Goal: Task Accomplishment & Management: Complete application form

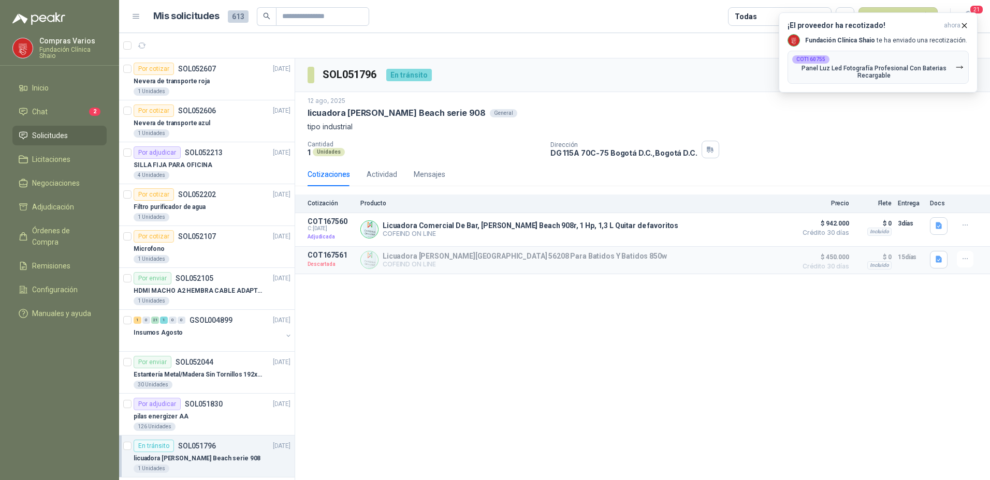
scroll to position [155, 0]
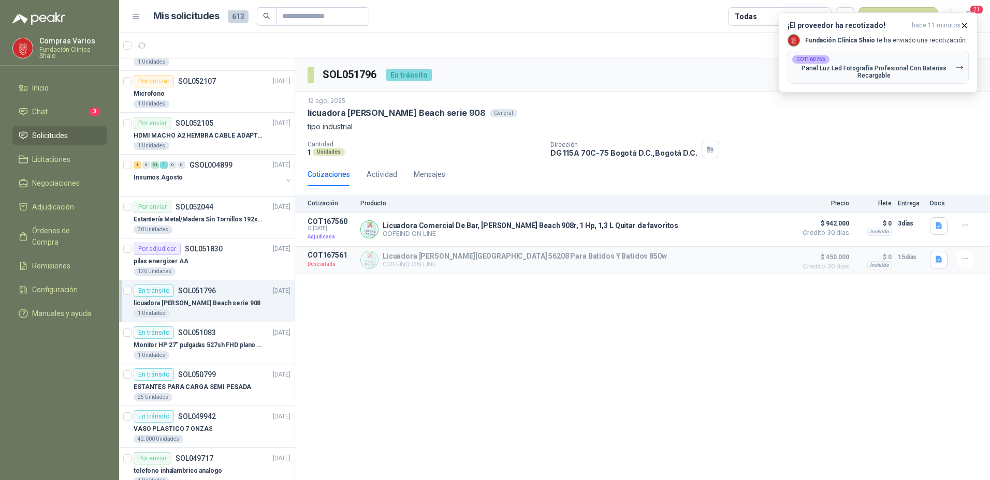
click at [727, 78] on div "SOL051796 En tránsito Recibido" at bounding box center [642, 75] width 695 height 34
click at [835, 71] on p "Panel Luz Led Fotografía Profesional Con Baterias Recargable" at bounding box center [873, 72] width 163 height 14
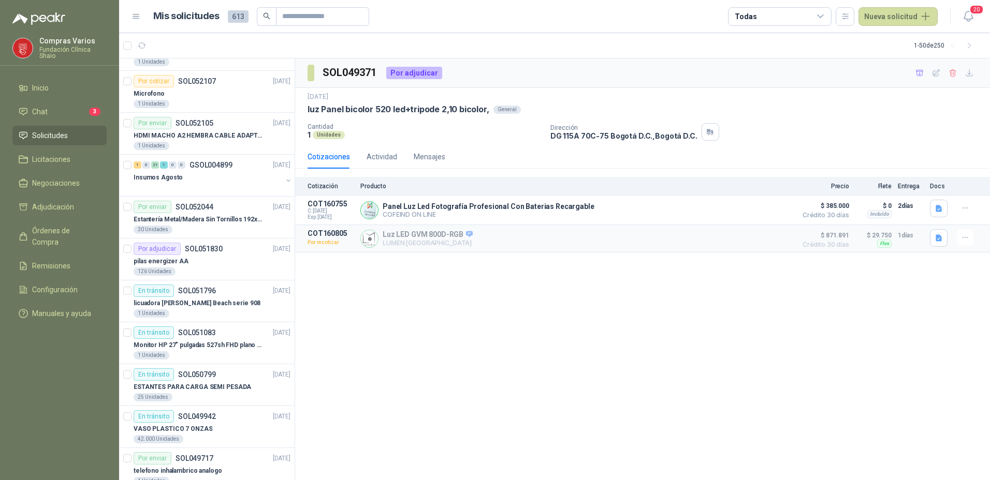
drag, startPoint x: 886, startPoint y: 22, endPoint x: 535, endPoint y: 369, distance: 493.0
click at [534, 369] on main "Mis solicitudes 613 Todas Nueva solicitud 20 1 - 50 de 250 Por cotizar SOL05260…" at bounding box center [554, 240] width 871 height 480
click at [881, 13] on button "Nueva solicitud" at bounding box center [897, 16] width 79 height 19
click at [890, 41] on link "Solicitud" at bounding box center [910, 42] width 88 height 18
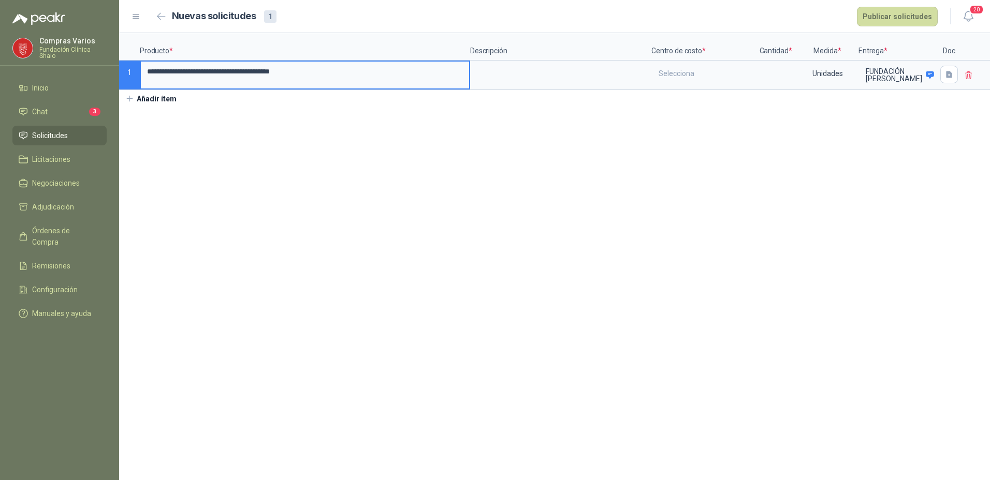
click at [154, 75] on input "**********" at bounding box center [305, 72] width 328 height 20
type input "**********"
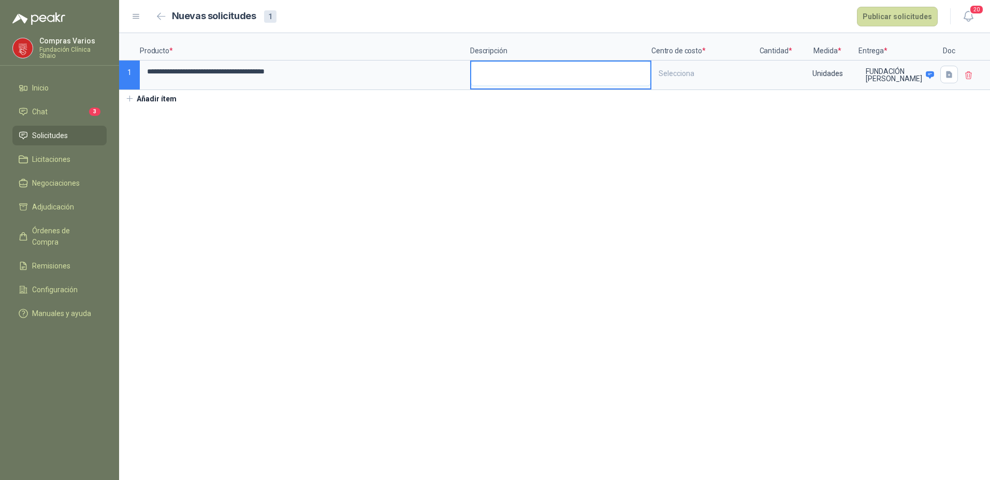
click at [534, 76] on textarea at bounding box center [560, 74] width 179 height 24
click at [683, 77] on div "Selecciona" at bounding box center [702, 74] width 101 height 24
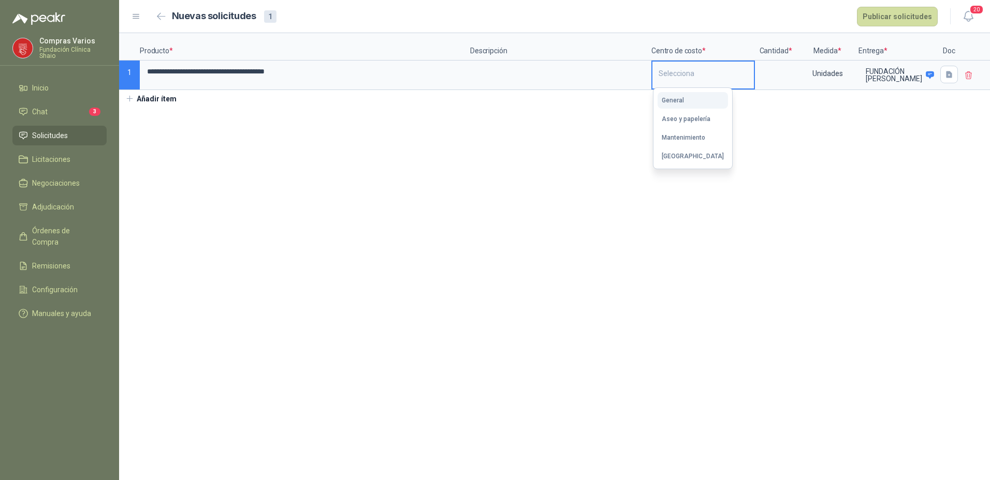
click at [670, 99] on div "General" at bounding box center [672, 100] width 22 height 7
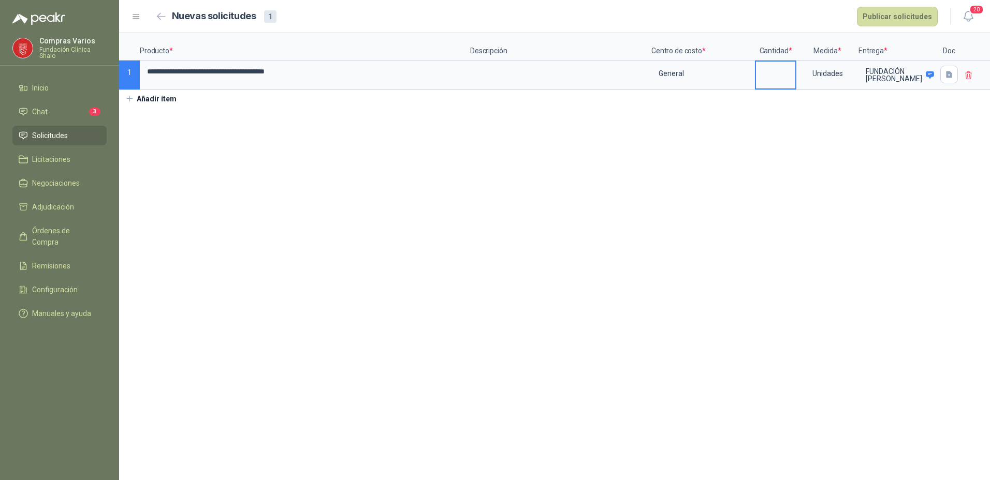
click at [761, 69] on input at bounding box center [775, 72] width 39 height 20
type input "*"
click at [59, 136] on span "Solicitudes" at bounding box center [50, 135] width 36 height 11
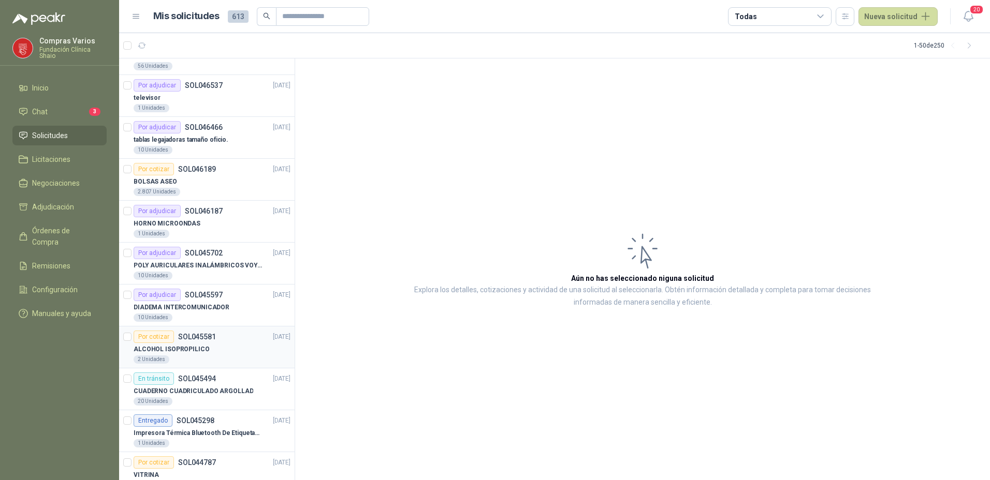
scroll to position [1553, 0]
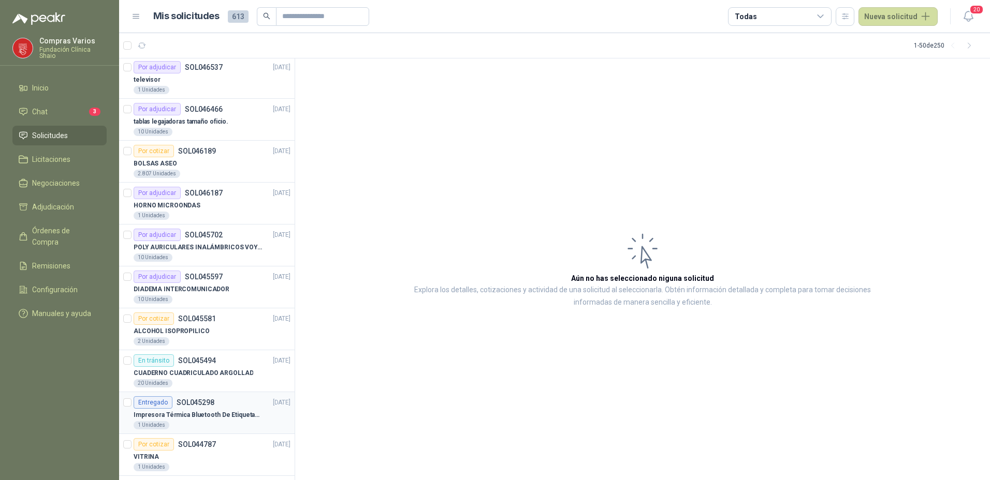
click at [190, 410] on p "Impresora Térmica Bluetooth De Etiquetas De Envío Vretti" at bounding box center [198, 415] width 129 height 10
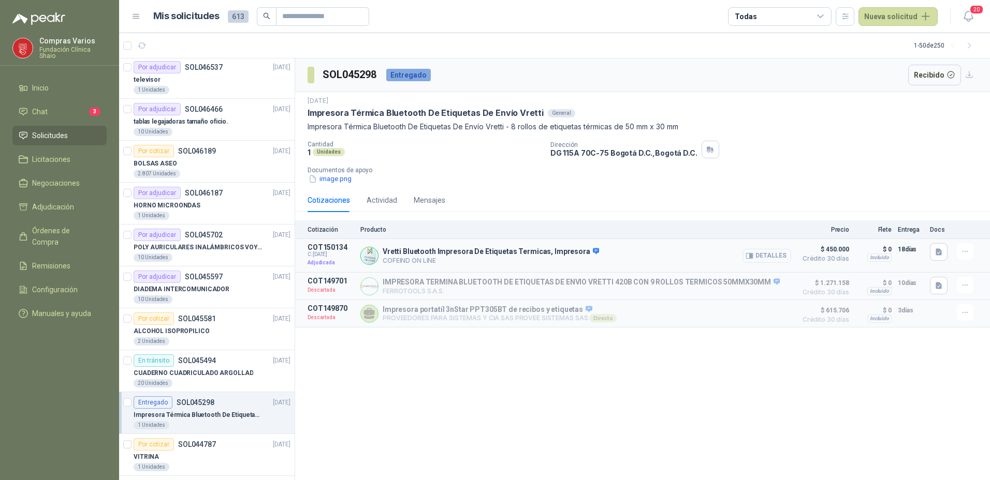
click at [768, 256] on button "Detalles" at bounding box center [766, 256] width 49 height 14
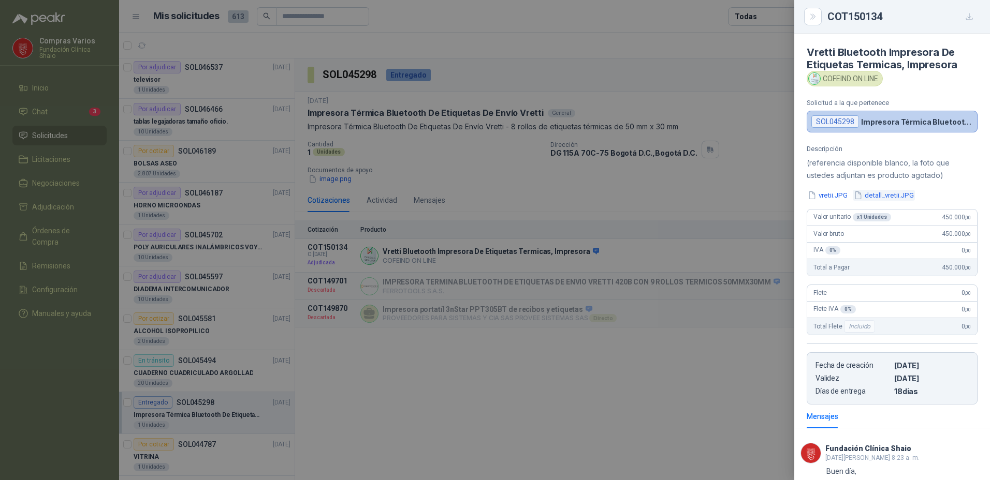
click at [875, 192] on button "detall_vretii.JPG" at bounding box center [883, 195] width 62 height 11
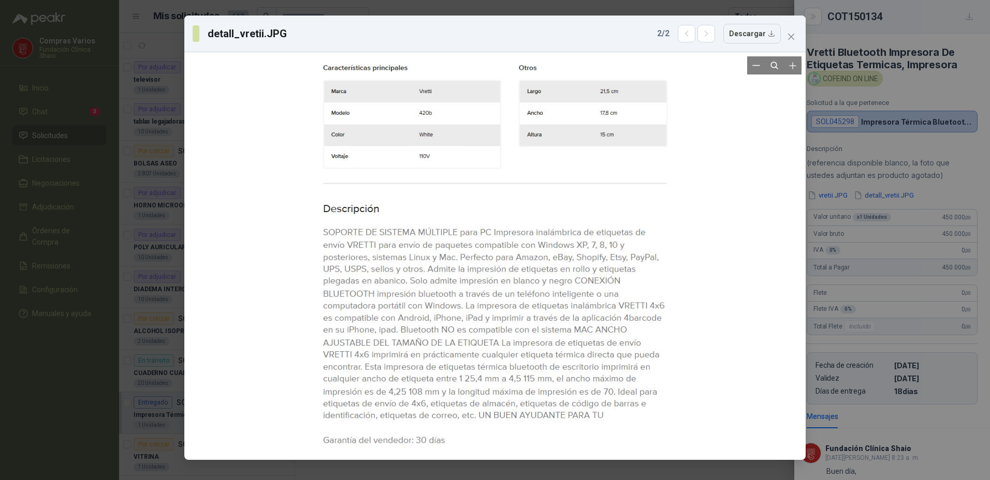
drag, startPoint x: 748, startPoint y: 38, endPoint x: 747, endPoint y: 150, distance: 111.8
click at [747, 150] on div "detall_vretii.JPG 2 / 2 Descargar" at bounding box center [494, 238] width 621 height 445
click at [746, 32] on button "Descargar" at bounding box center [751, 34] width 57 height 20
click at [915, 94] on div "detall_vretii.JPG 2 / 2 Descargar" at bounding box center [495, 240] width 990 height 480
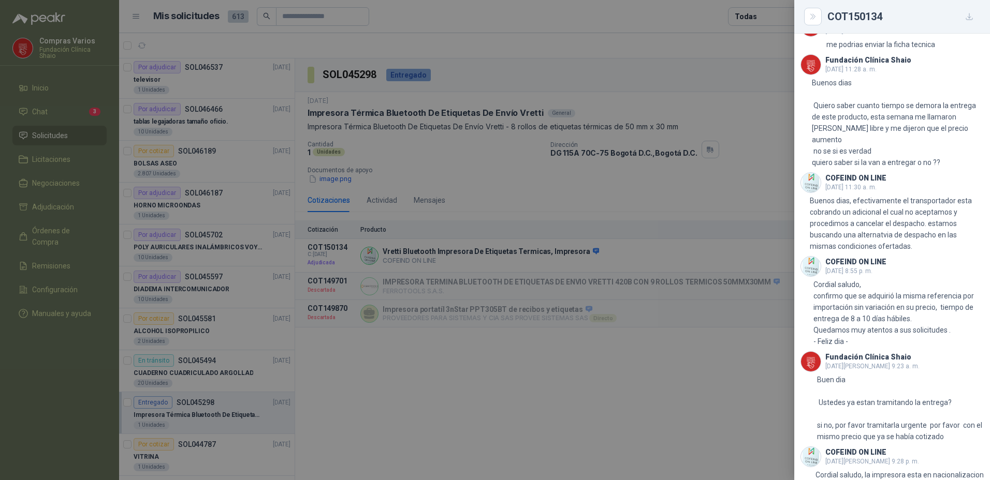
scroll to position [718, 0]
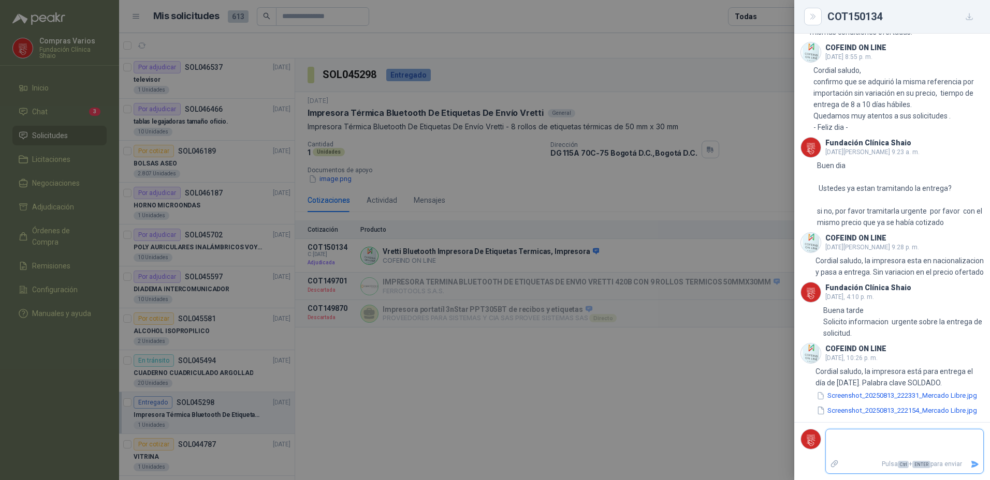
click at [863, 444] on textarea at bounding box center [904, 444] width 157 height 24
type textarea "*"
type textarea "**"
type textarea "***"
type textarea "****"
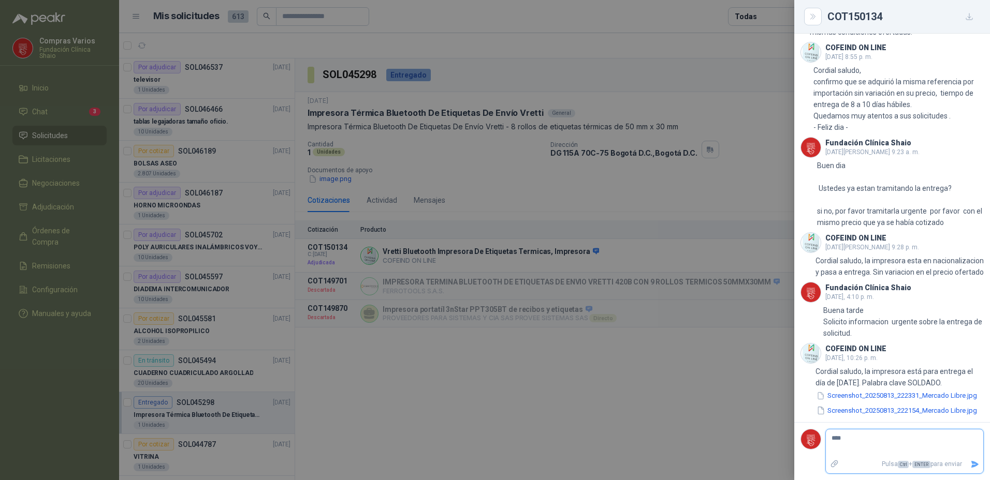
type textarea "****"
type textarea "***"
type textarea "**"
type textarea "*"
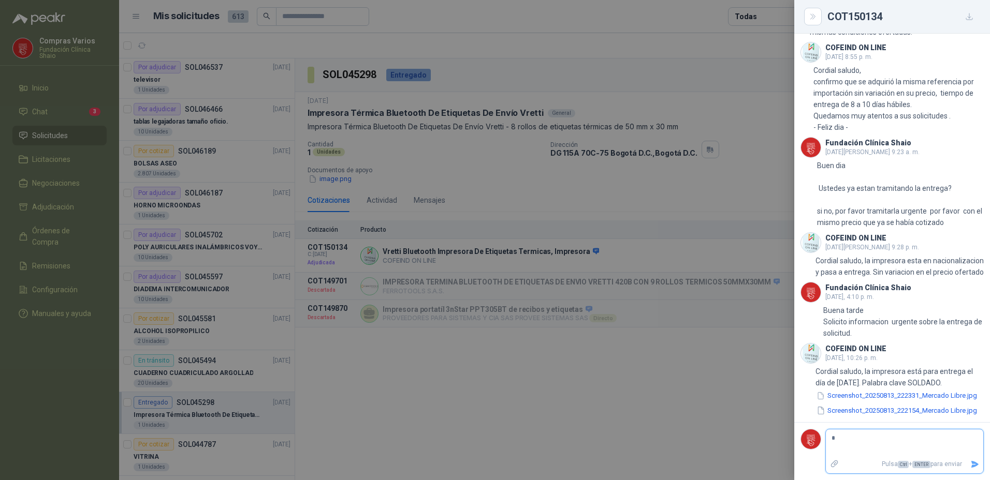
type textarea "**"
type textarea "***"
type textarea "****"
type textarea "*******"
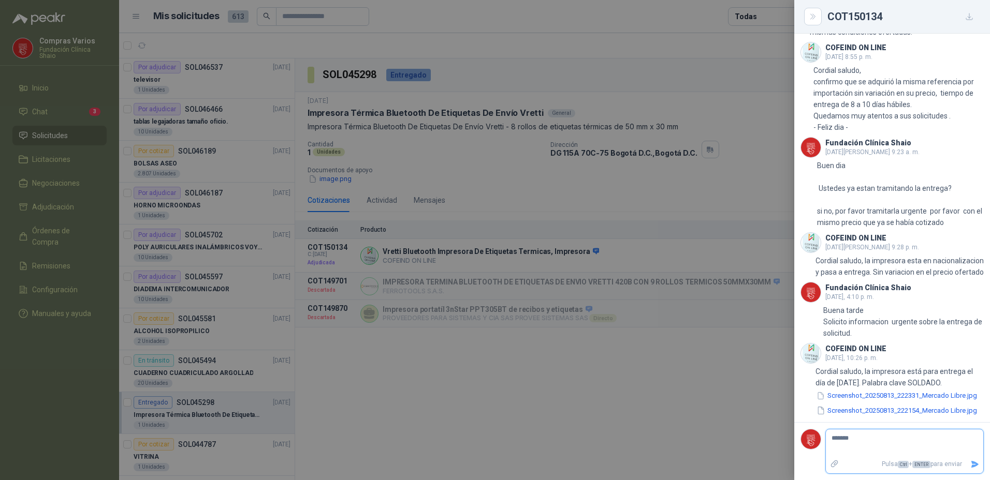
type textarea "********"
type textarea "*********"
type textarea "********"
type textarea "*******"
type textarea "********"
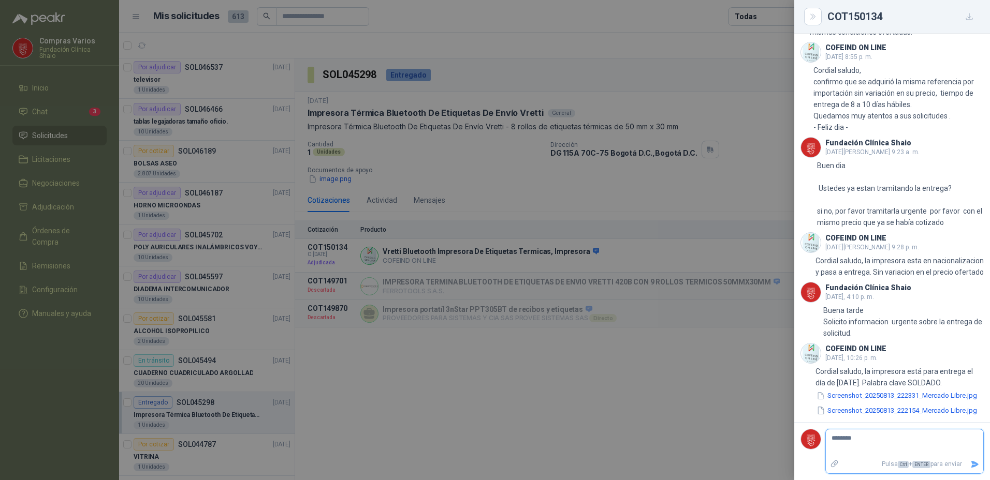
type textarea "********"
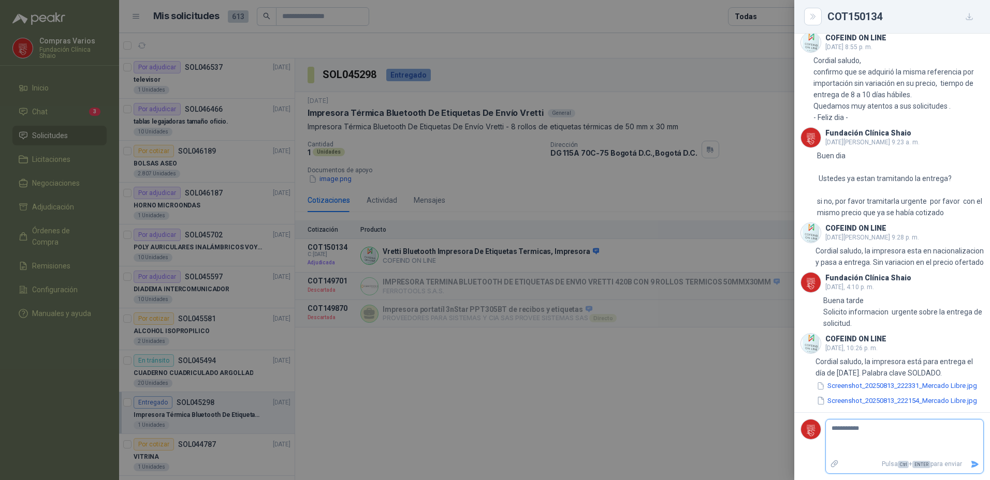
type textarea "********"
type textarea "********* **"
type textarea "********* ***"
type textarea "********* ****"
type textarea "********* *****"
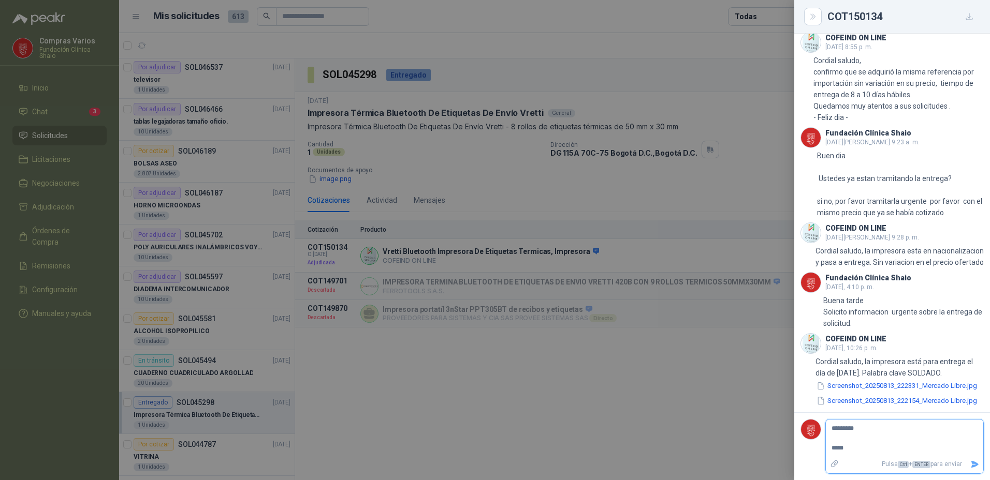
type textarea "********* ******"
type textarea "********* *******"
type textarea "********* ********"
type textarea "********* *********"
type textarea "**********"
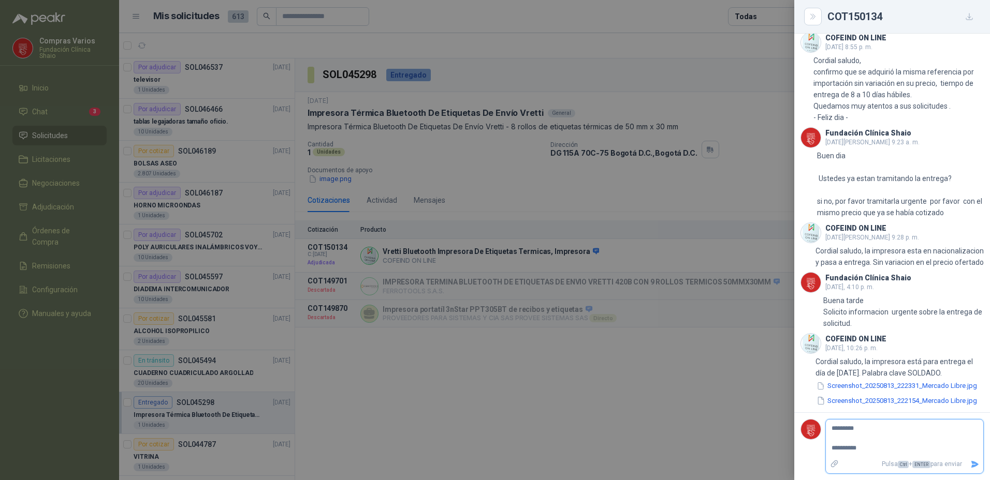
type textarea "**********"
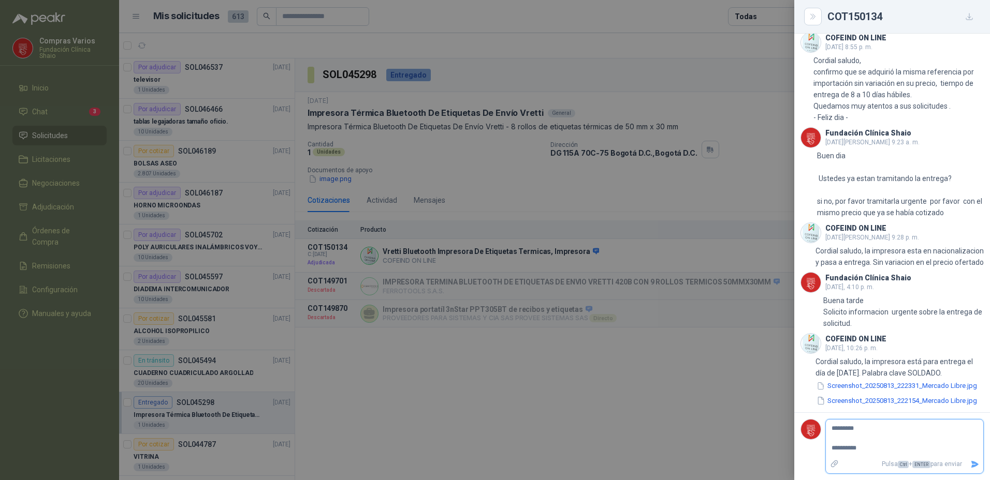
type textarea "********* *********"
type textarea "********* ********"
type textarea "********* *******"
type textarea "********* ******"
type textarea "********* *****"
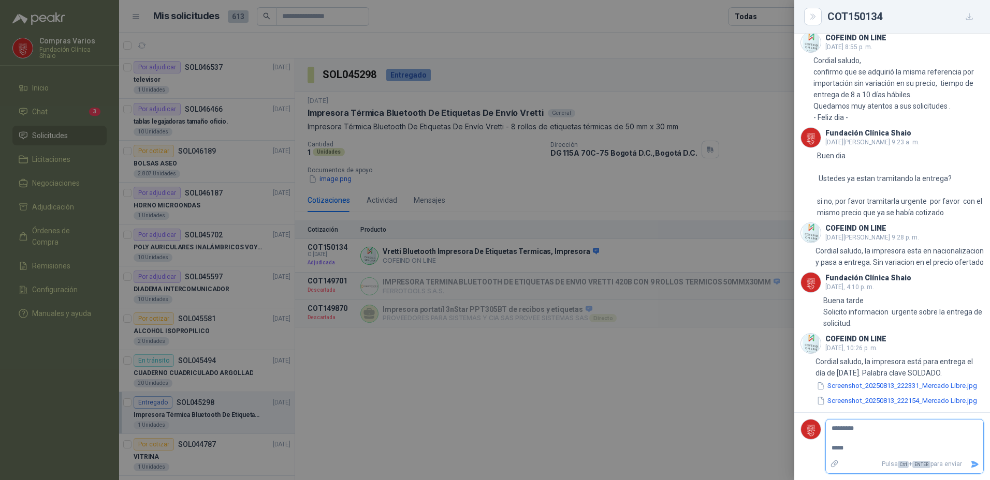
type textarea "********* ****"
type textarea "********* ***"
type textarea "********* **"
type textarea "********"
type textarea "********* **"
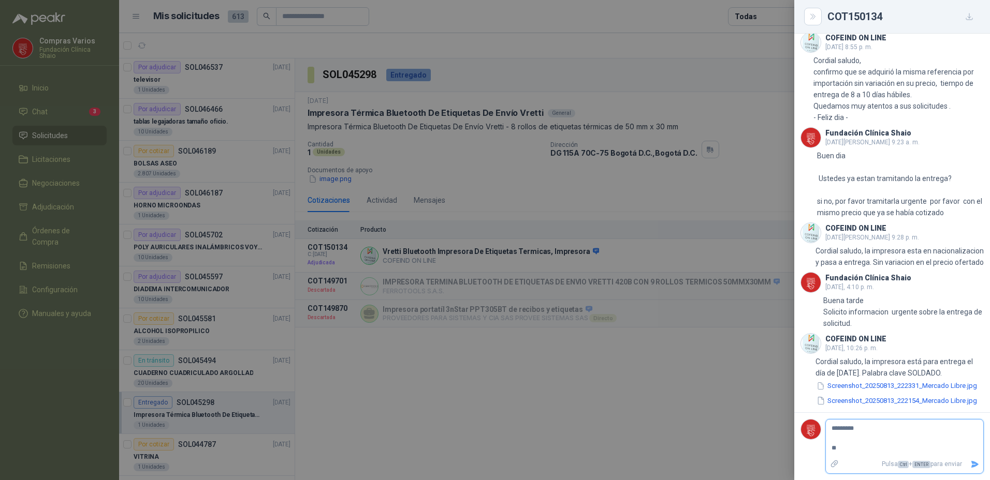
type textarea "********* ***"
type textarea "********* ****"
type textarea "********* *****"
type textarea "********* ******"
type textarea "********* *******"
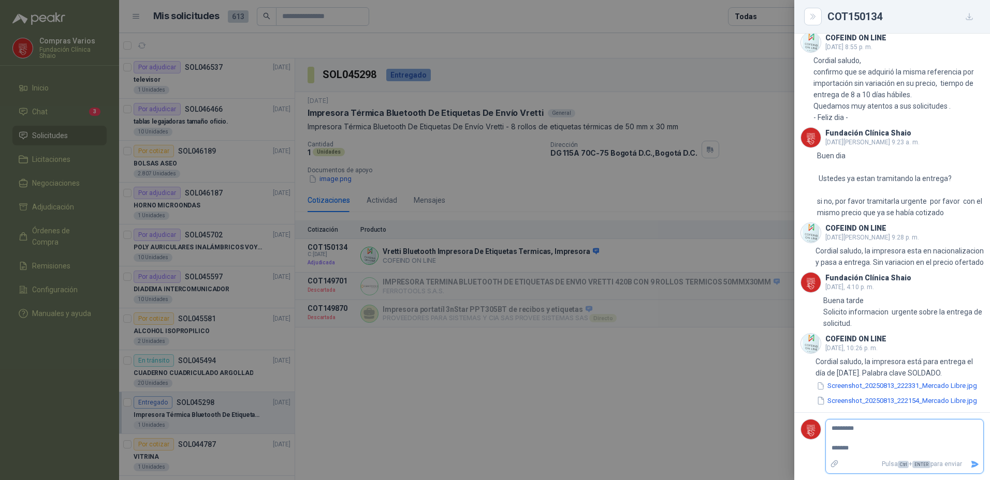
type textarea "********* *******"
type textarea "********* *********"
type textarea "**********"
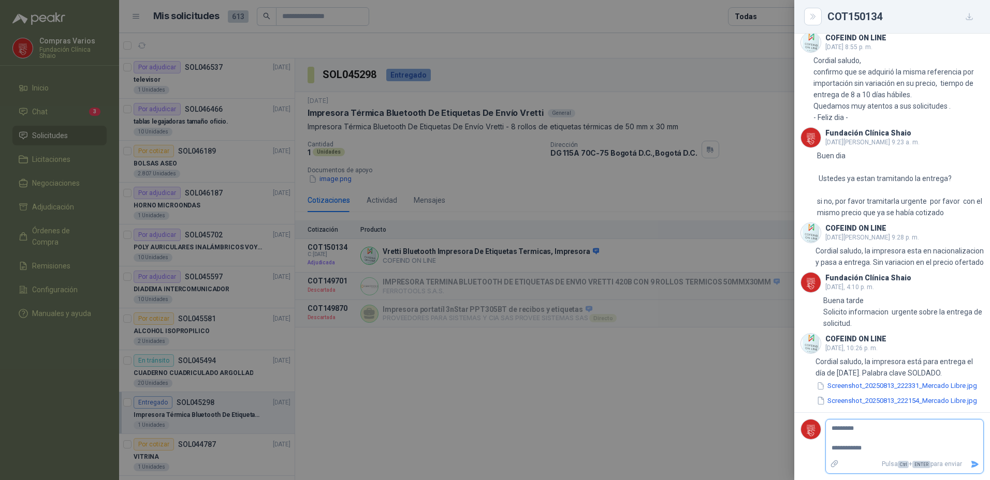
type textarea "**********"
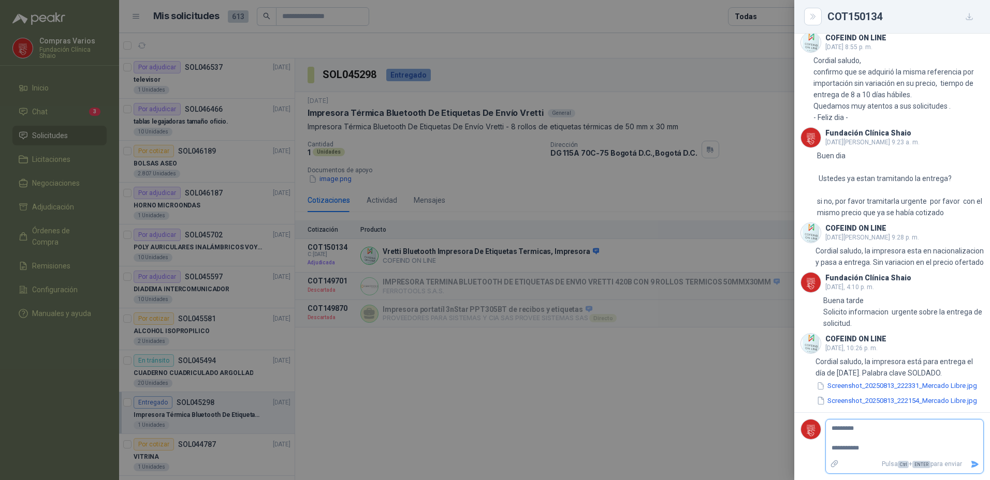
type textarea "**********"
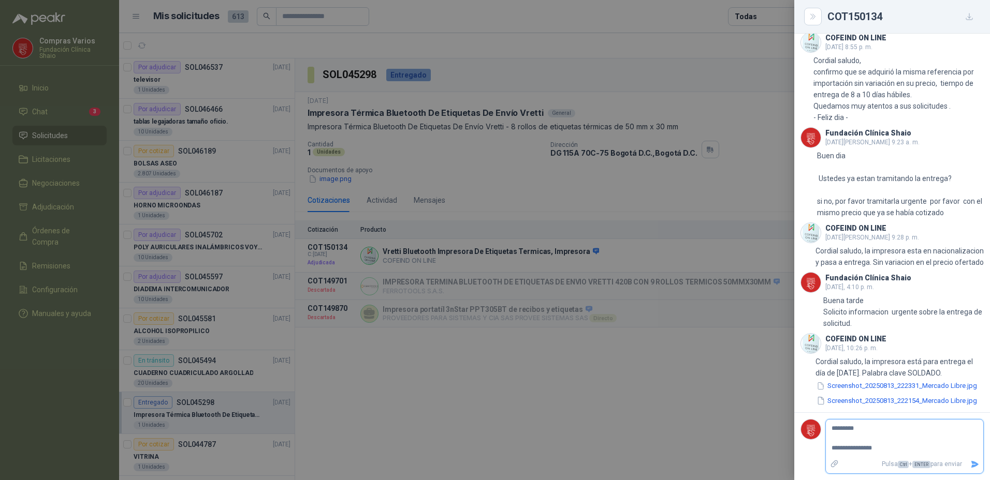
type textarea "**********"
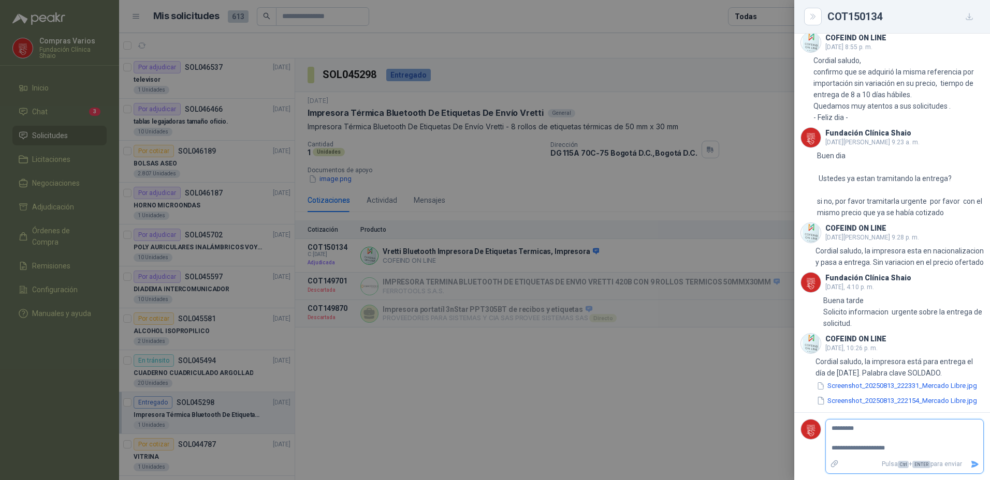
type textarea "**********"
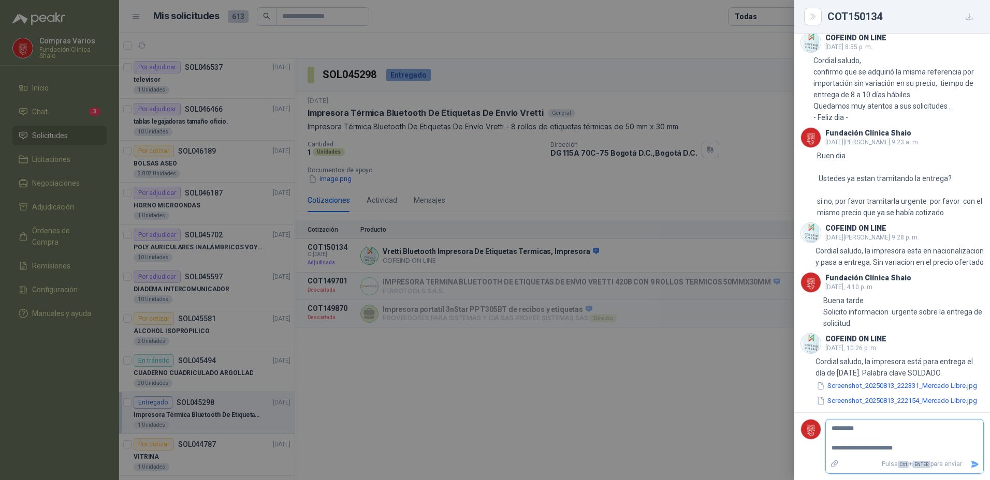
type textarea "**********"
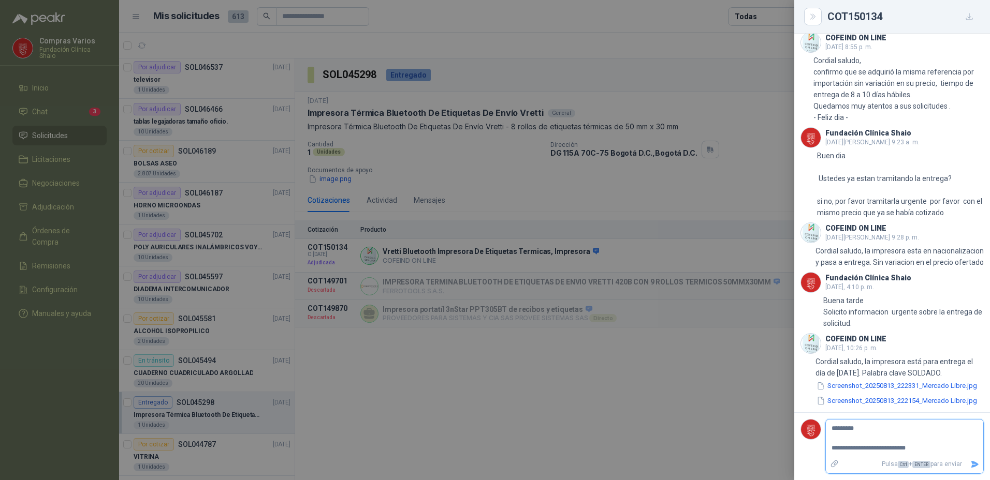
type textarea "**********"
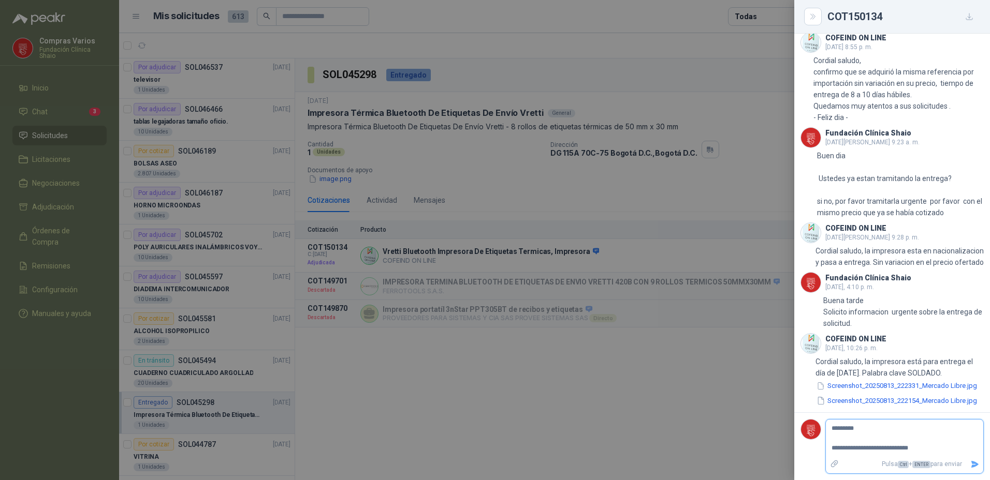
type textarea "**********"
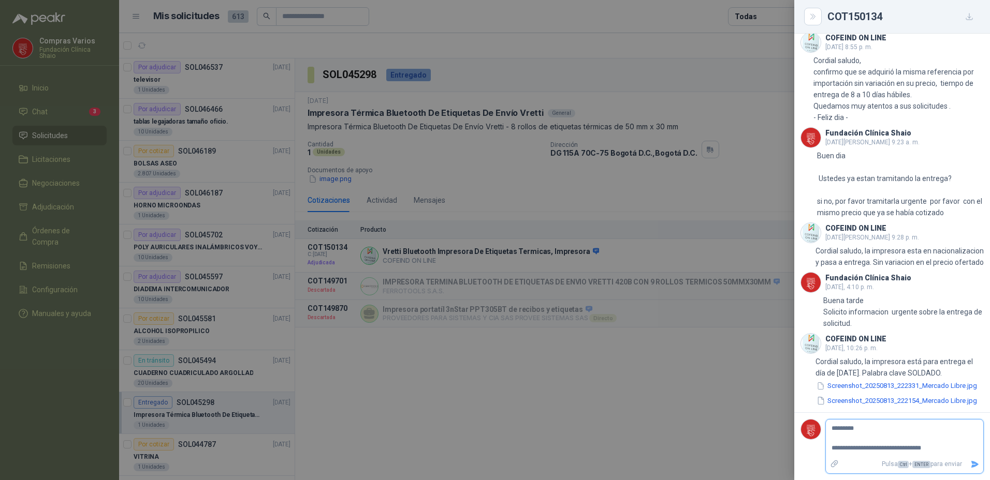
type textarea "**********"
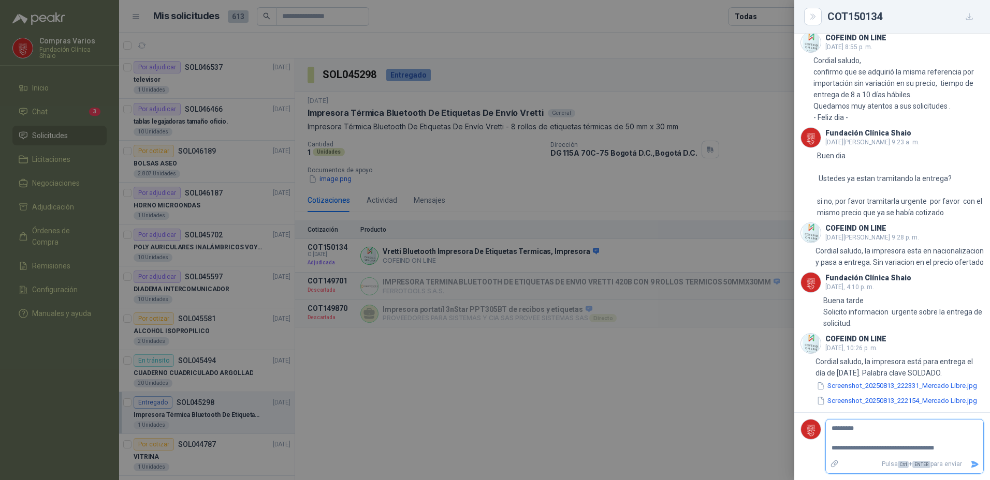
type textarea "**********"
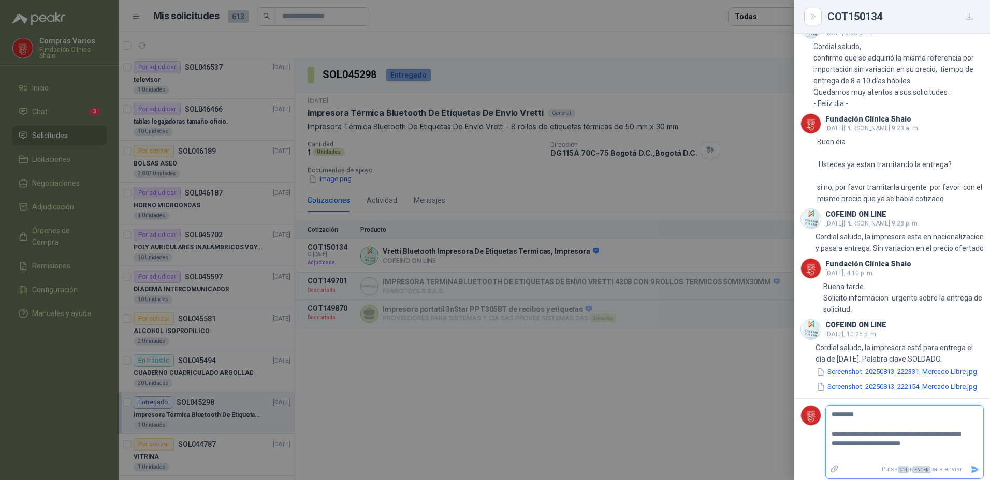
scroll to position [747, 0]
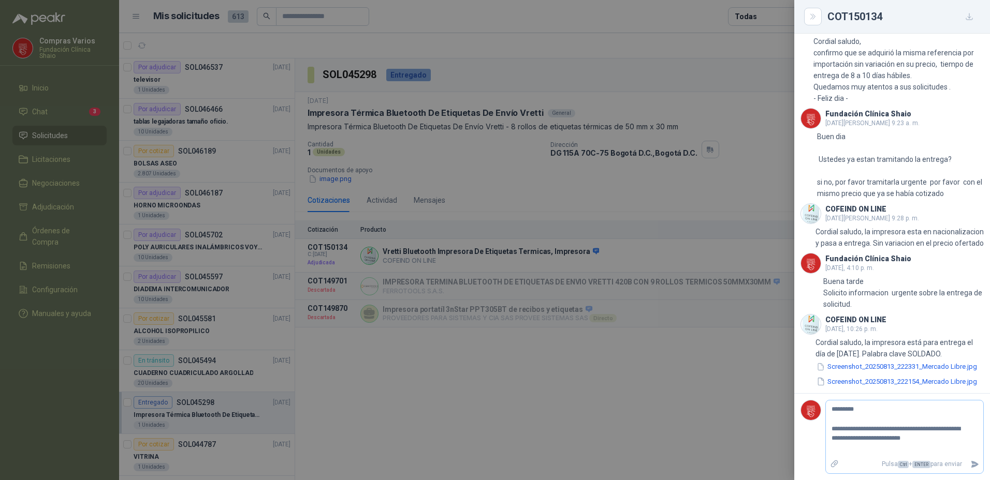
drag, startPoint x: 953, startPoint y: 460, endPoint x: 954, endPoint y: 467, distance: 7.3
click at [954, 467] on p "Pulsa Ctrl + ENTER para enviar" at bounding box center [904, 464] width 123 height 18
click at [971, 463] on icon "Enviar" at bounding box center [974, 464] width 7 height 7
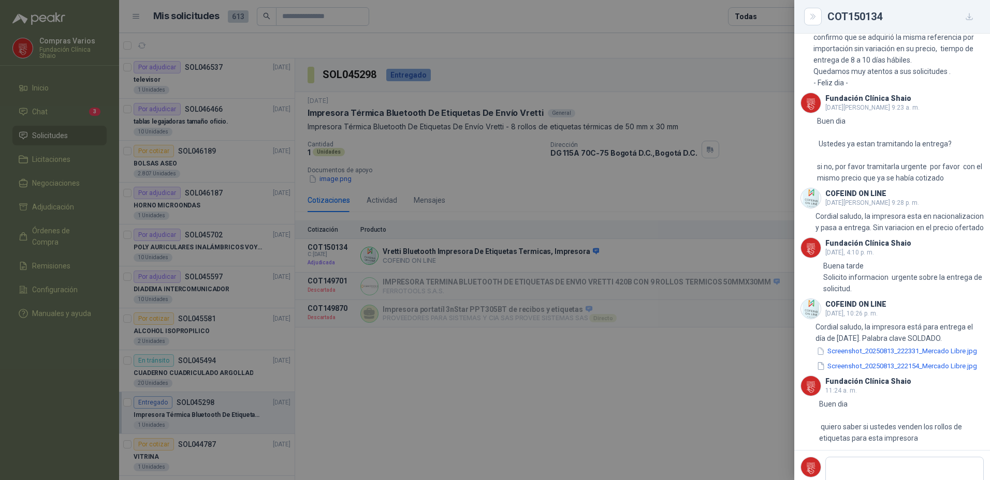
click at [36, 137] on div at bounding box center [495, 240] width 990 height 480
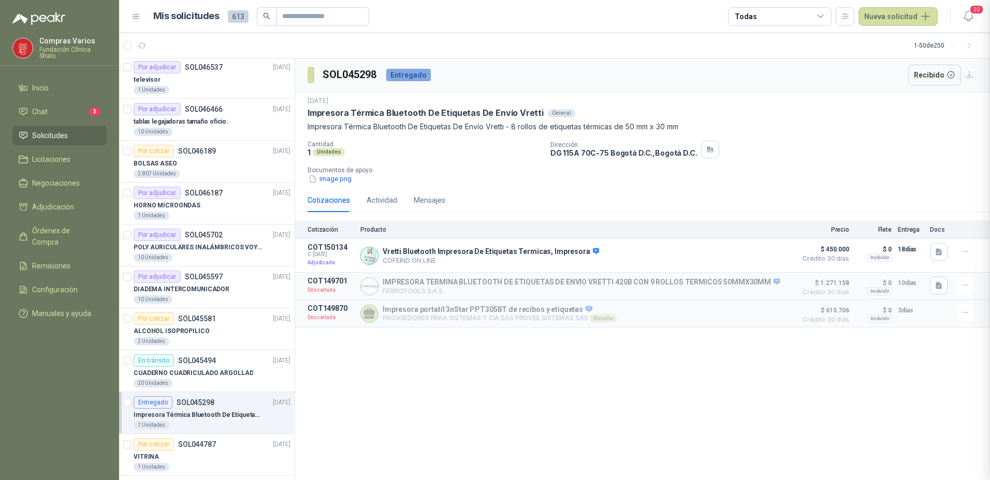
scroll to position [753, 0]
click at [52, 137] on span "Solicitudes" at bounding box center [50, 135] width 36 height 11
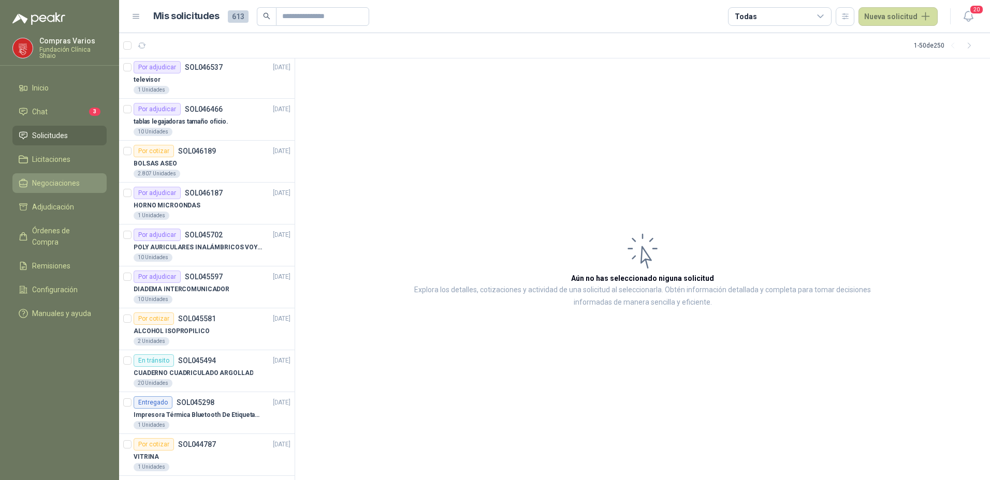
click at [45, 181] on span "Negociaciones" at bounding box center [56, 183] width 48 height 11
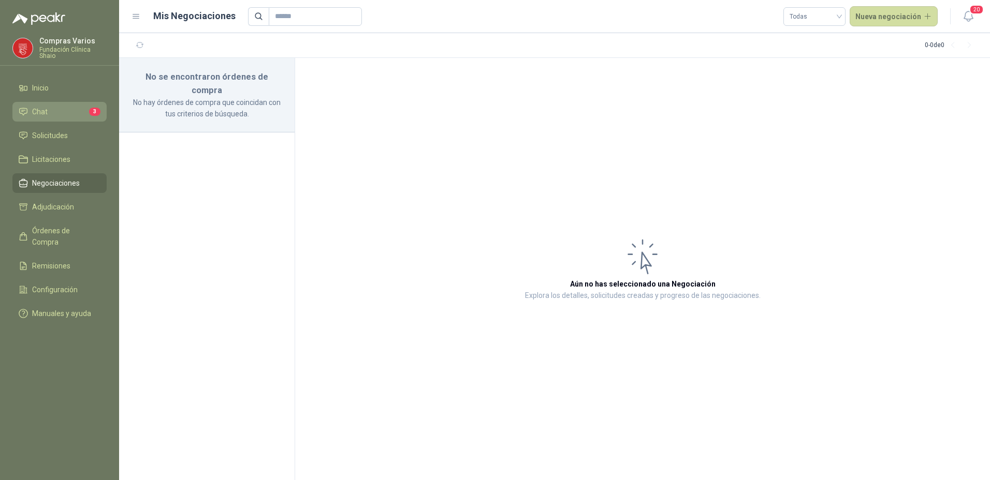
click at [57, 111] on li "Chat 3" at bounding box center [60, 111] width 82 height 11
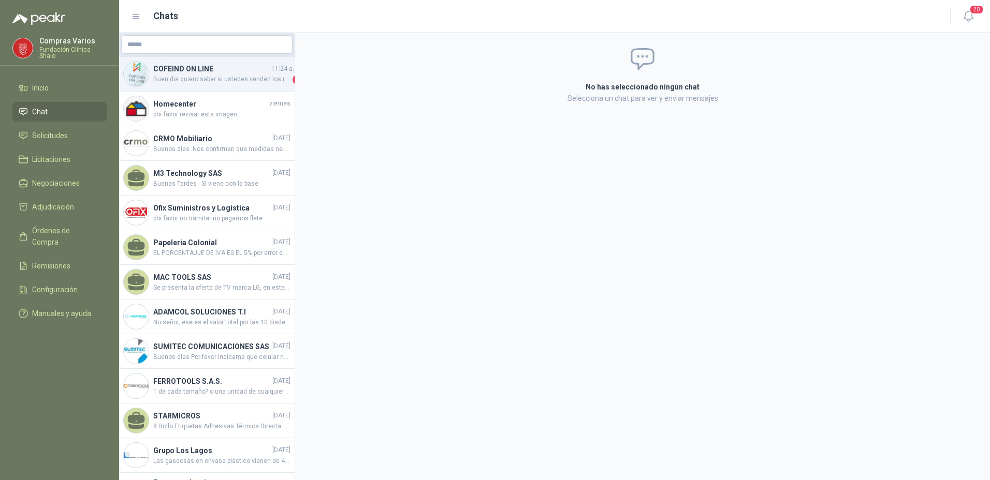
click at [197, 79] on span "Buen dia quiero saber si ustedes venden los rollos de etiquetas para esta impre…" at bounding box center [221, 80] width 137 height 10
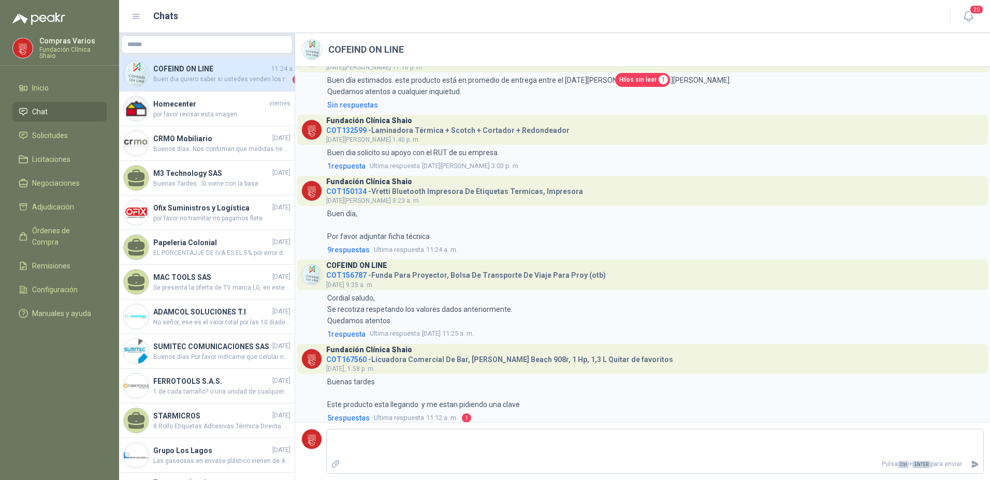
scroll to position [2270, 0]
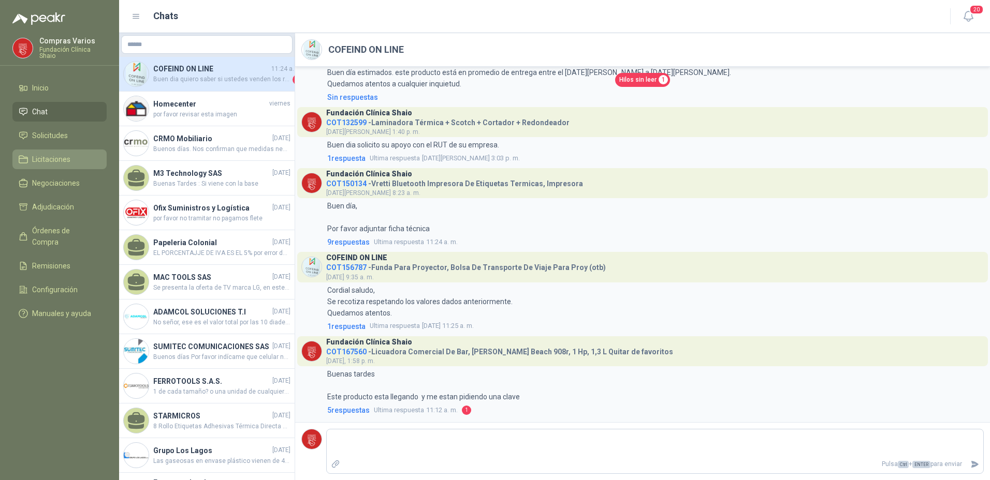
click at [32, 151] on link "Licitaciones" at bounding box center [59, 160] width 94 height 20
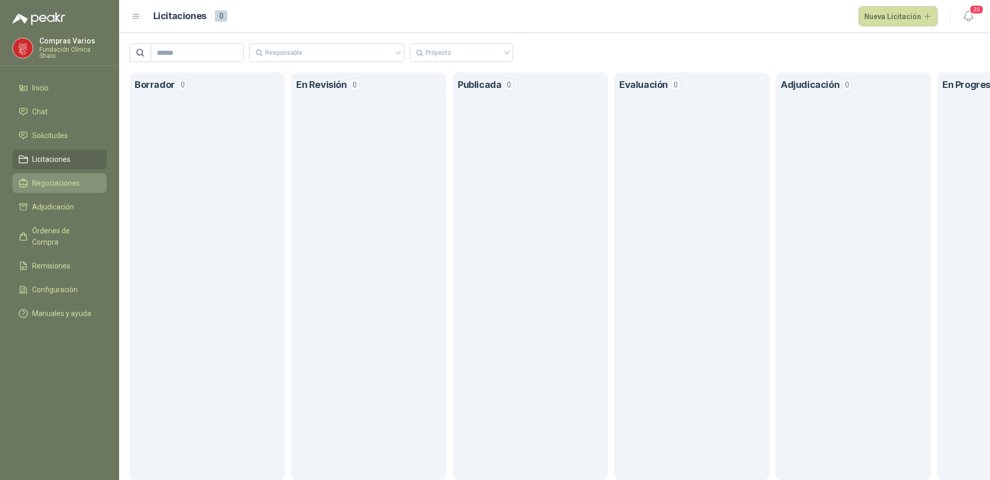
click at [44, 186] on span "Negociaciones" at bounding box center [56, 183] width 48 height 11
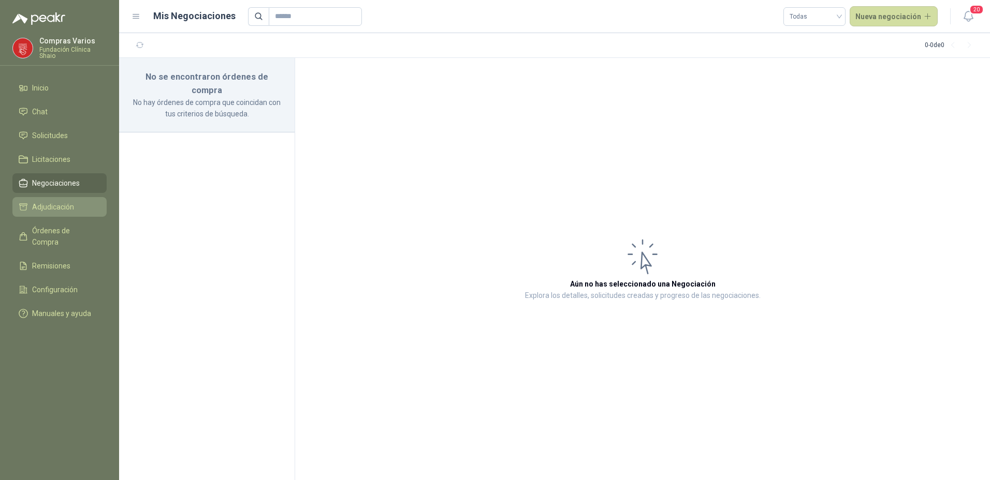
click at [34, 207] on span "Adjudicación" at bounding box center [53, 206] width 42 height 11
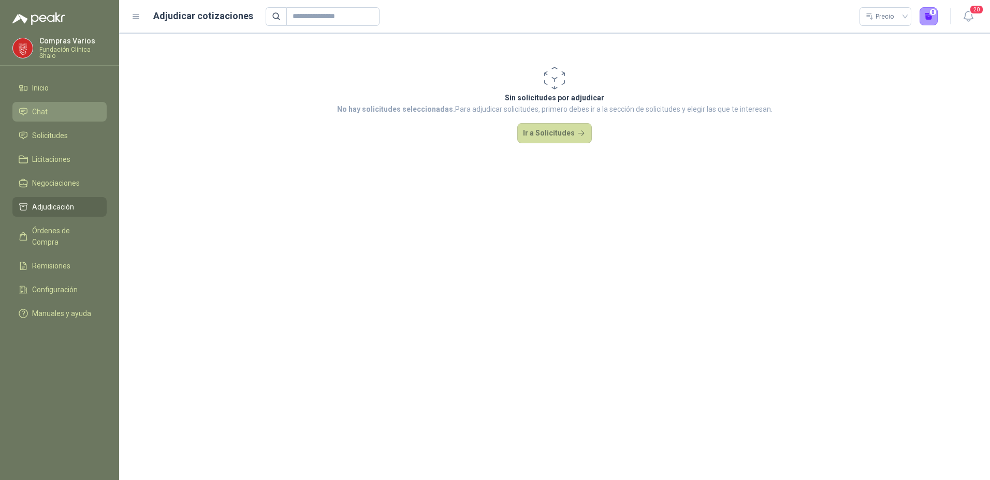
click at [47, 106] on span "Chat" at bounding box center [40, 111] width 16 height 11
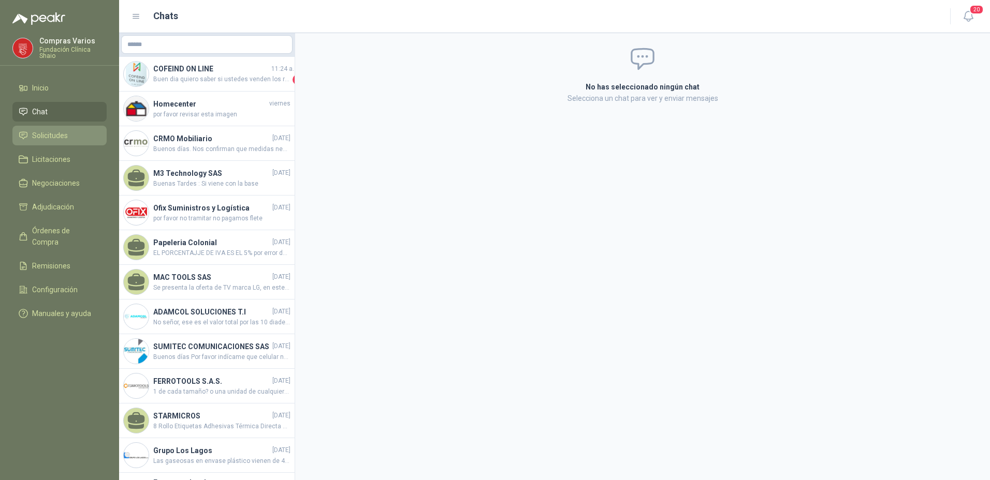
click at [45, 137] on span "Solicitudes" at bounding box center [50, 135] width 36 height 11
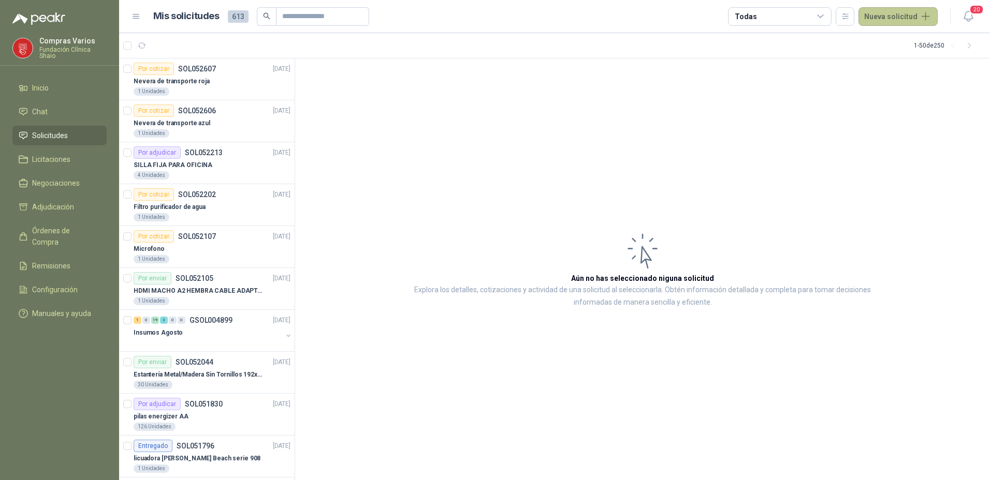
click at [891, 12] on button "Nueva solicitud" at bounding box center [897, 16] width 79 height 19
click at [882, 43] on link "Solicitud" at bounding box center [910, 42] width 88 height 18
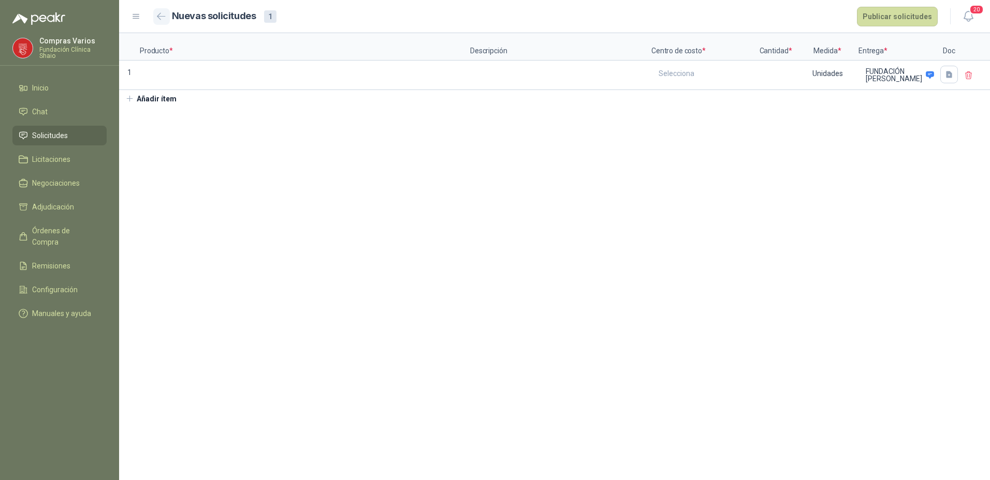
click at [160, 13] on icon "button" at bounding box center [161, 16] width 8 height 6
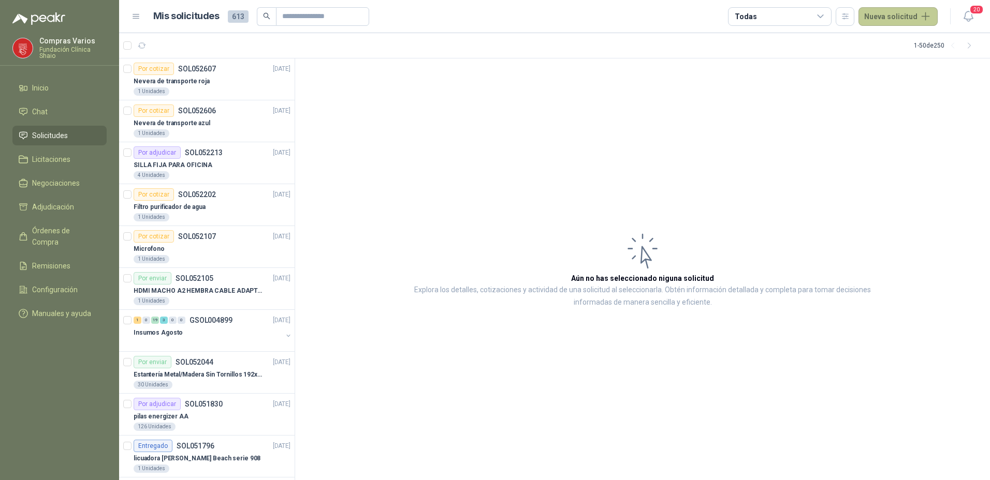
click at [881, 19] on button "Nueva solicitud" at bounding box center [897, 16] width 79 height 19
click at [900, 43] on link "Solicitud" at bounding box center [910, 42] width 88 height 18
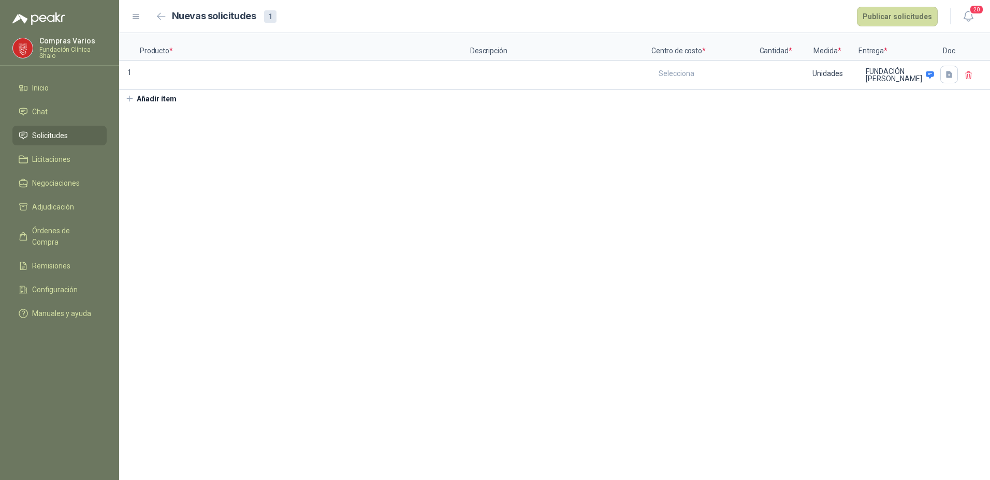
click at [265, 14] on div "1" at bounding box center [270, 16] width 12 height 12
click at [254, 41] on p "Producto *" at bounding box center [305, 46] width 330 height 27
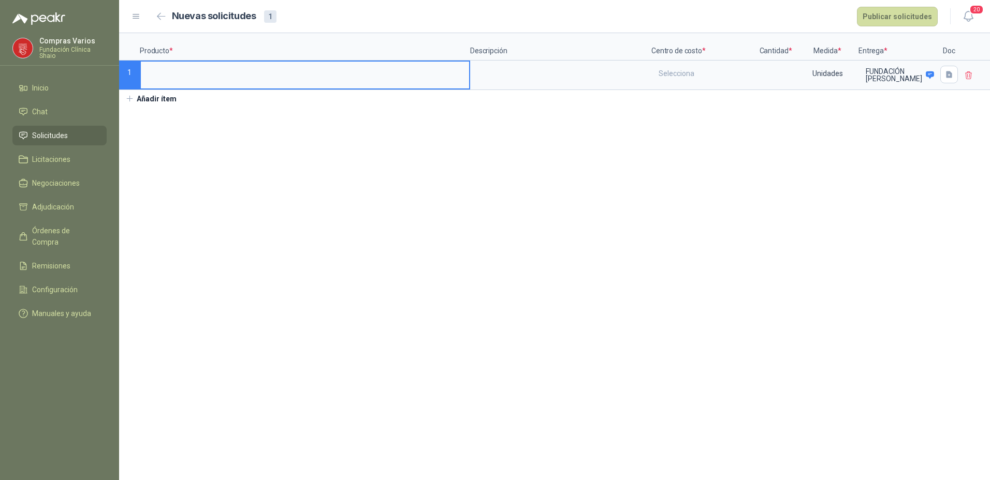
click at [233, 81] on input at bounding box center [305, 72] width 328 height 20
click at [154, 73] on input "**********" at bounding box center [305, 72] width 328 height 20
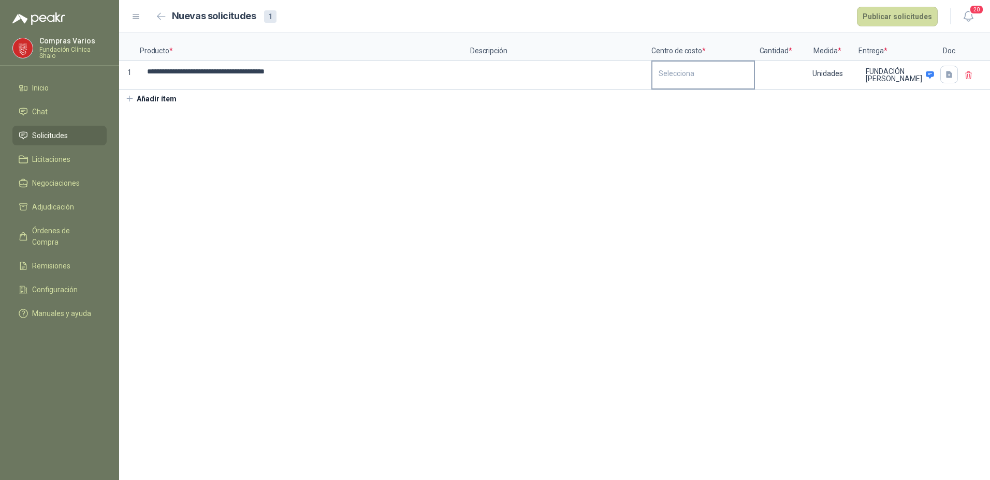
click at [680, 71] on div "Selecciona" at bounding box center [702, 74] width 101 height 24
drag, startPoint x: 680, startPoint y: 71, endPoint x: 669, endPoint y: 99, distance: 30.2
click at [669, 99] on div "General" at bounding box center [672, 100] width 22 height 7
click at [771, 72] on input at bounding box center [775, 72] width 39 height 20
click at [497, 73] on textarea at bounding box center [560, 74] width 179 height 24
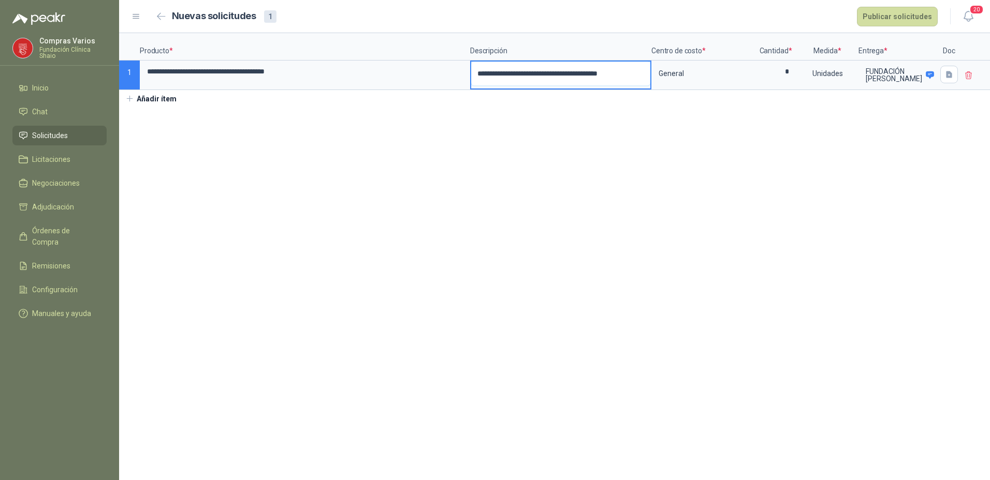
drag, startPoint x: 563, startPoint y: 75, endPoint x: 556, endPoint y: 69, distance: 8.5
click at [540, 75] on textarea "**********" at bounding box center [560, 74] width 179 height 24
click at [531, 180] on section "**********" at bounding box center [554, 256] width 871 height 447
click at [946, 75] on icon "button" at bounding box center [949, 74] width 9 height 9
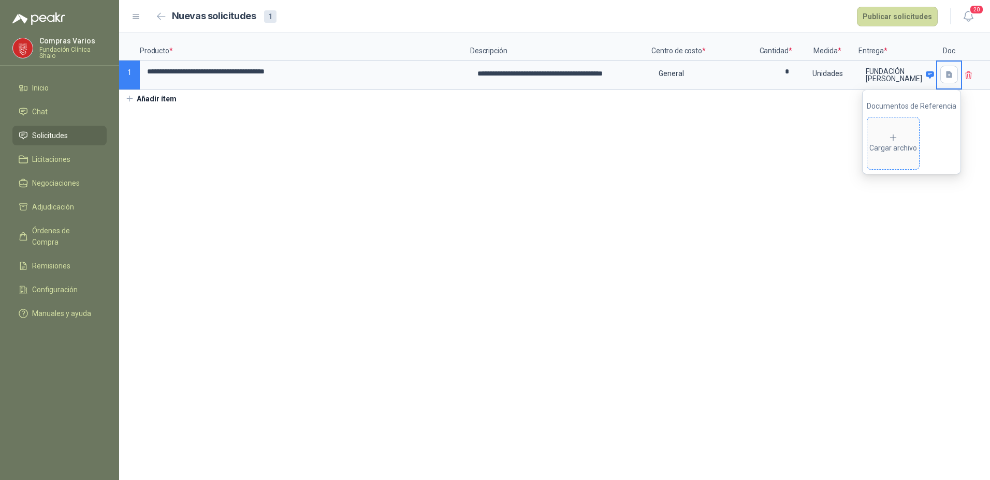
click at [887, 148] on div "Cargar archivo" at bounding box center [893, 143] width 48 height 21
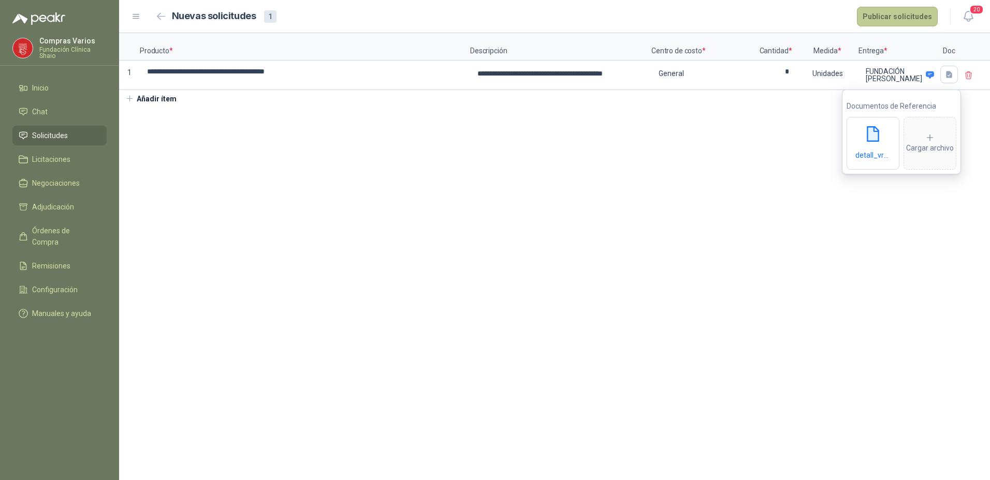
click at [900, 19] on button "Publicar solicitudes" at bounding box center [897, 17] width 81 height 20
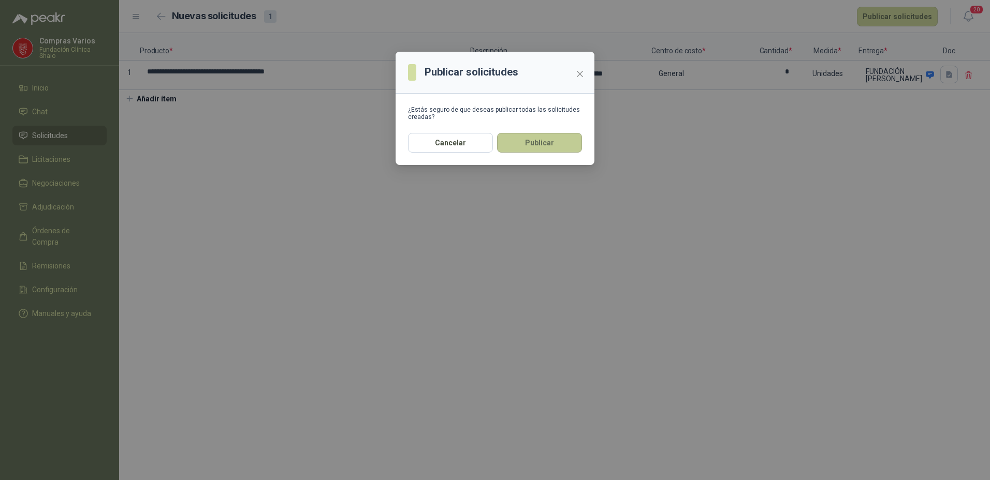
click at [556, 135] on button "Publicar" at bounding box center [539, 143] width 85 height 20
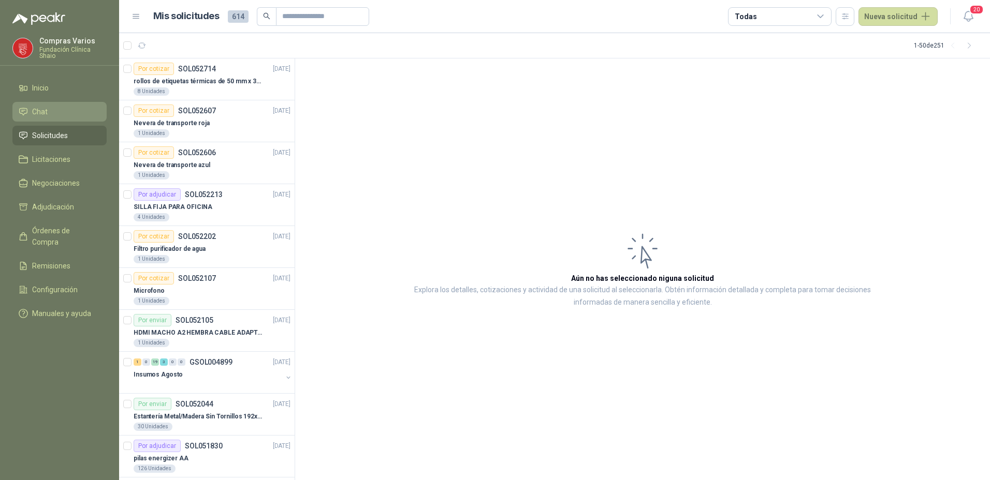
click at [55, 113] on li "Chat" at bounding box center [60, 111] width 82 height 11
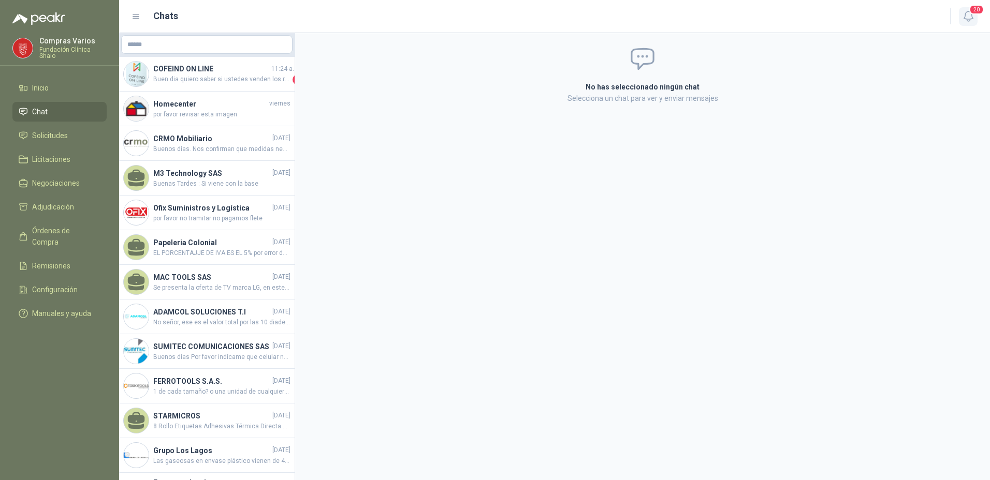
click at [971, 19] on icon "button" at bounding box center [967, 16] width 9 height 10
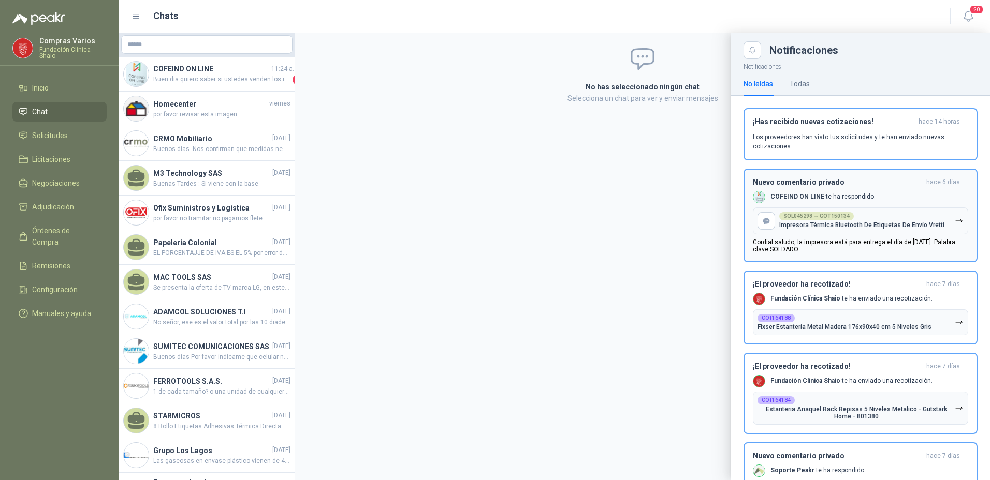
click at [870, 218] on div "SOL045298 → COT150134 Impresora Térmica Bluetooth De Etiquetas De Envío Vretti" at bounding box center [861, 220] width 165 height 17
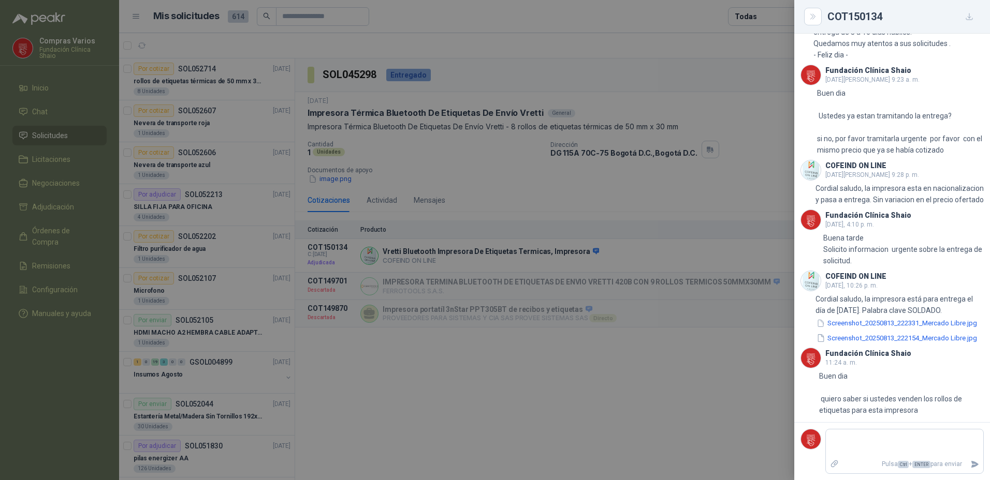
scroll to position [790, 0]
click at [736, 466] on div at bounding box center [495, 240] width 990 height 480
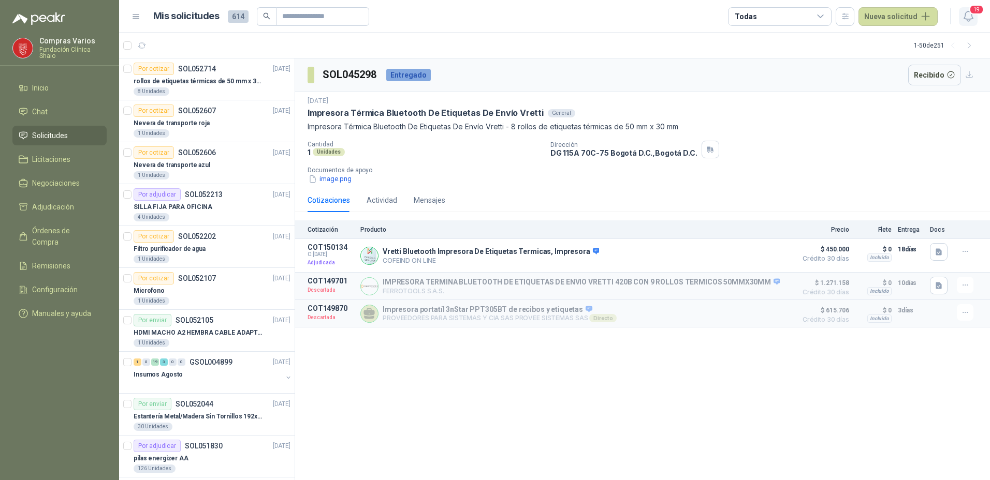
click at [965, 19] on icon "button" at bounding box center [967, 16] width 9 height 10
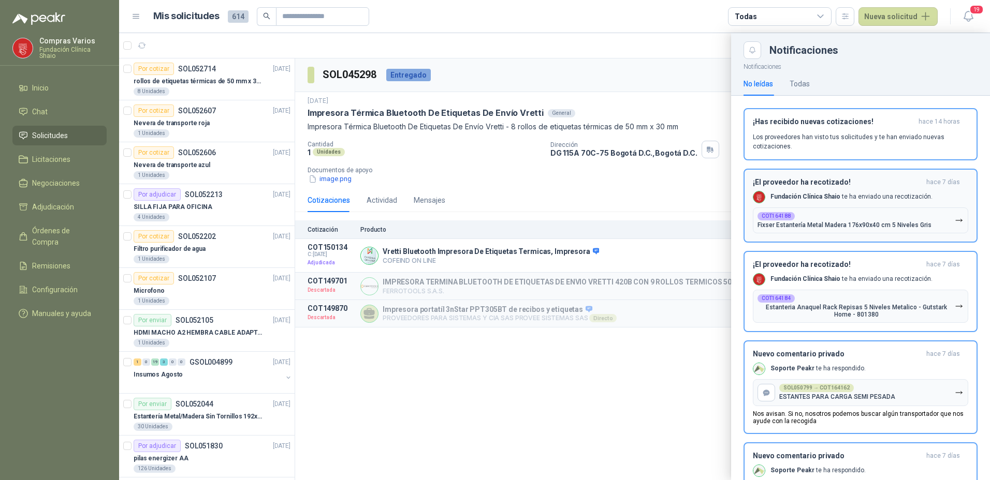
click at [853, 189] on div "¡El proveedor ha recotizado! [DATE] Fundación Clínica Shaio te ha enviado una r…" at bounding box center [860, 205] width 215 height 55
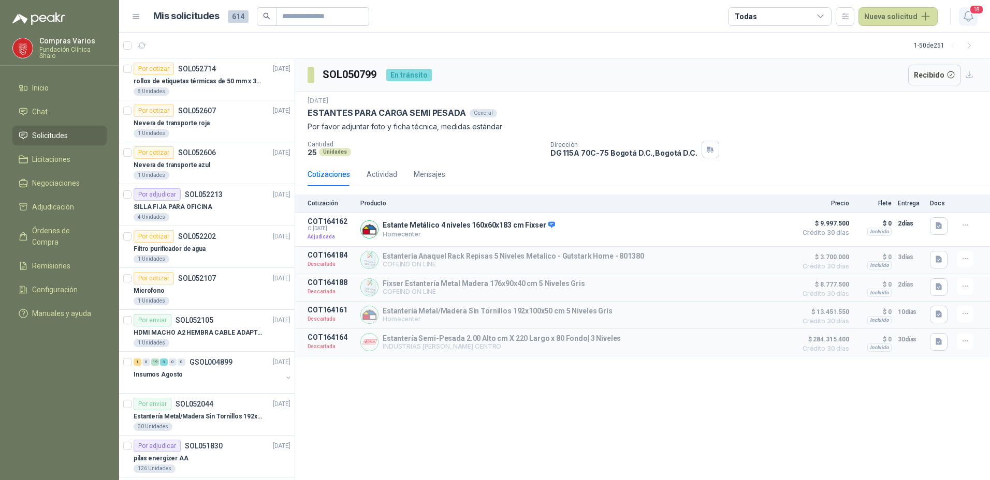
click at [967, 17] on icon "button" at bounding box center [968, 16] width 13 height 13
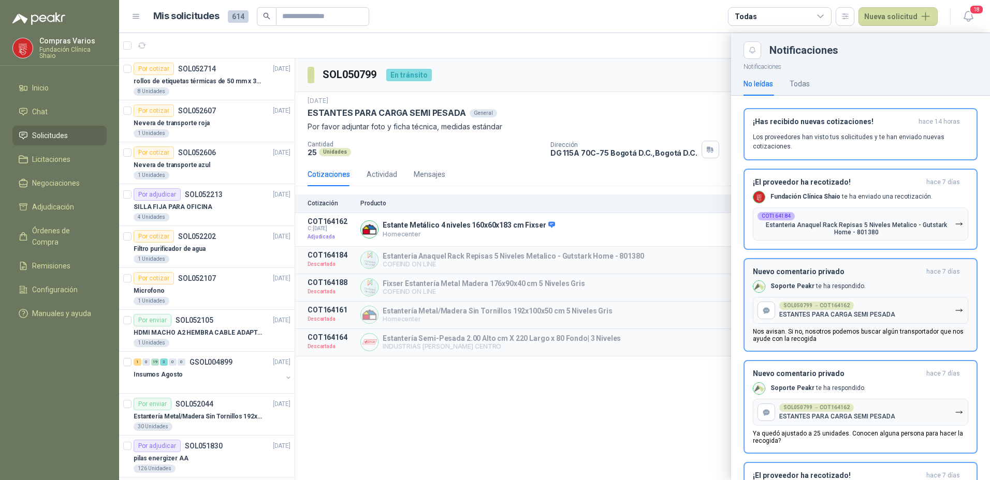
click at [808, 294] on div "Nuevo comentario privado [DATE] Soporte Peakr te ha respondido. SOL050799 → COT…" at bounding box center [860, 305] width 215 height 75
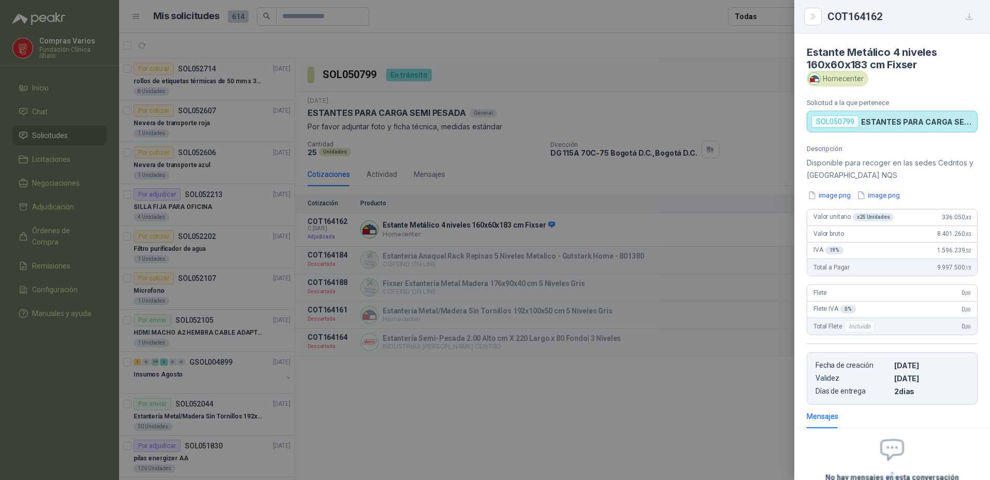
scroll to position [594, 0]
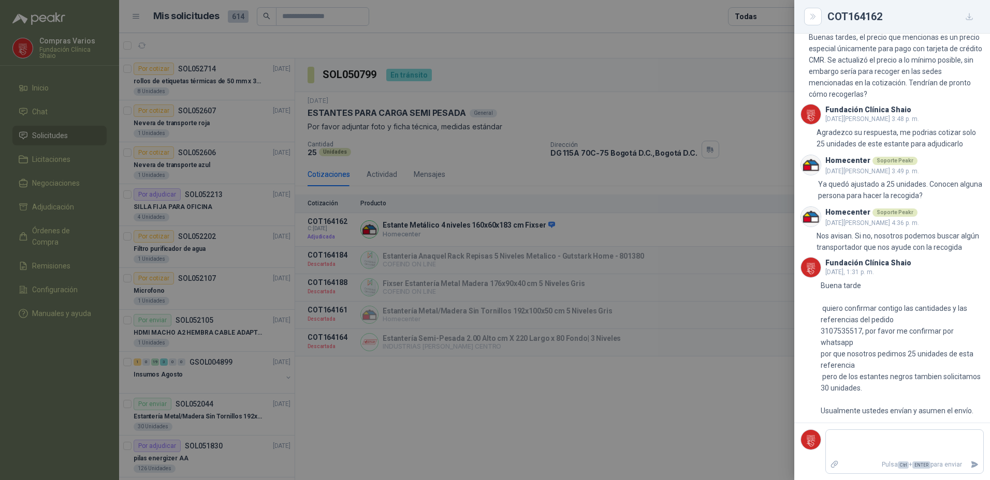
click at [465, 231] on div at bounding box center [495, 240] width 990 height 480
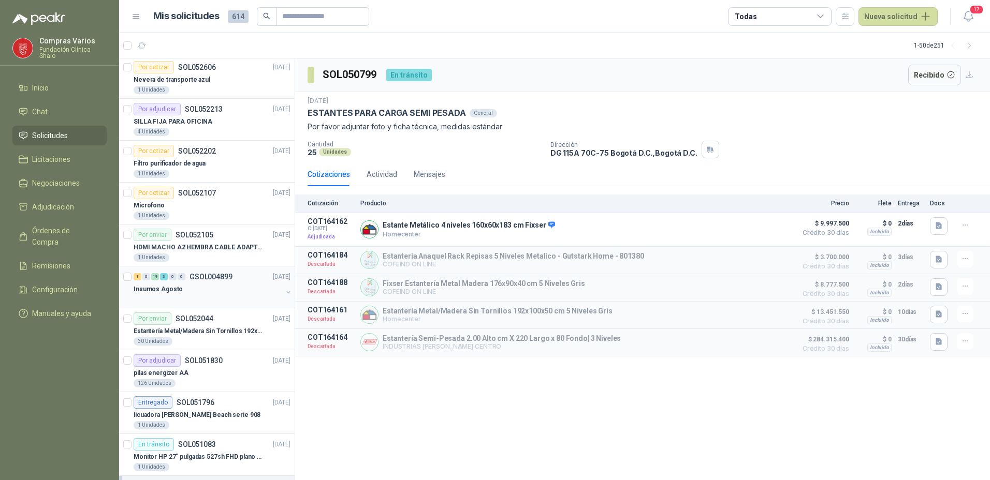
scroll to position [104, 0]
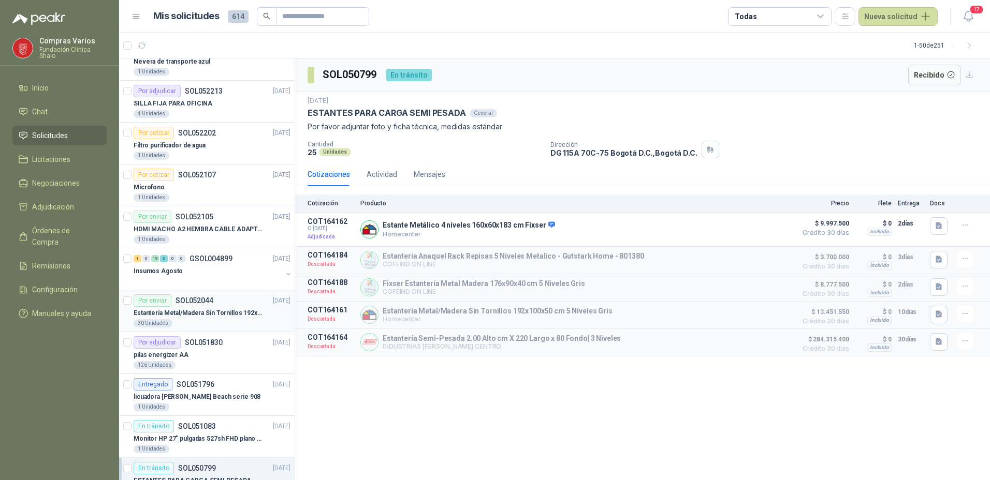
click at [223, 312] on p "Estantería Metal/Madera Sin Tornillos 192x100x50 cm 5 Niveles Gris" at bounding box center [198, 313] width 129 height 10
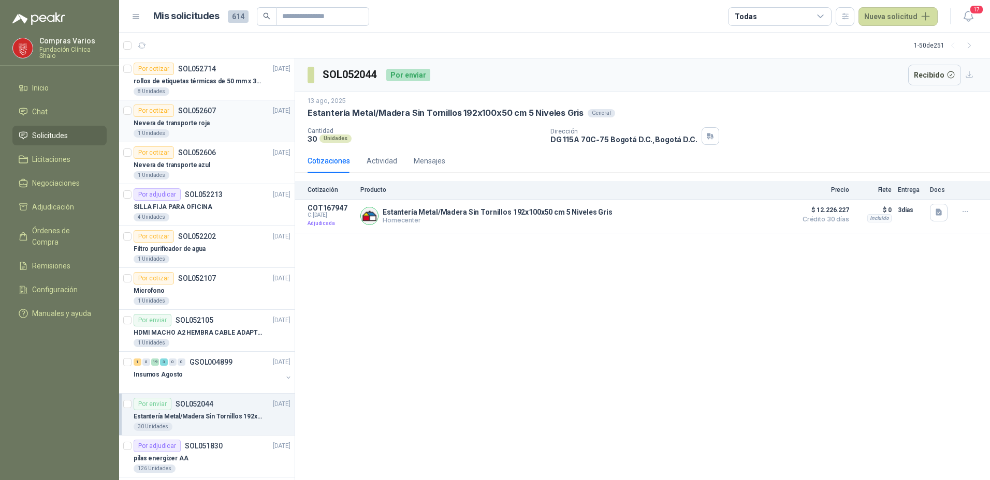
click at [202, 121] on p "Nevera de transporte roja" at bounding box center [172, 124] width 76 height 10
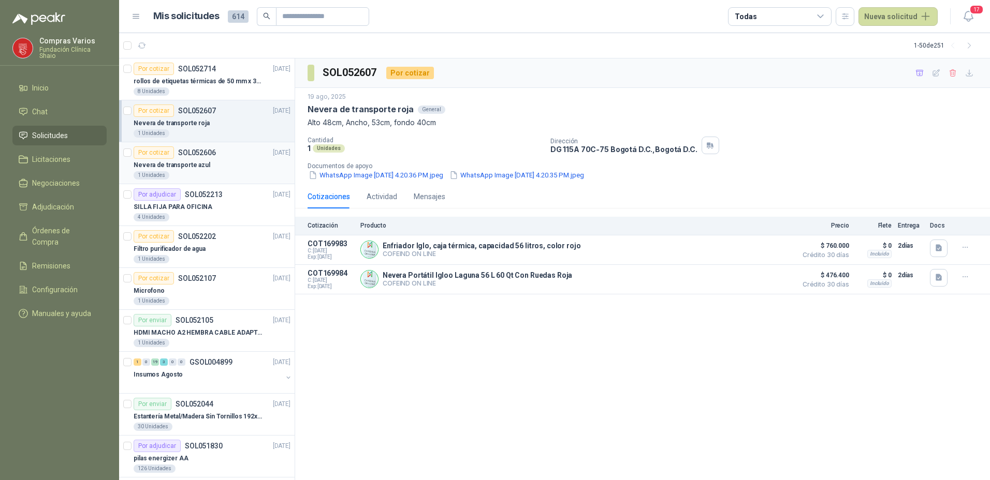
click at [223, 168] on div "Nevera de transporte azul" at bounding box center [212, 165] width 157 height 12
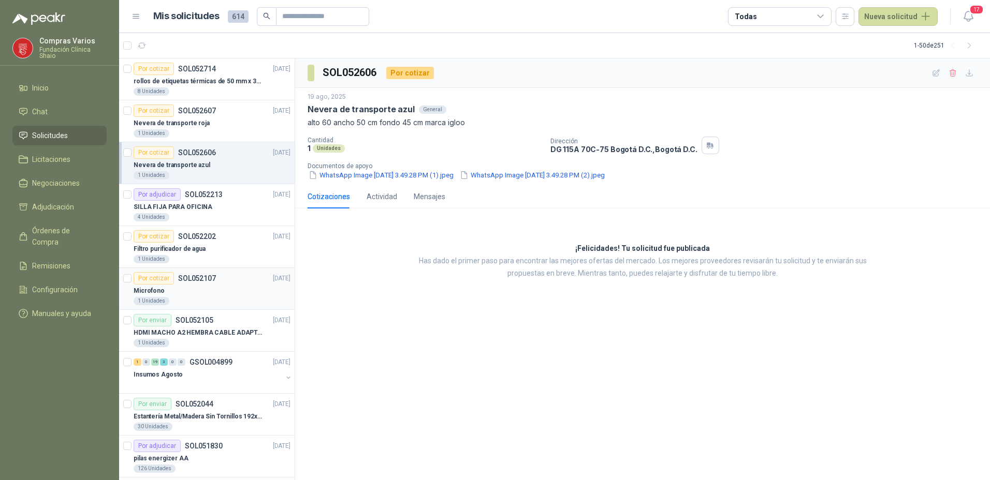
click at [200, 298] on div "1 Unidades" at bounding box center [212, 301] width 157 height 8
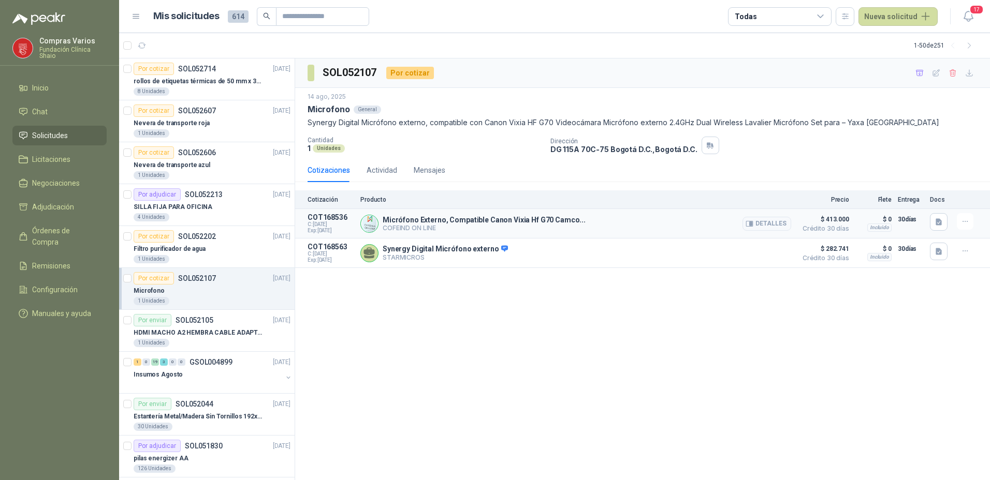
click at [479, 224] on p "Micrófono Externo, Compatible Canon Vixia Hf G70 Camco..." at bounding box center [483, 220] width 203 height 8
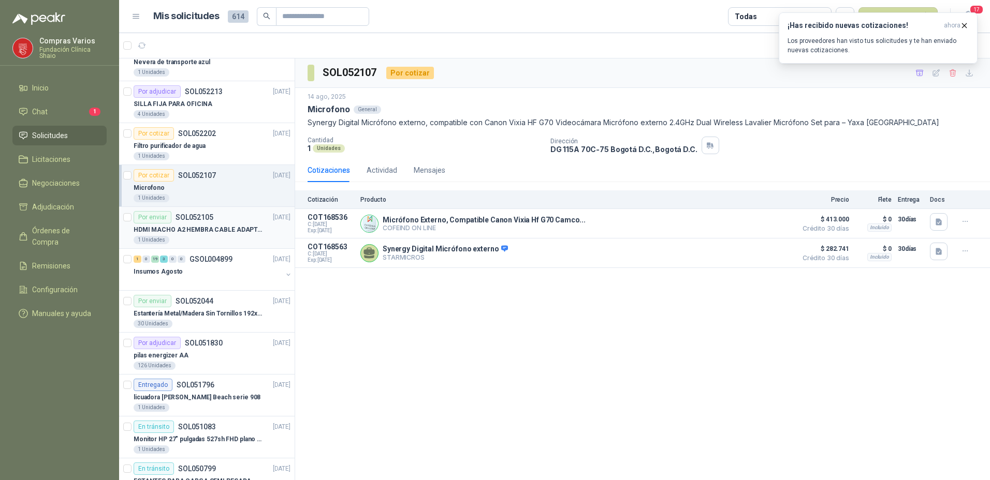
scroll to position [104, 0]
click at [221, 183] on div "Microfono" at bounding box center [212, 187] width 157 height 12
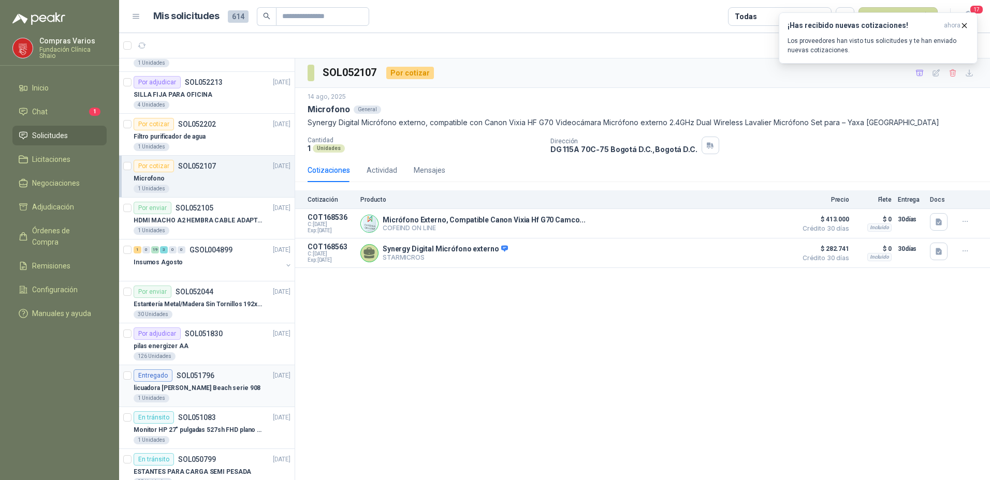
scroll to position [0, 0]
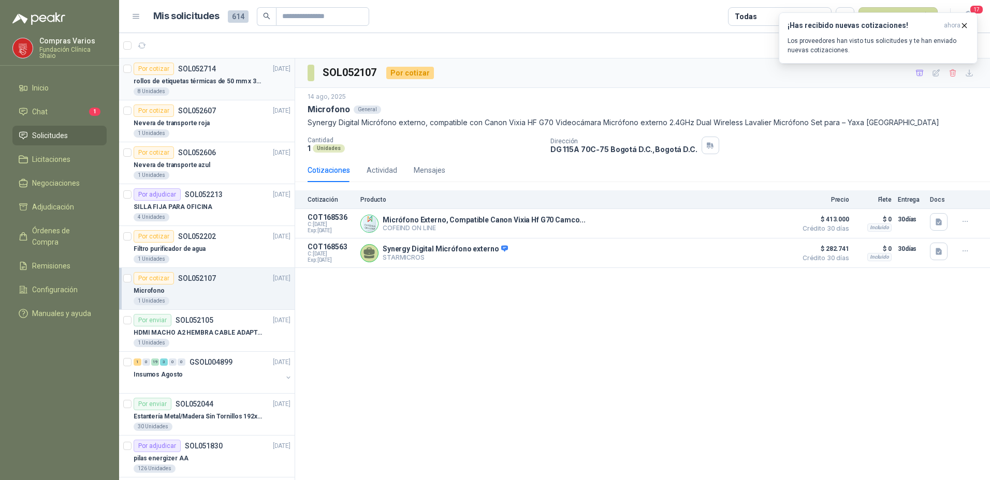
click at [223, 70] on div "Por cotizar SOL052714 [DATE]" at bounding box center [212, 69] width 157 height 12
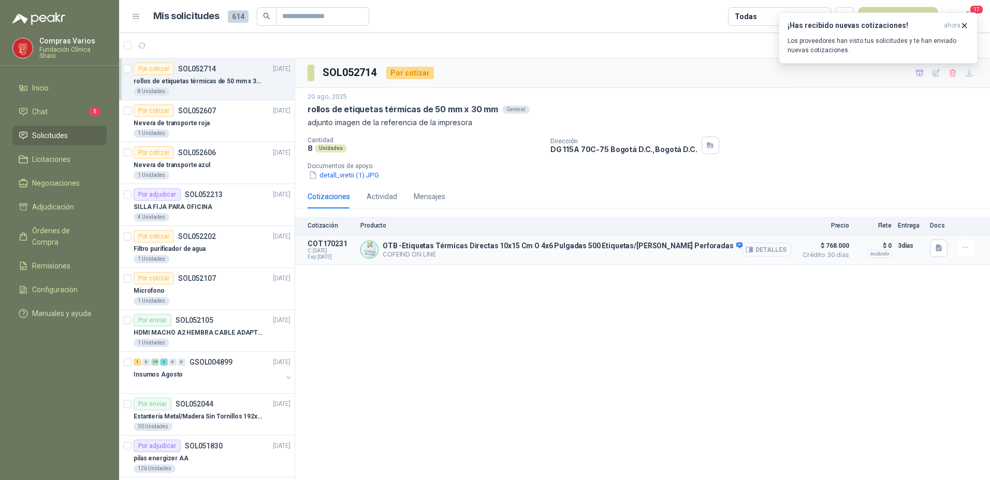
click at [782, 251] on button "Detalles" at bounding box center [766, 250] width 49 height 14
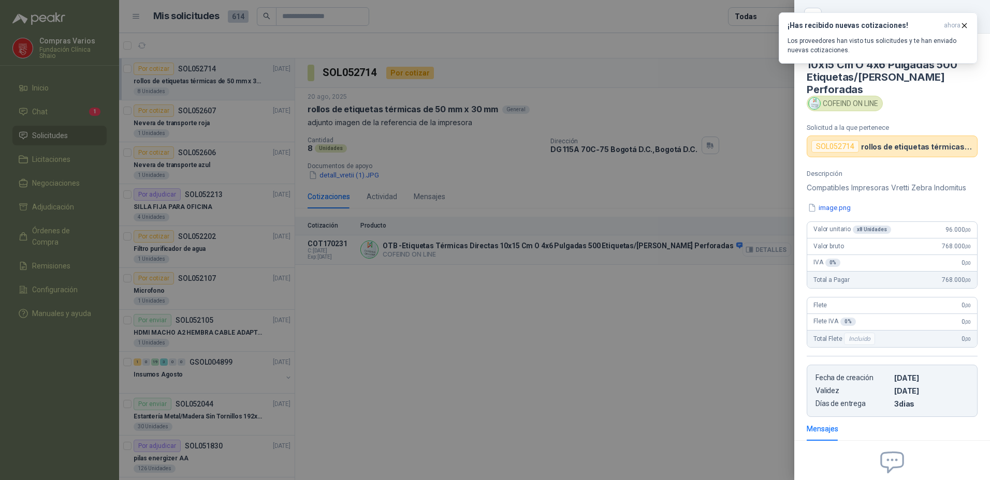
scroll to position [104, 0]
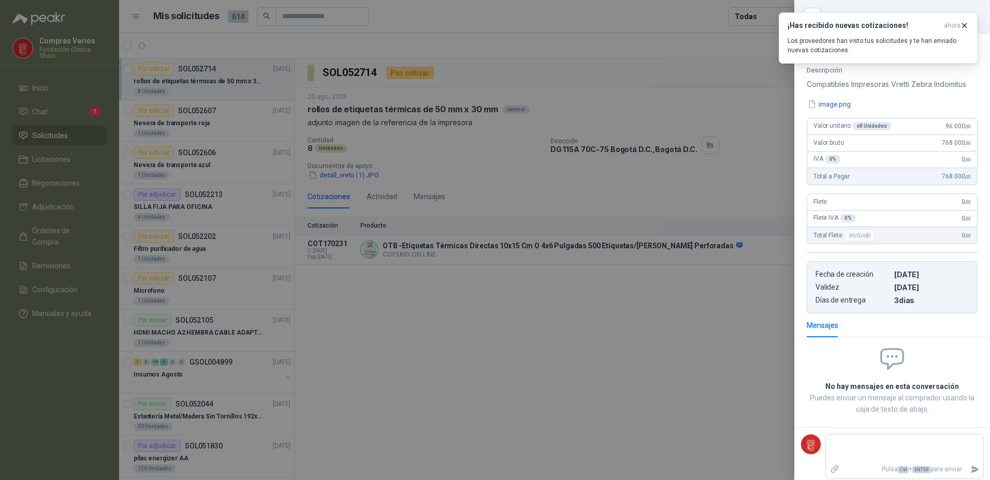
click at [829, 96] on div "Descripción Compatibles Impresoras Vretti Zebra Indomitus image.png Valor unita…" at bounding box center [892, 189] width 196 height 247
click at [829, 106] on button "image.png" at bounding box center [828, 104] width 45 height 11
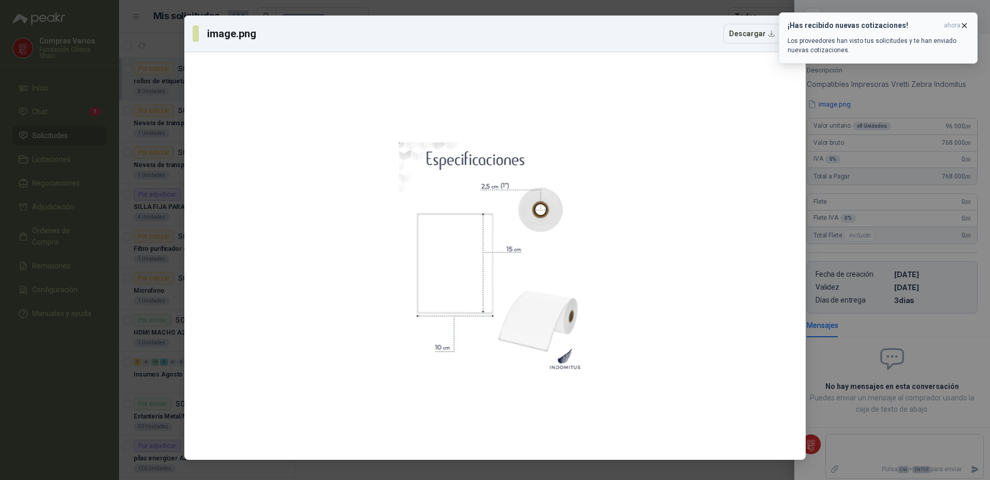
click at [962, 23] on icon "button" at bounding box center [964, 25] width 9 height 9
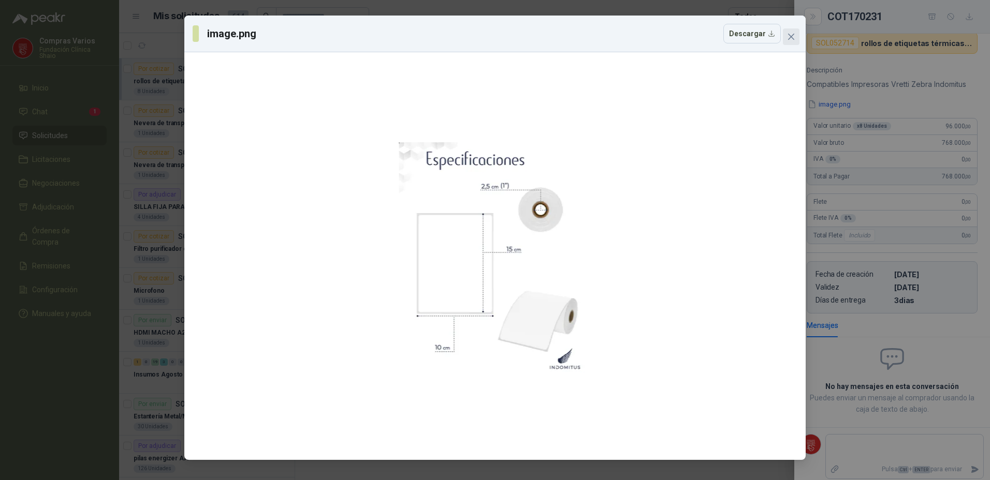
click at [789, 38] on icon "close" at bounding box center [791, 37] width 6 height 6
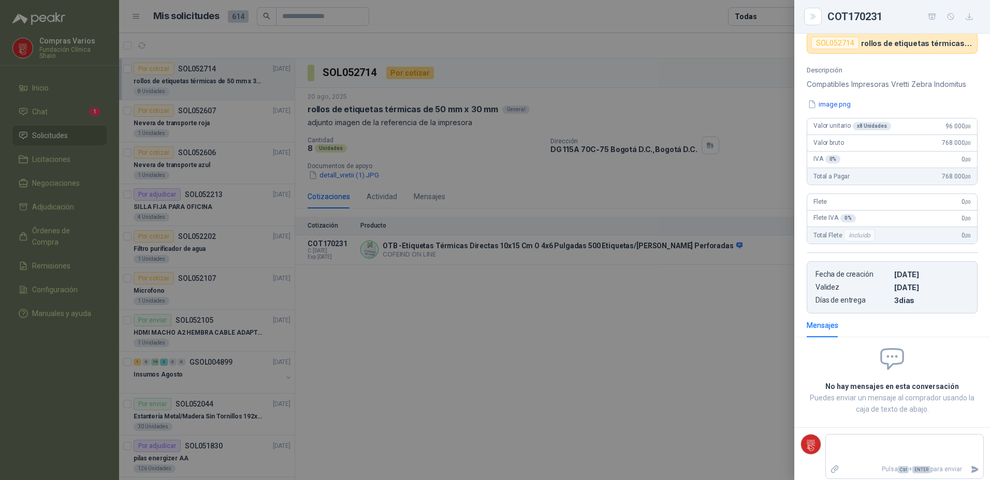
click at [477, 171] on div at bounding box center [495, 240] width 990 height 480
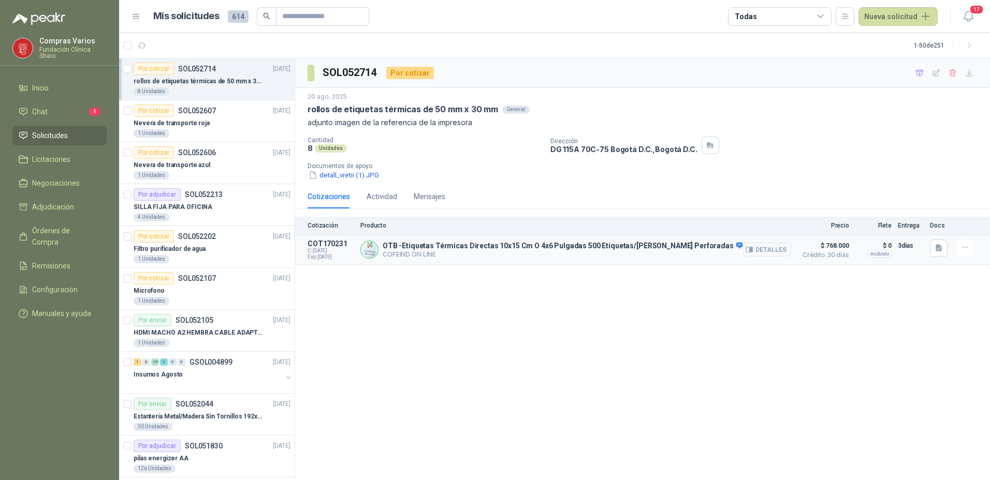
click at [758, 252] on button "Detalles" at bounding box center [766, 250] width 49 height 14
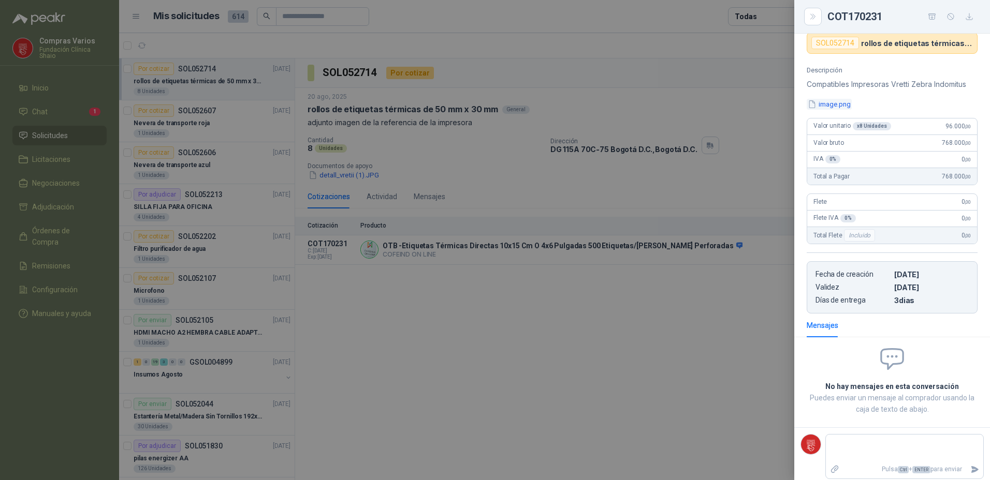
click at [827, 106] on button "image.png" at bounding box center [828, 104] width 45 height 11
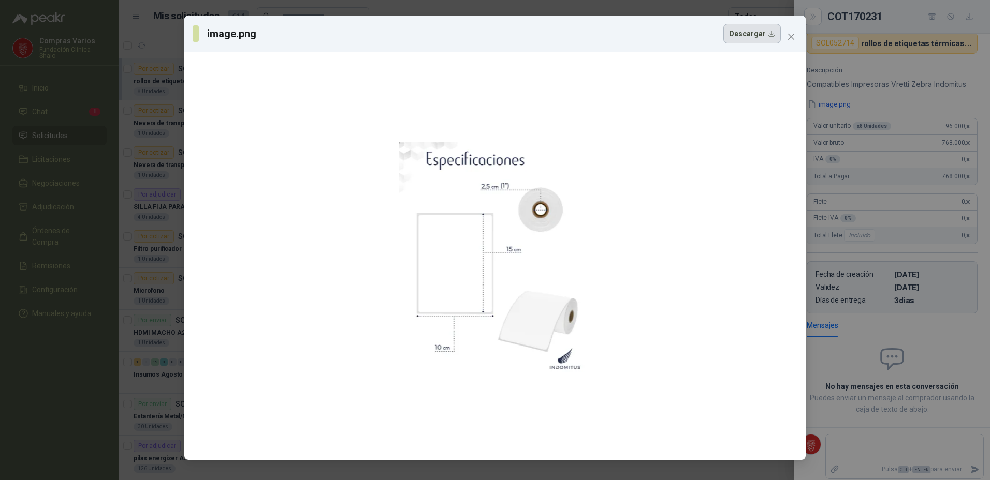
click at [743, 36] on button "Descargar" at bounding box center [751, 34] width 57 height 20
click at [747, 34] on button "Descargar" at bounding box center [751, 34] width 57 height 20
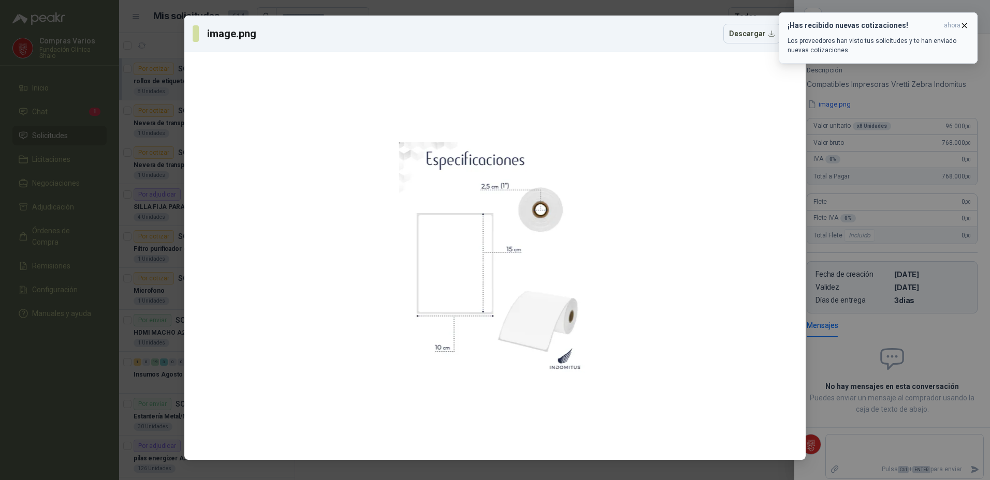
click at [967, 22] on icon "button" at bounding box center [964, 25] width 9 height 9
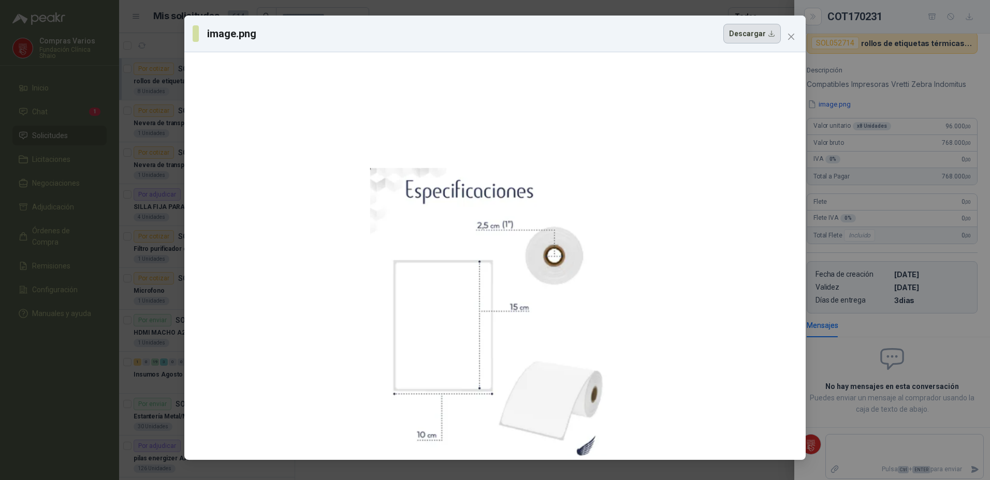
click at [737, 36] on button "Descargar" at bounding box center [751, 34] width 57 height 20
click at [932, 337] on div "image.png Descargar" at bounding box center [495, 240] width 990 height 480
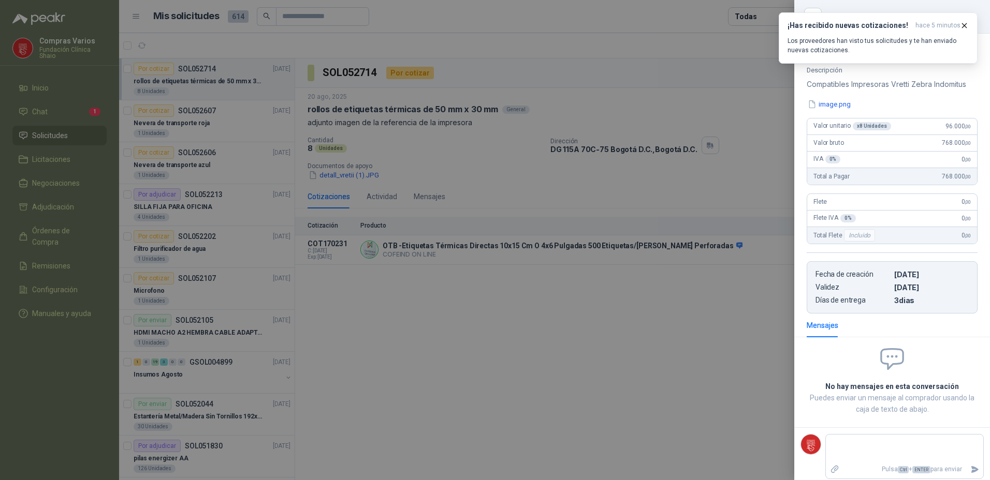
click at [219, 127] on div at bounding box center [495, 240] width 990 height 480
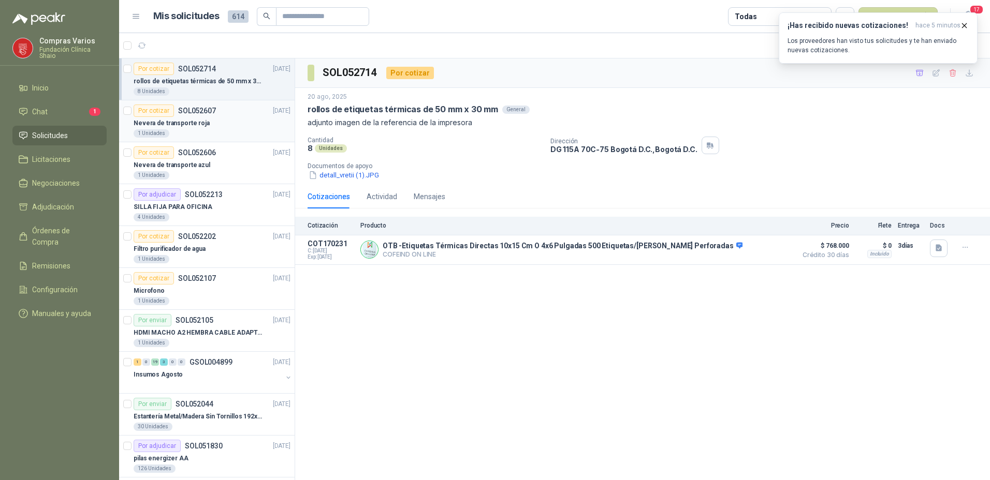
click at [214, 116] on div "Por cotizar SOL052607" at bounding box center [175, 111] width 82 height 12
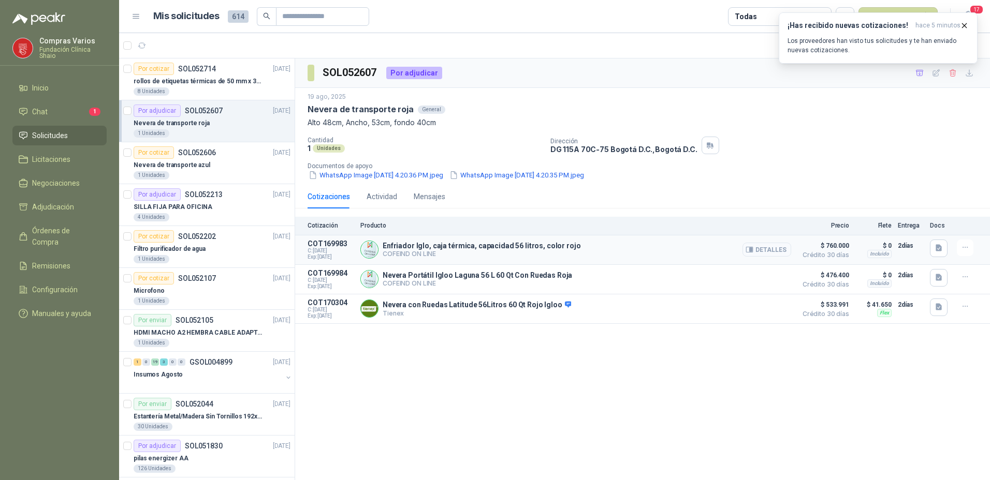
click at [766, 253] on button "Detalles" at bounding box center [766, 250] width 49 height 14
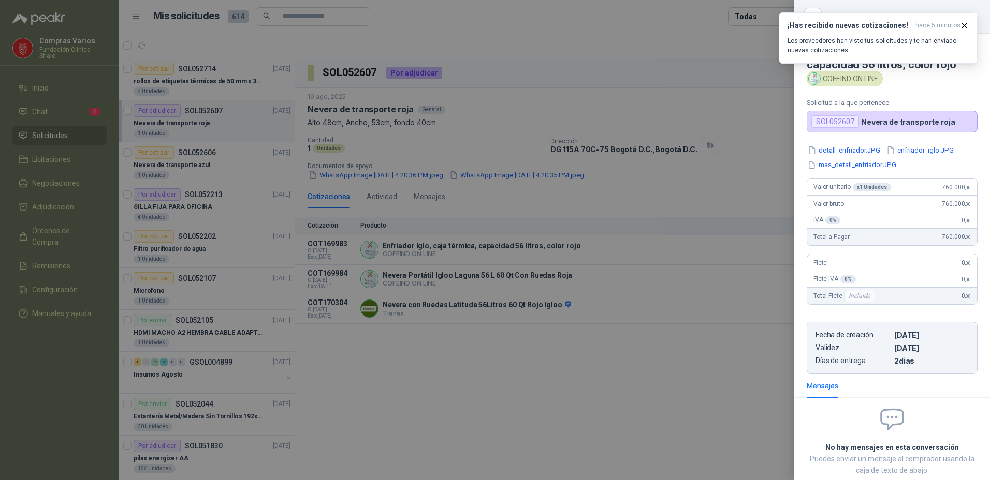
scroll to position [61, 0]
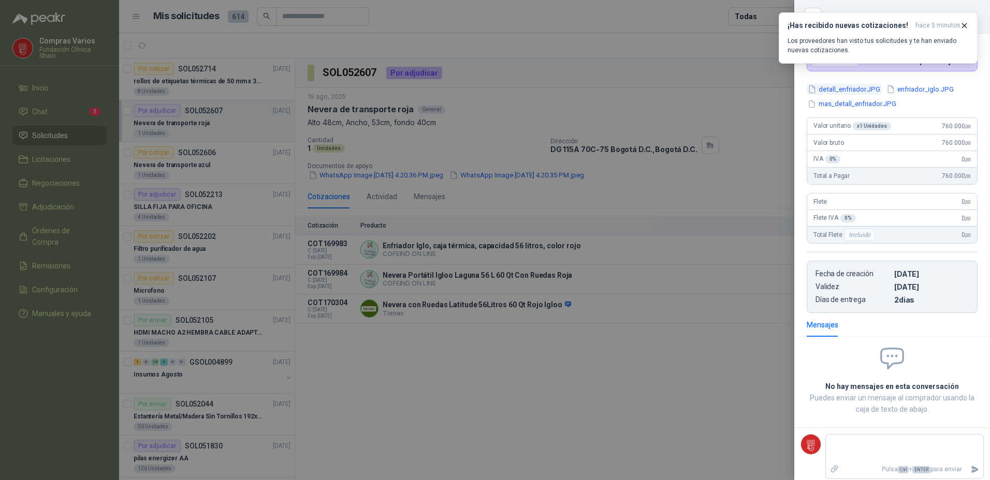
click at [832, 88] on button "detall_enfriador.JPG" at bounding box center [843, 89] width 75 height 11
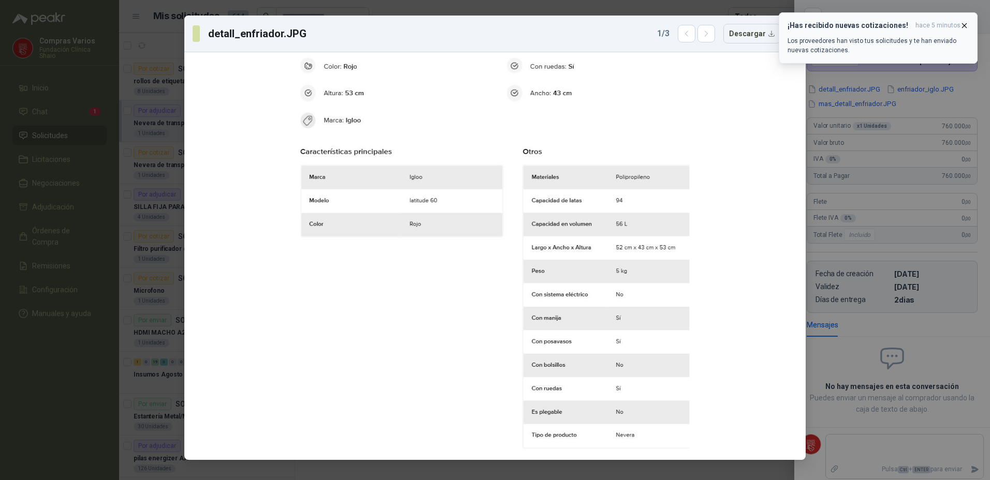
click at [962, 22] on icon "button" at bounding box center [964, 25] width 9 height 9
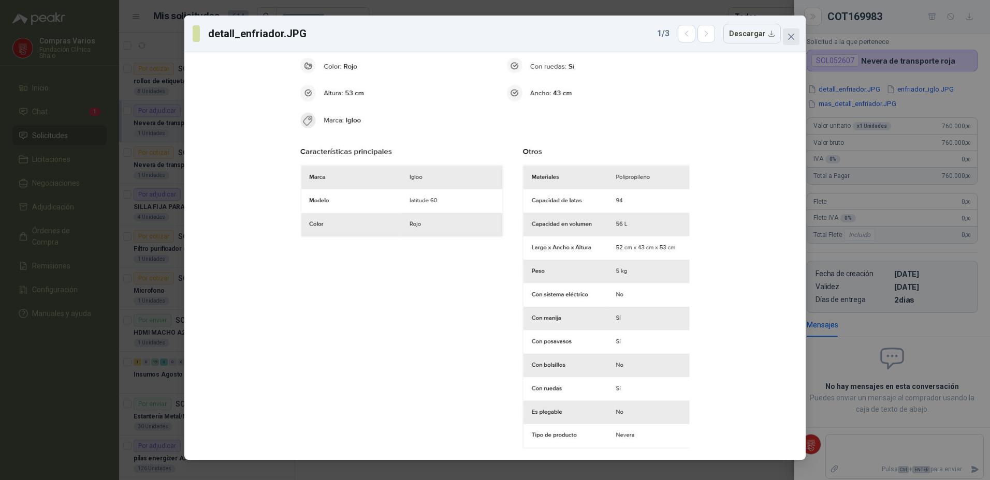
drag, startPoint x: 792, startPoint y: 36, endPoint x: 832, endPoint y: 34, distance: 39.4
click at [792, 36] on icon "close" at bounding box center [791, 37] width 8 height 8
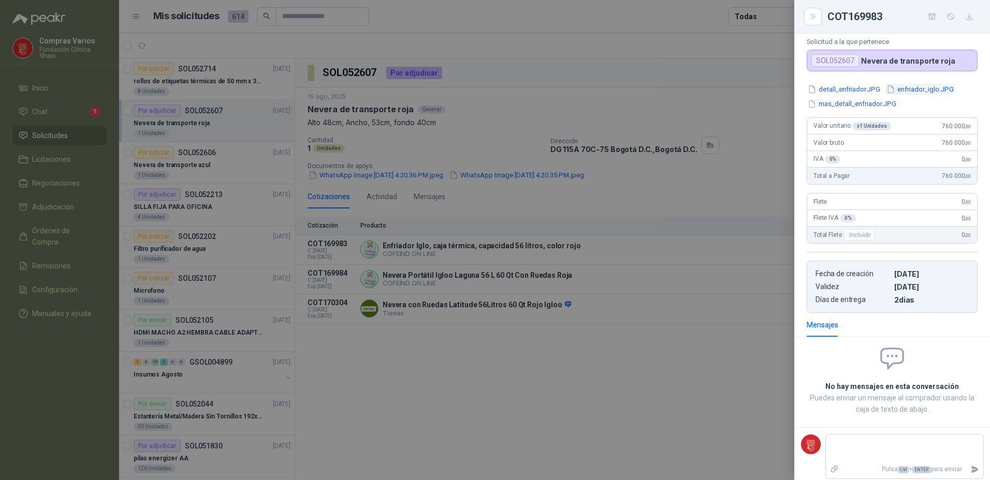
click at [910, 94] on button "enfriador_iglo.JPG" at bounding box center [919, 89] width 69 height 11
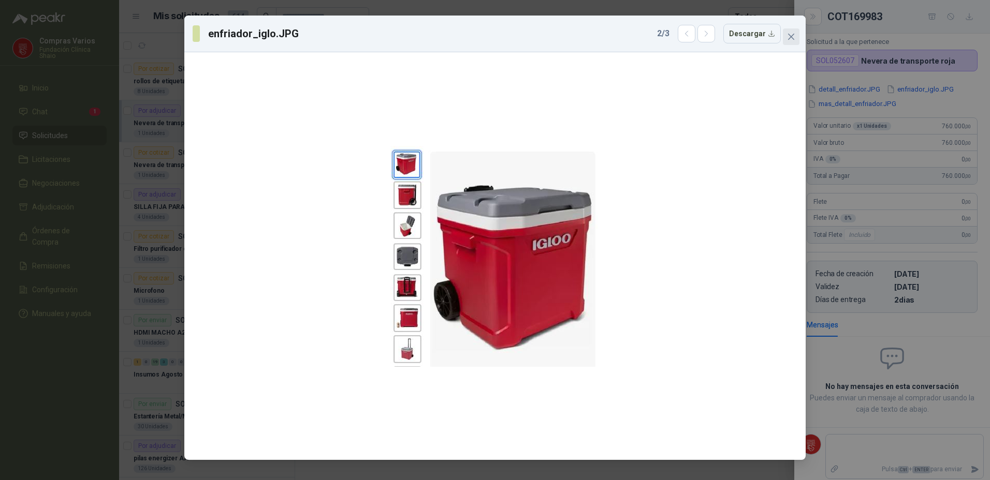
click at [787, 37] on icon "close" at bounding box center [791, 37] width 8 height 8
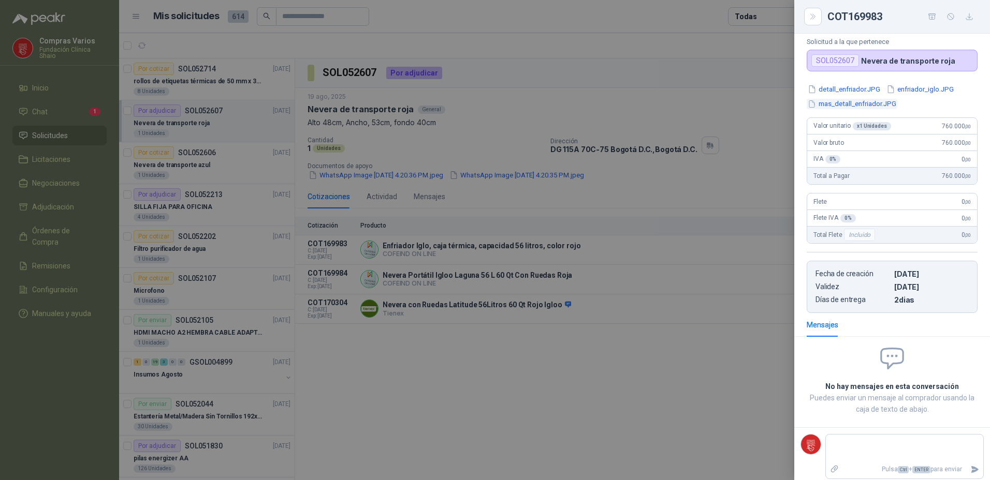
click at [861, 107] on button "mas_detall_enfriador.JPG" at bounding box center [851, 104] width 91 height 11
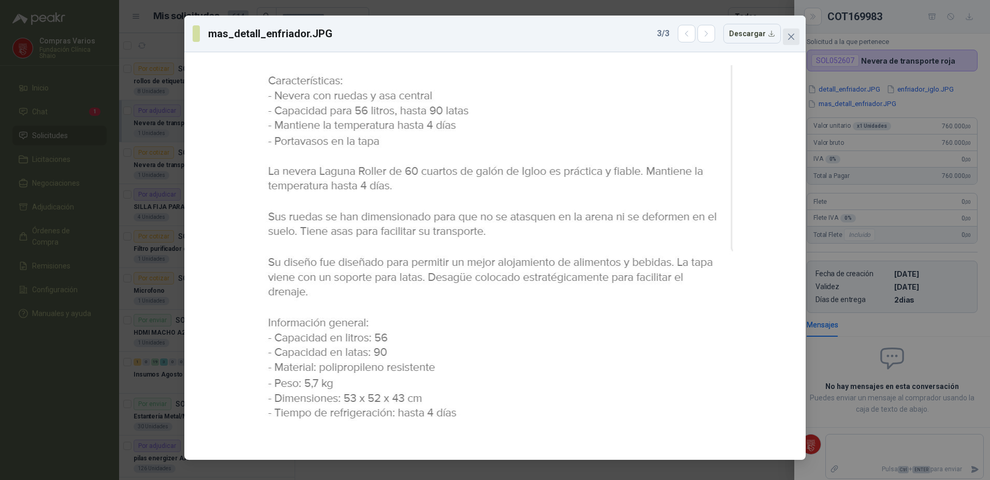
click at [791, 40] on icon "close" at bounding box center [791, 37] width 8 height 8
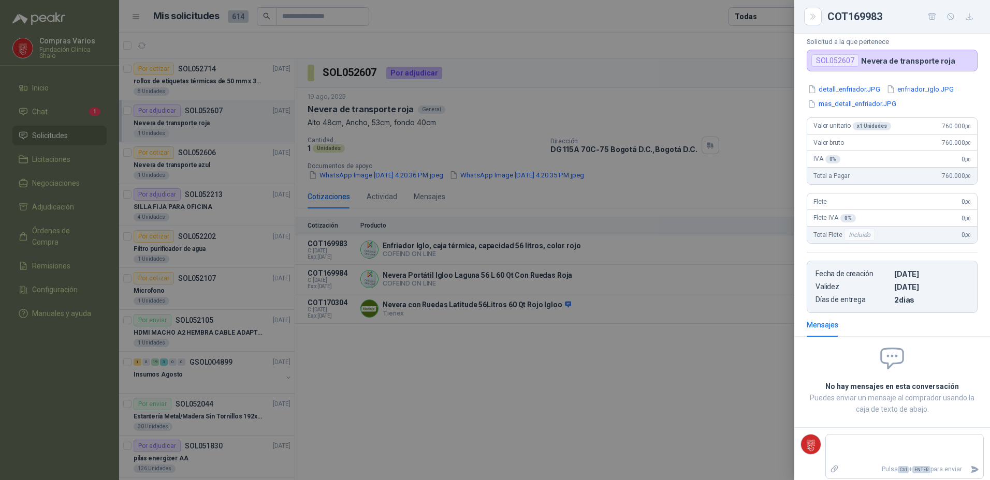
click at [726, 382] on div at bounding box center [495, 240] width 990 height 480
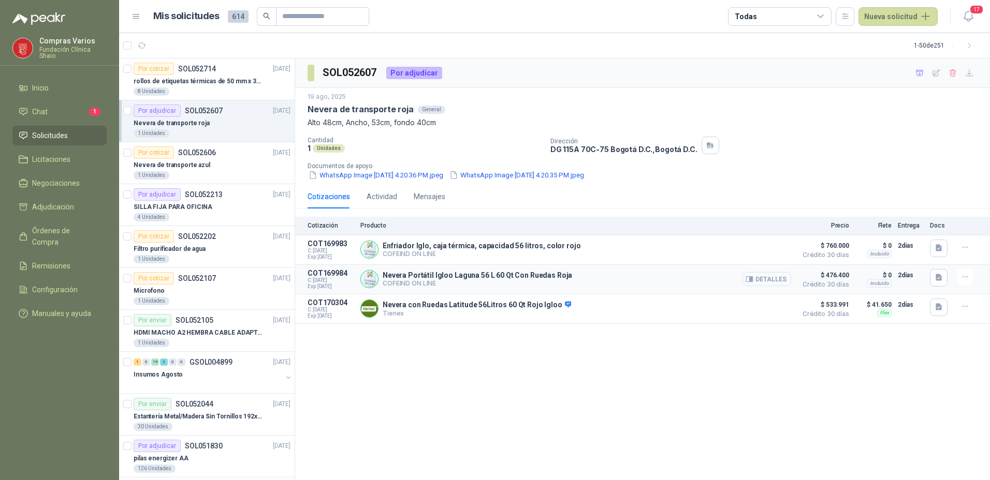
click at [773, 279] on button "Detalles" at bounding box center [766, 279] width 49 height 14
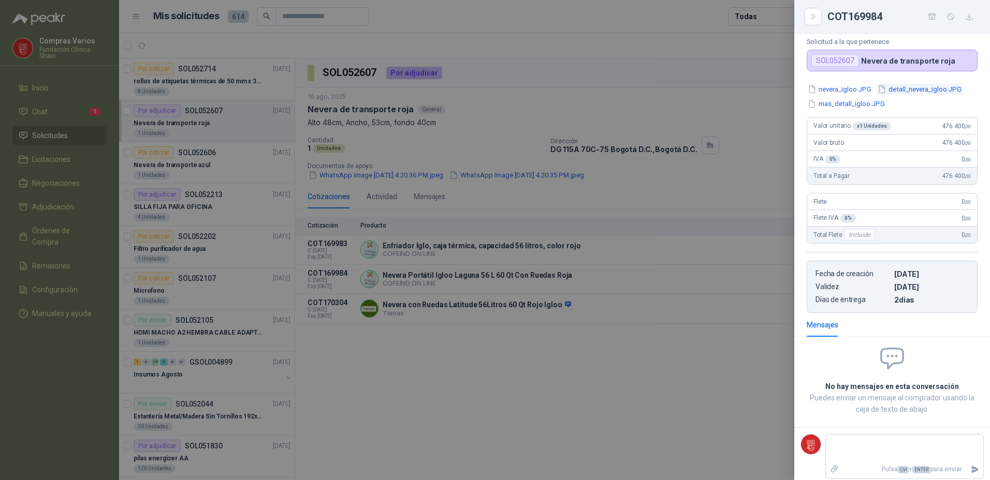
click at [891, 93] on button "detall_nevera_igloo.JPG" at bounding box center [919, 89] width 86 height 11
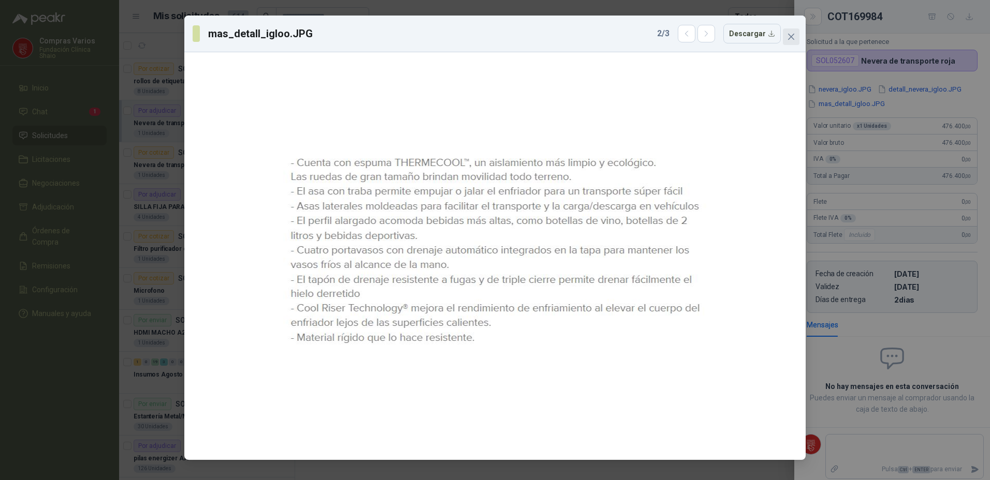
click at [788, 39] on icon "close" at bounding box center [791, 37] width 6 height 6
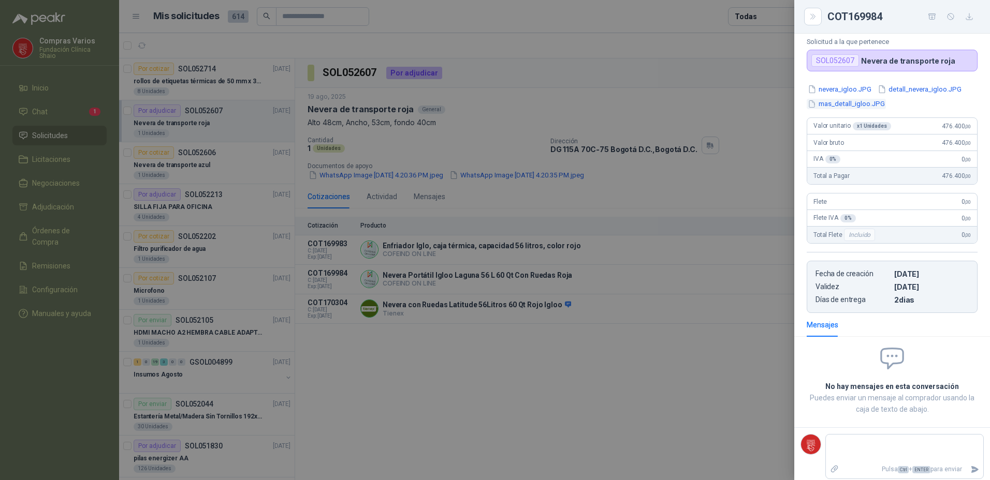
click at [834, 102] on button "mas_detall_igloo.JPG" at bounding box center [845, 104] width 79 height 11
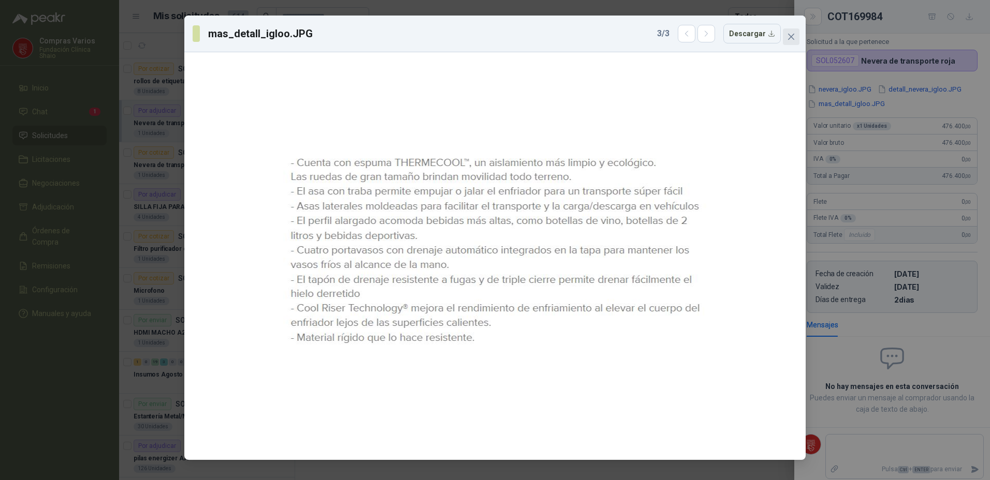
click at [791, 36] on icon "close" at bounding box center [791, 37] width 6 height 6
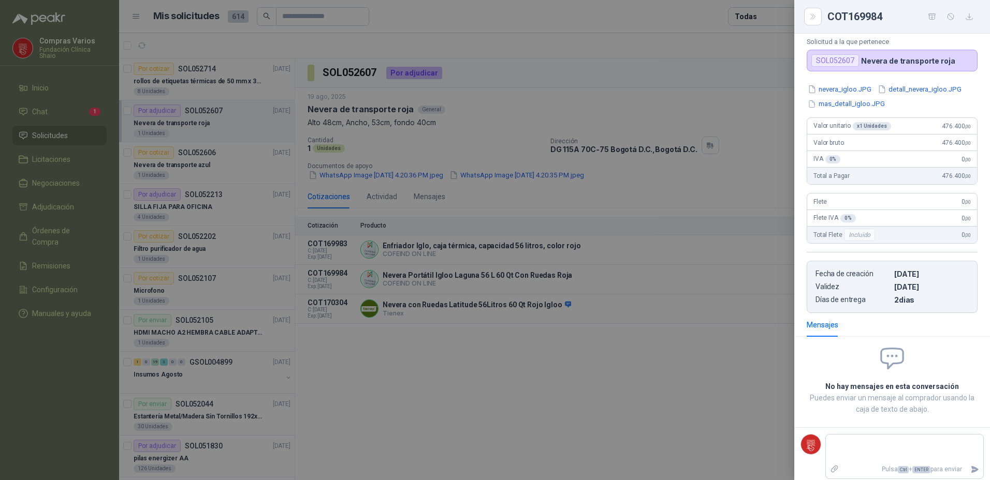
click at [851, 92] on button "nevera_igloo.JPG" at bounding box center [839, 89] width 66 height 11
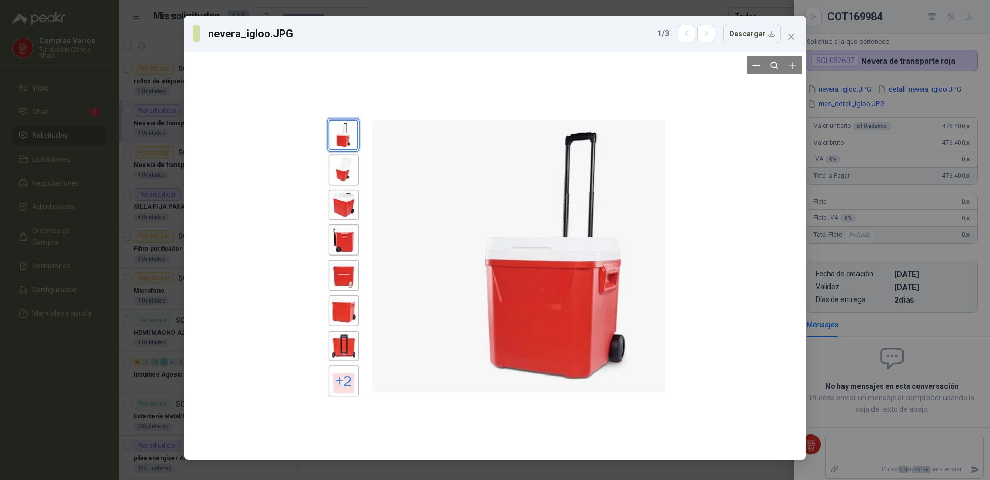
click at [345, 175] on div at bounding box center [495, 256] width 341 height 400
click at [356, 215] on div at bounding box center [495, 256] width 341 height 400
click at [354, 237] on div at bounding box center [495, 256] width 341 height 400
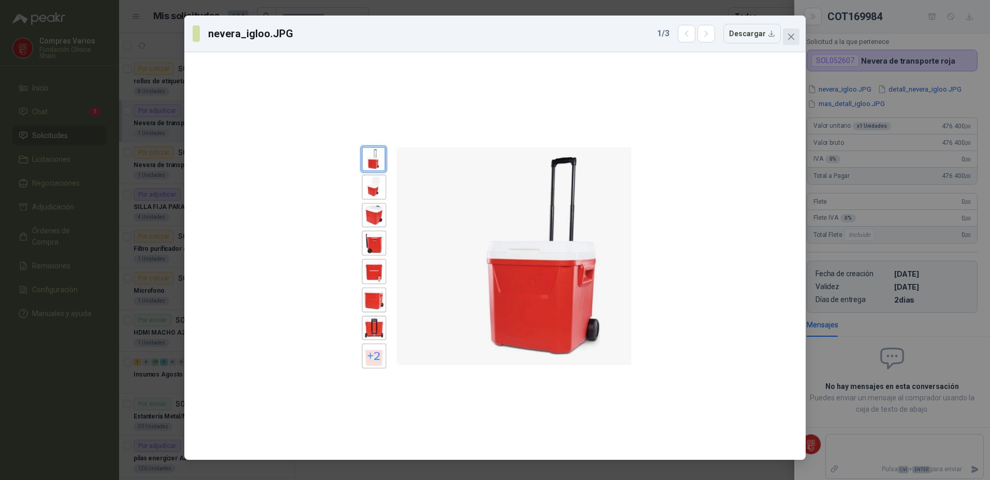
click at [789, 43] on button "Close" at bounding box center [791, 36] width 17 height 17
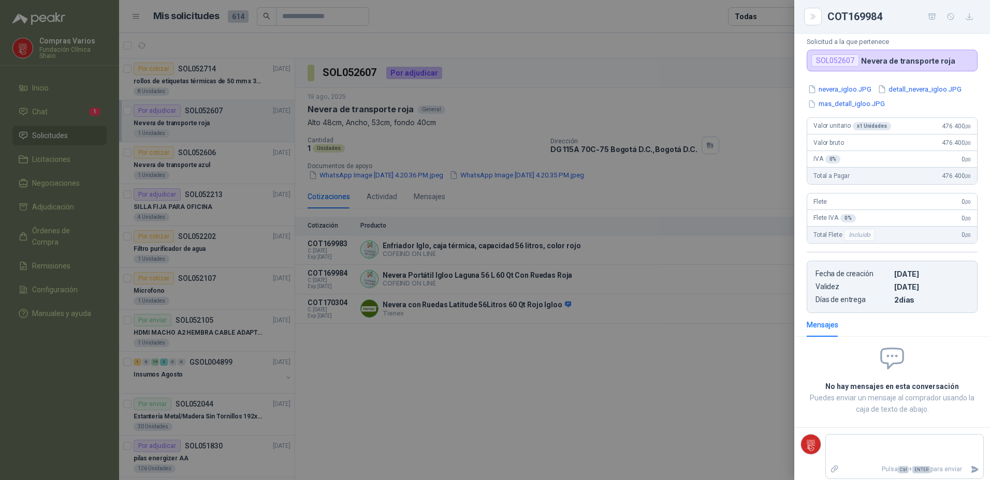
click at [651, 360] on div at bounding box center [495, 240] width 990 height 480
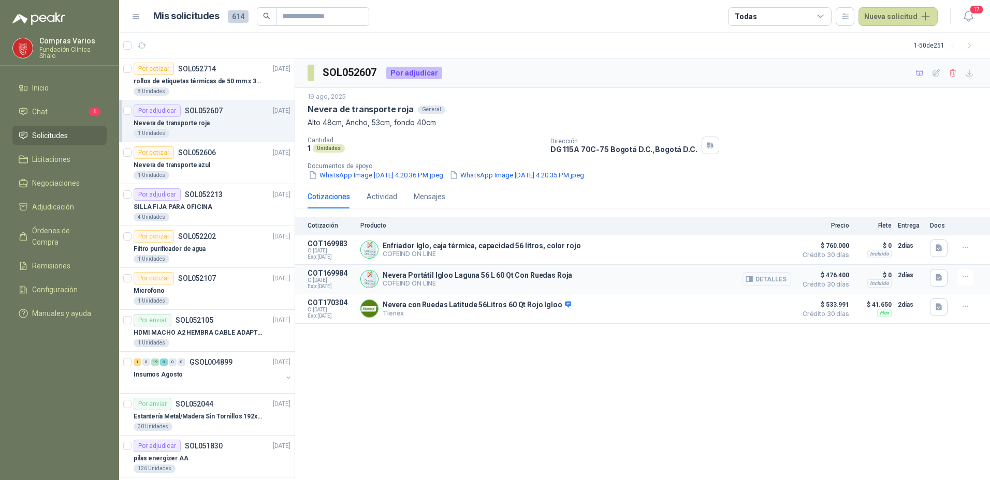
click at [760, 277] on button "Detalles" at bounding box center [766, 279] width 49 height 14
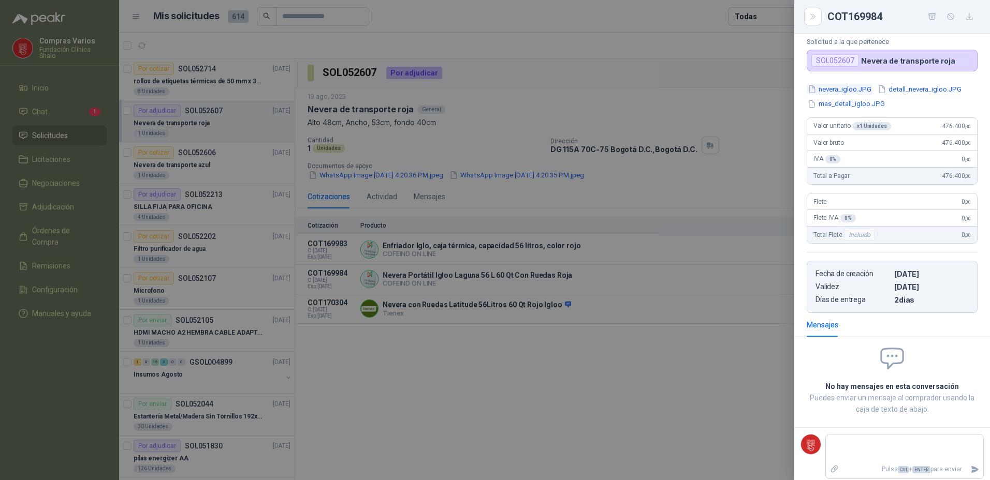
click at [834, 89] on button "nevera_igloo.JPG" at bounding box center [839, 89] width 66 height 11
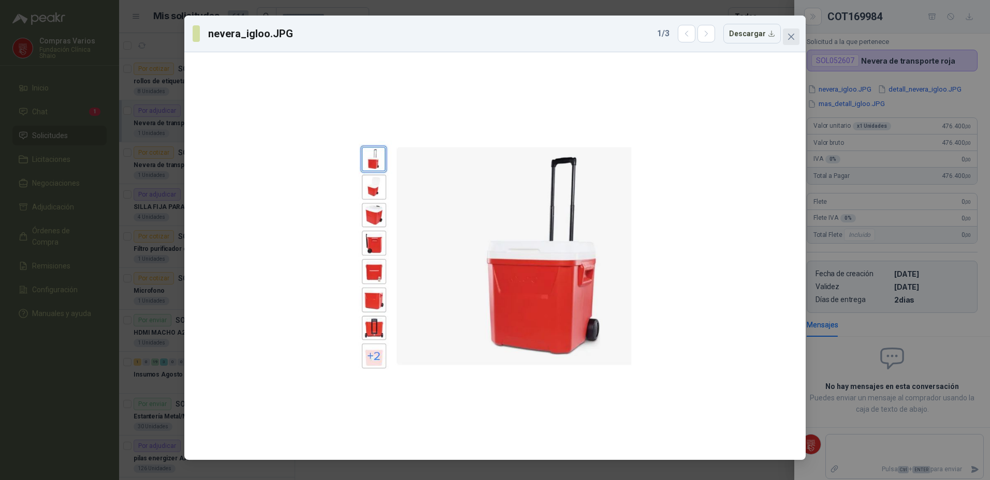
click at [797, 40] on span "Close" at bounding box center [791, 37] width 17 height 8
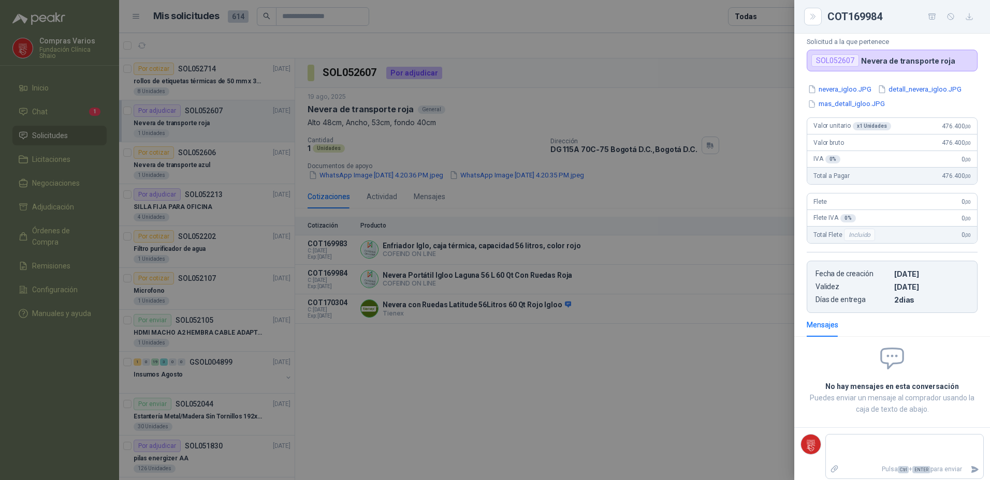
click at [494, 378] on div at bounding box center [495, 240] width 990 height 480
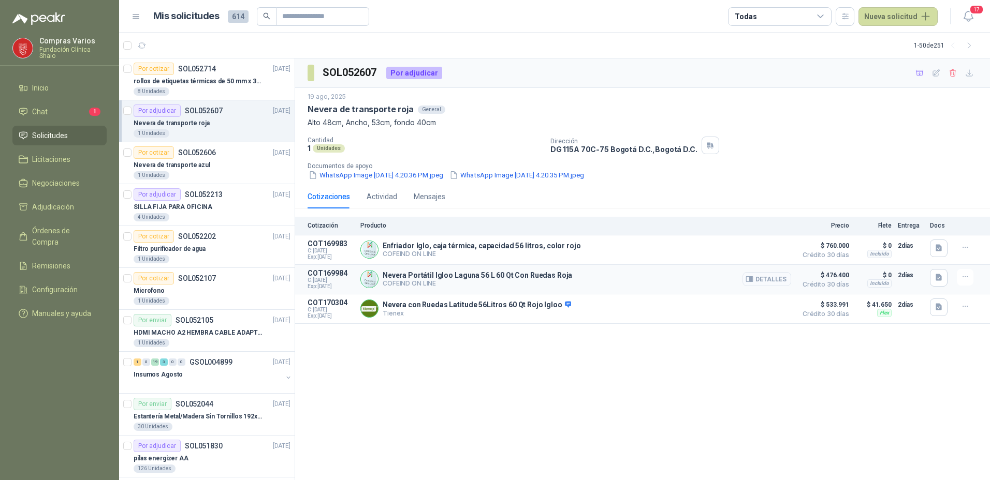
click at [753, 280] on icon "button" at bounding box center [749, 279] width 7 height 5
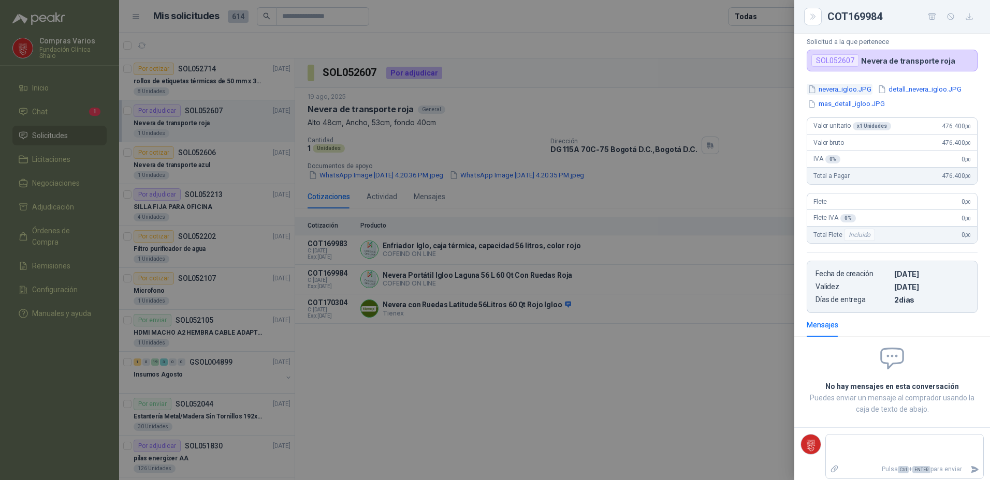
click at [829, 89] on button "nevera_igloo.JPG" at bounding box center [839, 89] width 66 height 11
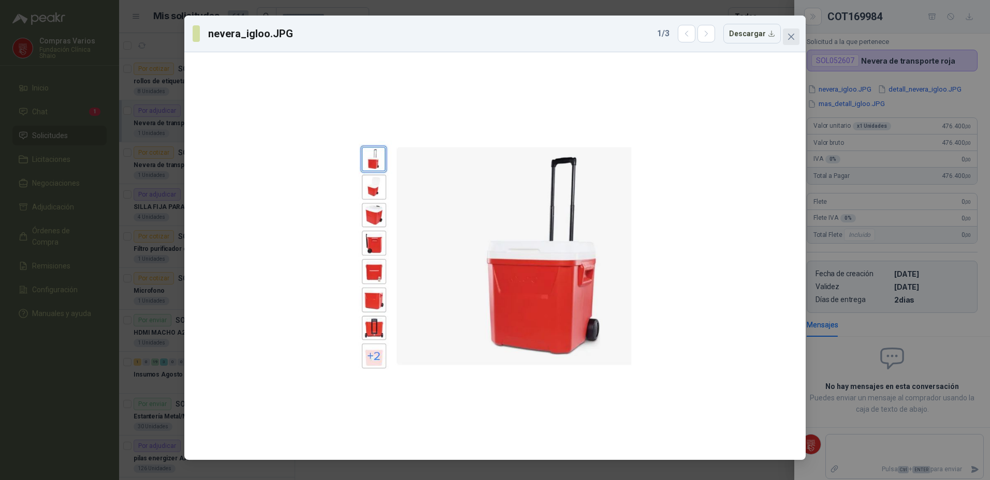
click at [789, 36] on icon "close" at bounding box center [791, 37] width 8 height 8
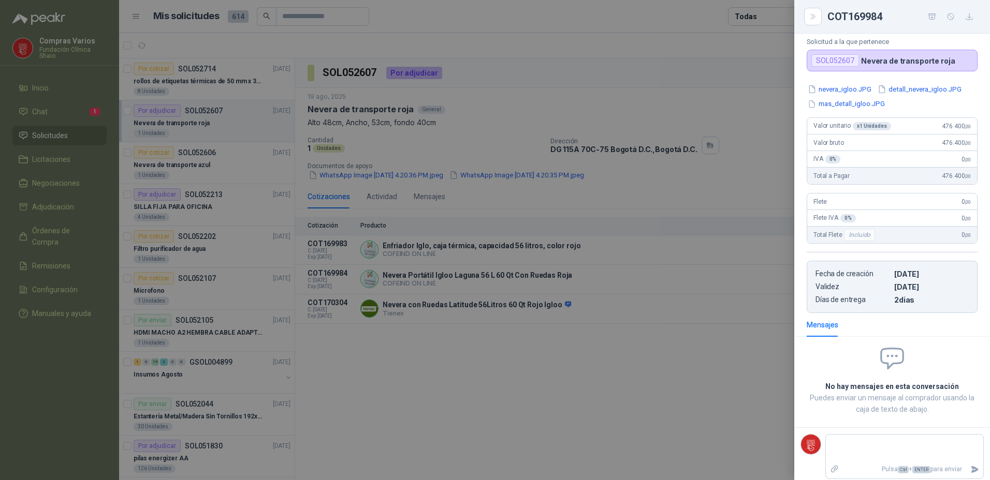
click at [584, 247] on div at bounding box center [495, 240] width 990 height 480
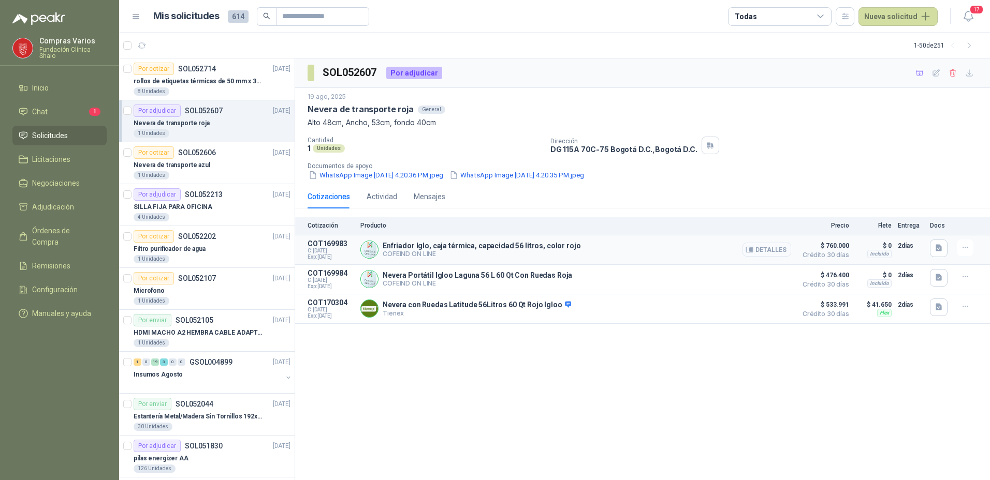
click at [763, 253] on button "Detalles" at bounding box center [766, 250] width 49 height 14
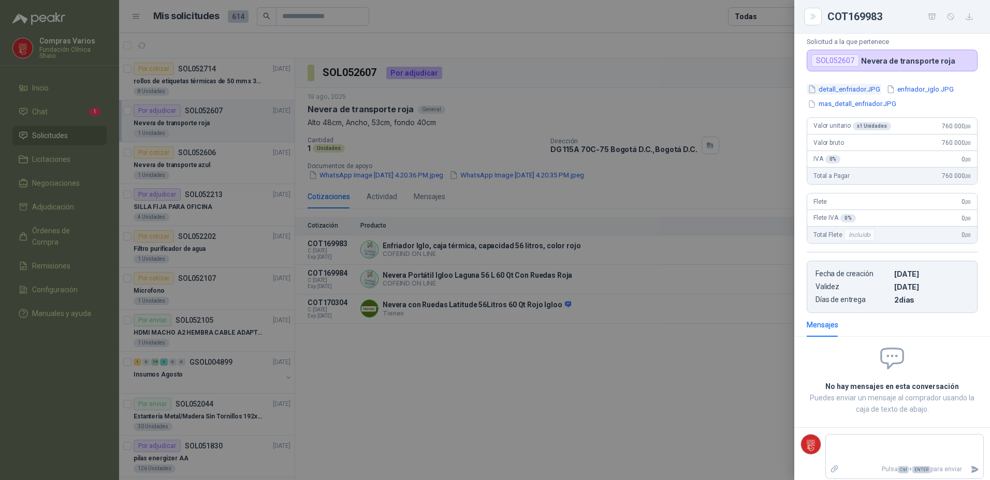
click at [838, 94] on button "detall_enfriador.JPG" at bounding box center [843, 89] width 75 height 11
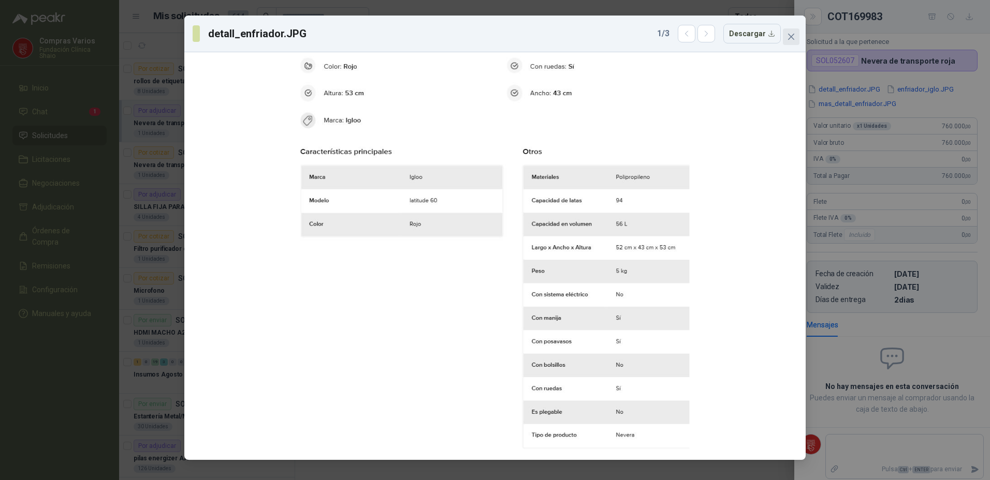
click at [792, 37] on icon "close" at bounding box center [791, 37] width 8 height 8
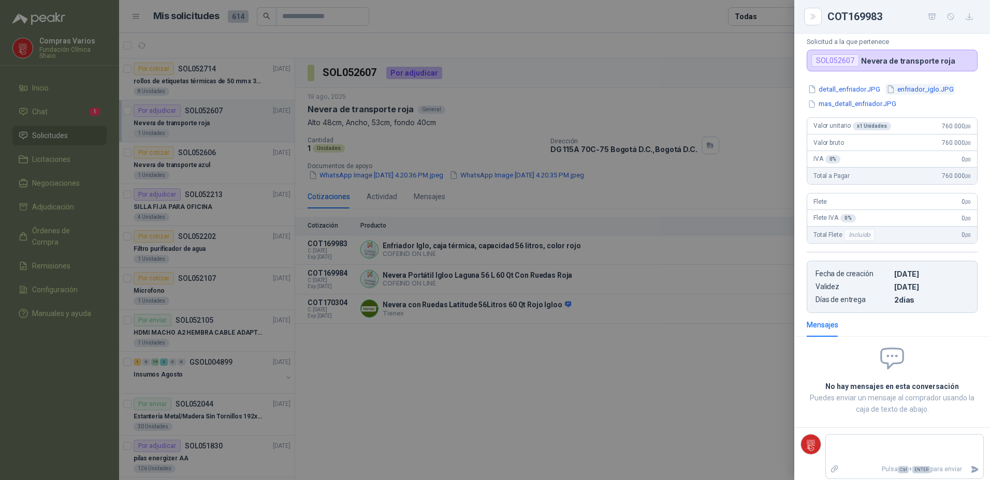
click at [917, 90] on button "enfriador_iglo.JPG" at bounding box center [919, 89] width 69 height 11
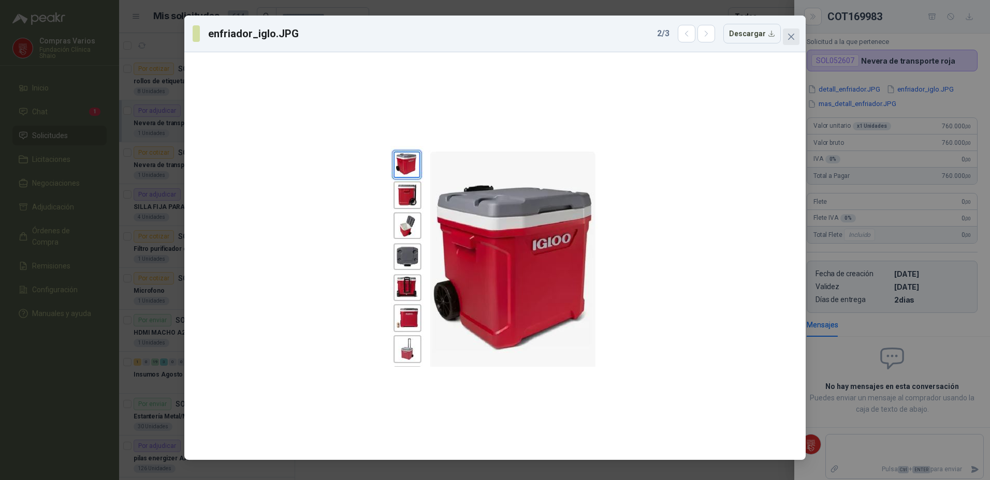
click at [789, 38] on icon "close" at bounding box center [791, 37] width 8 height 8
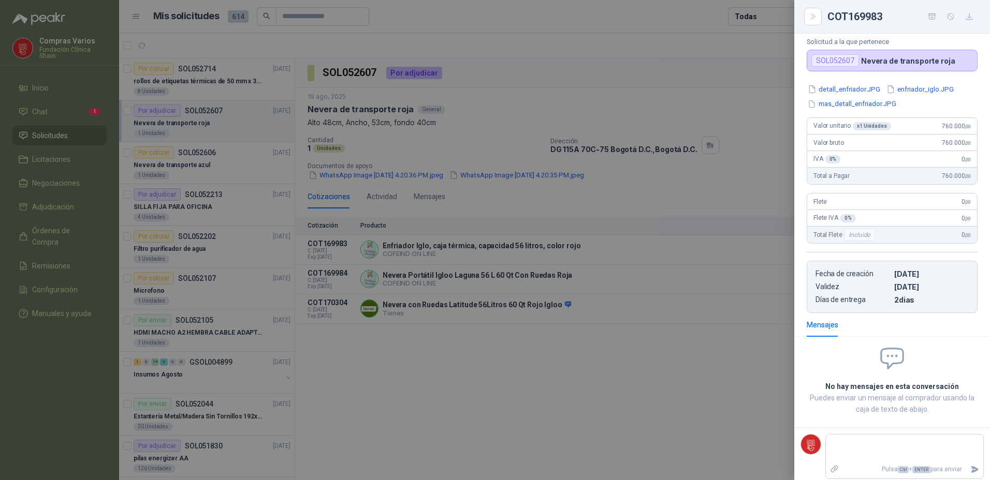
click at [686, 372] on div at bounding box center [495, 240] width 990 height 480
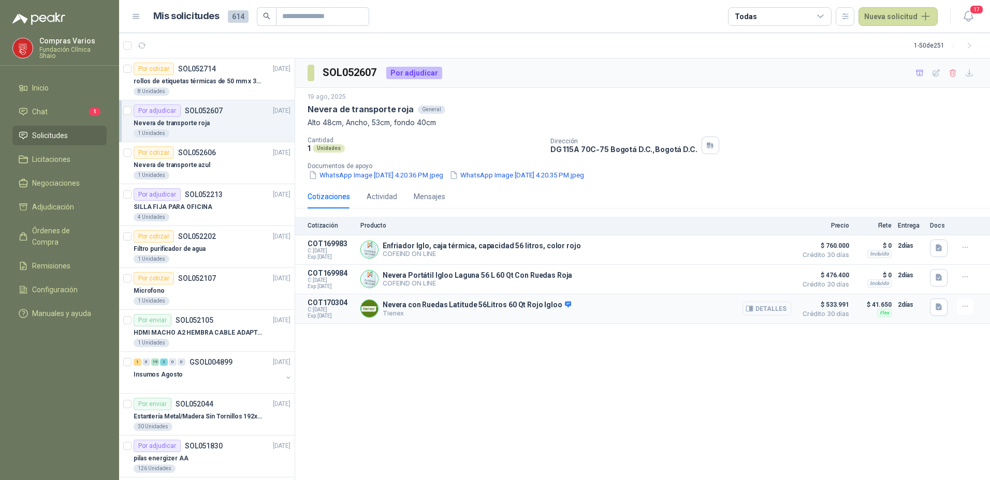
click at [777, 311] on button "Detalles" at bounding box center [766, 309] width 49 height 14
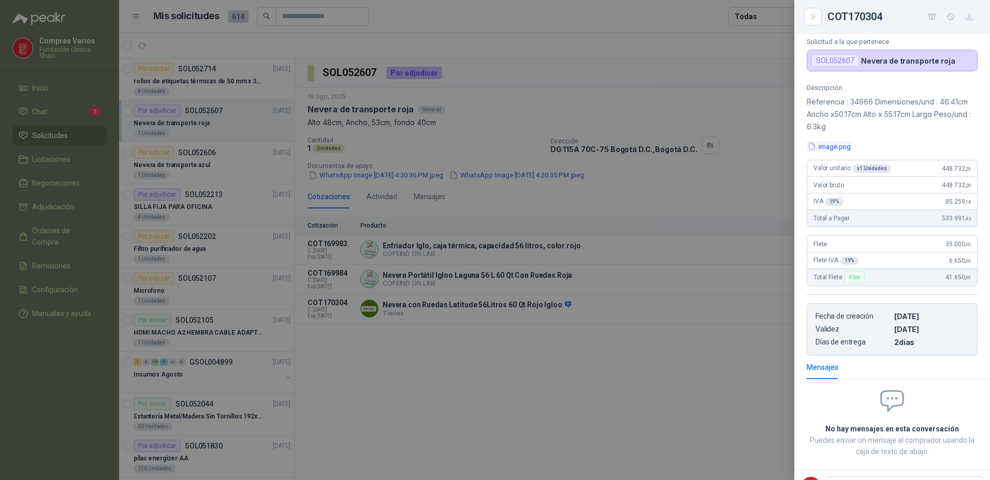
click at [826, 151] on button "image.png" at bounding box center [828, 146] width 45 height 11
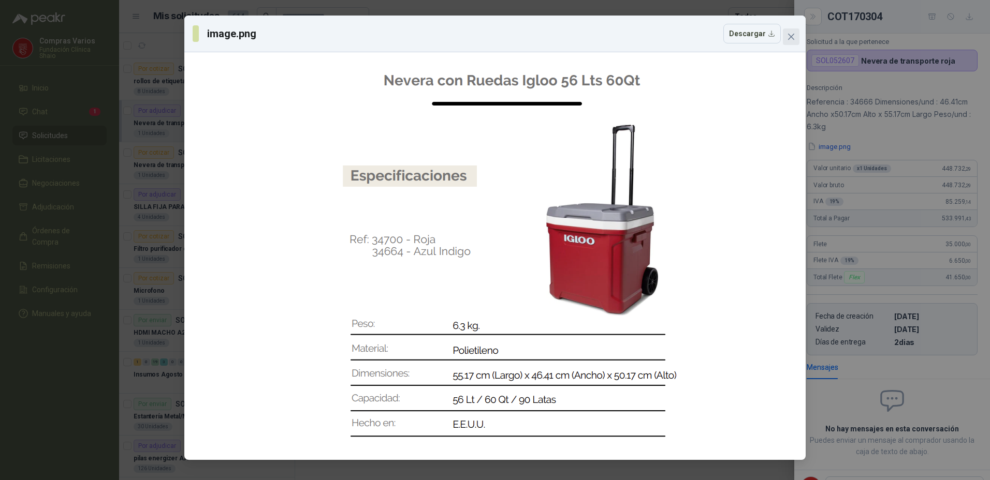
click at [789, 39] on icon "close" at bounding box center [791, 37] width 8 height 8
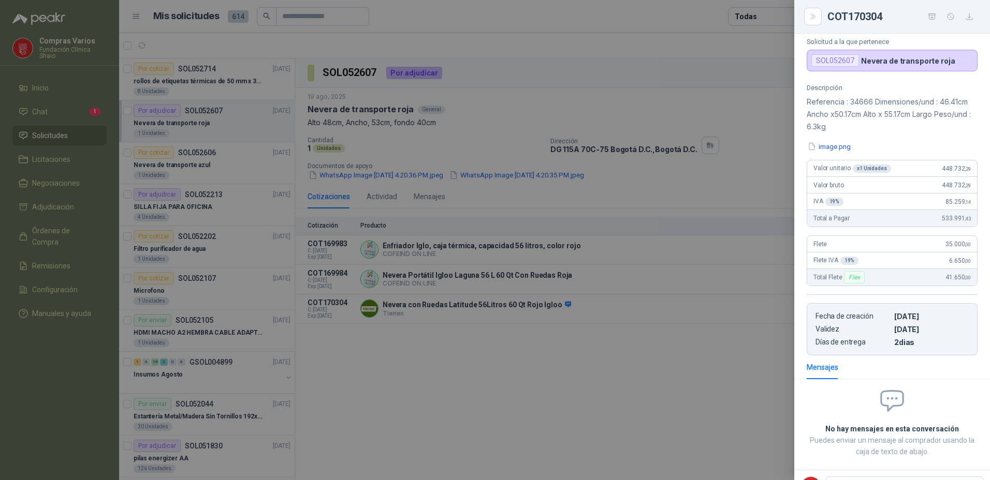
click at [597, 371] on div at bounding box center [495, 240] width 990 height 480
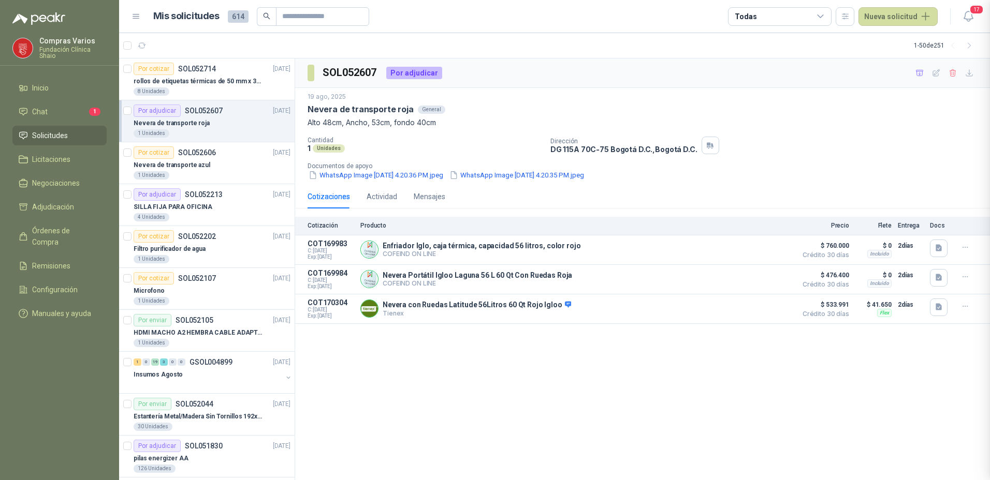
scroll to position [109, 0]
click at [221, 165] on div "Nevera de transporte azul" at bounding box center [212, 165] width 157 height 12
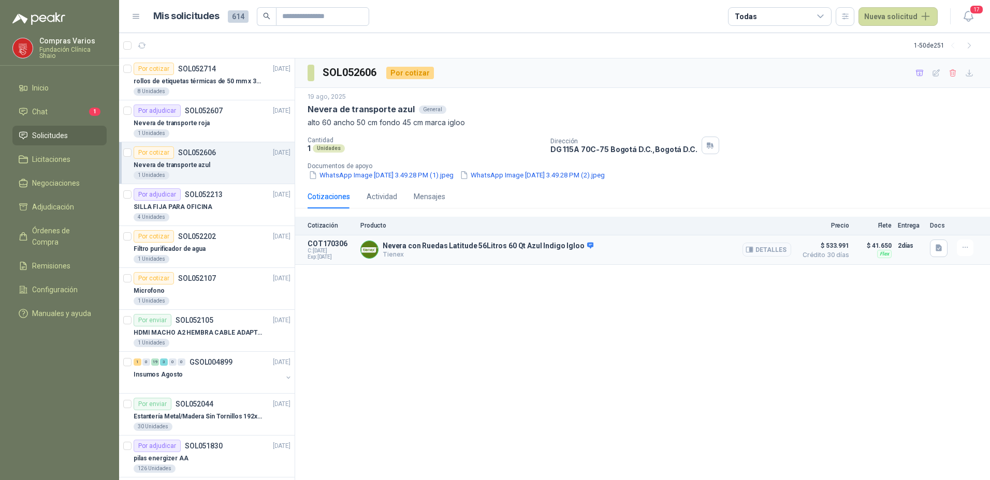
click at [769, 248] on button "Detalles" at bounding box center [766, 250] width 49 height 14
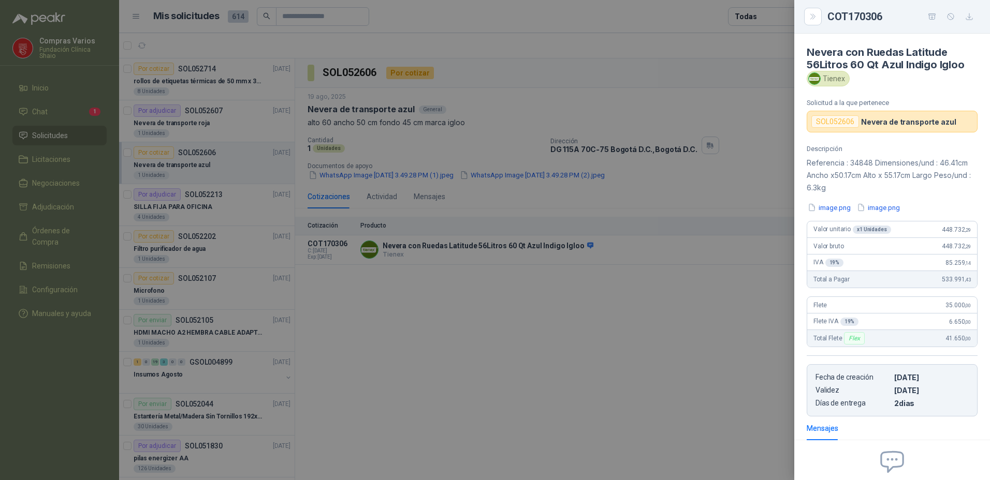
scroll to position [104, 0]
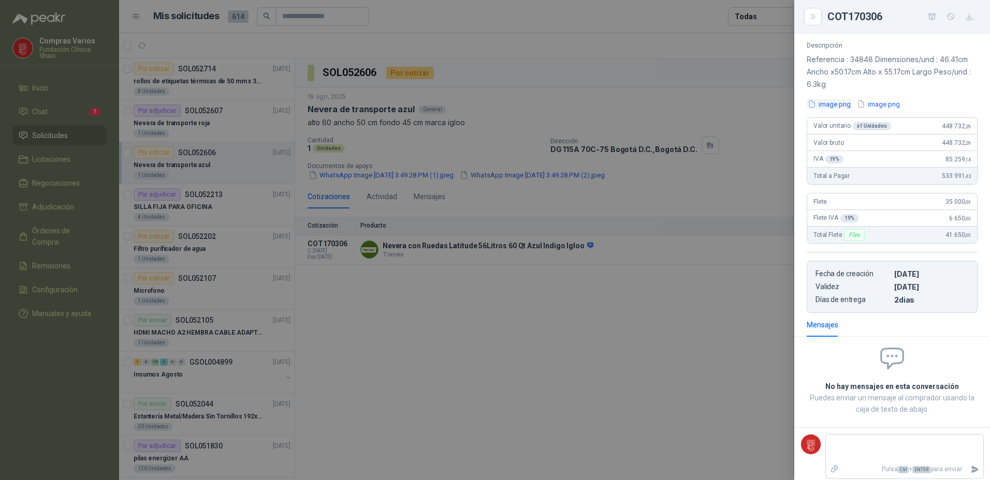
click at [829, 101] on button "image.png" at bounding box center [828, 104] width 45 height 11
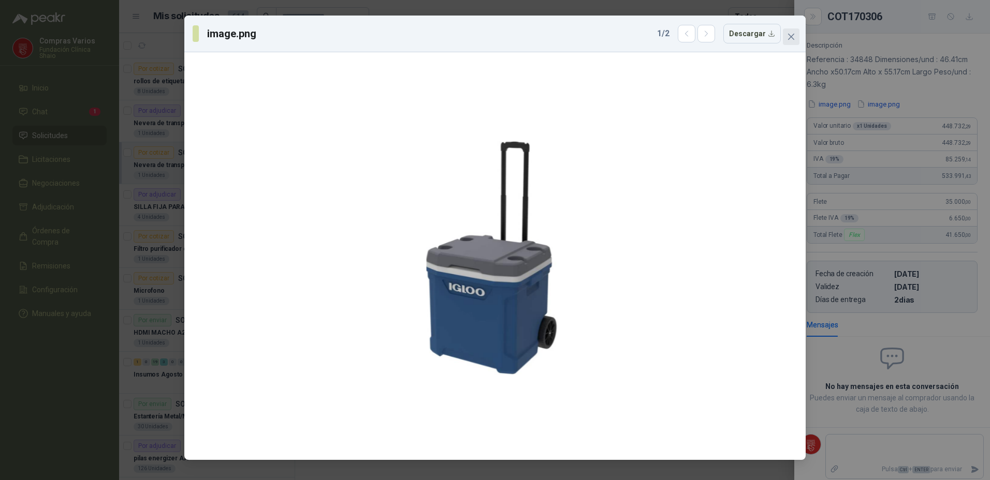
click at [789, 35] on icon "close" at bounding box center [791, 37] width 6 height 6
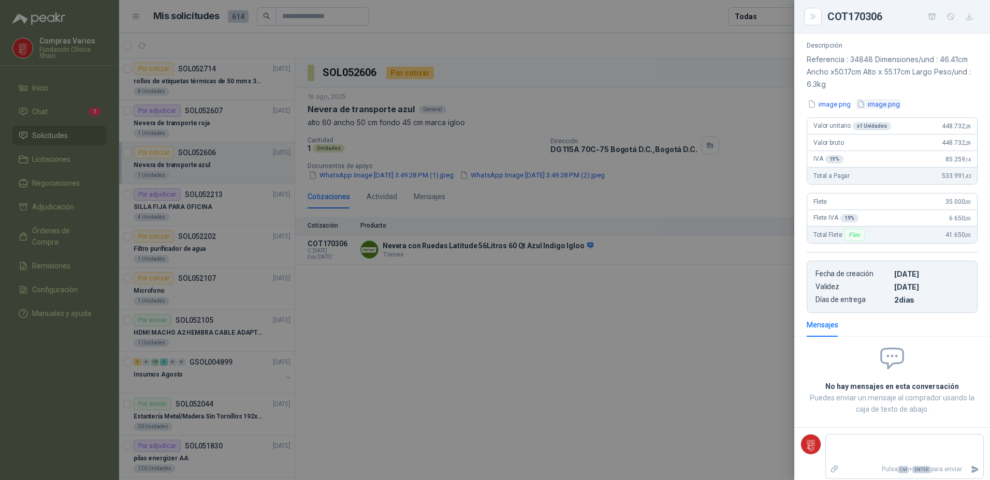
click at [878, 107] on button "image.png" at bounding box center [878, 104] width 45 height 11
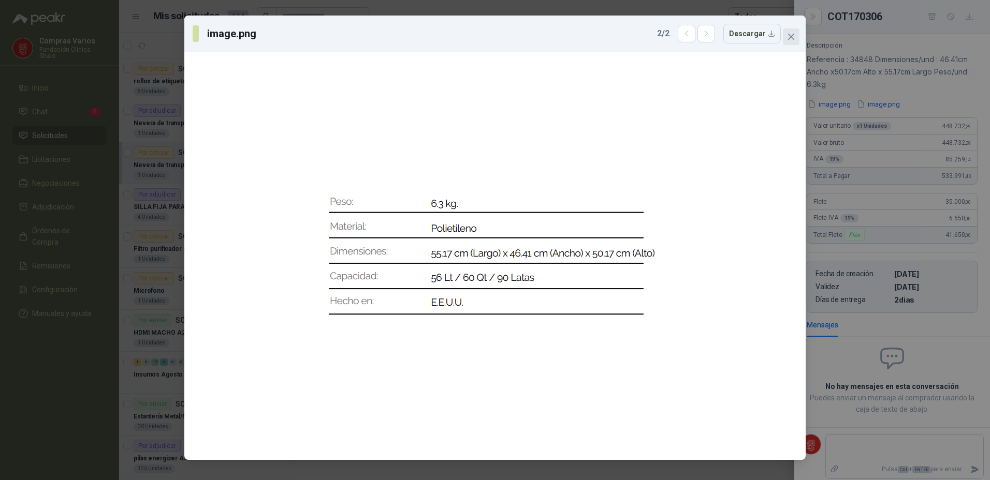
click at [793, 35] on icon "close" at bounding box center [791, 37] width 6 height 6
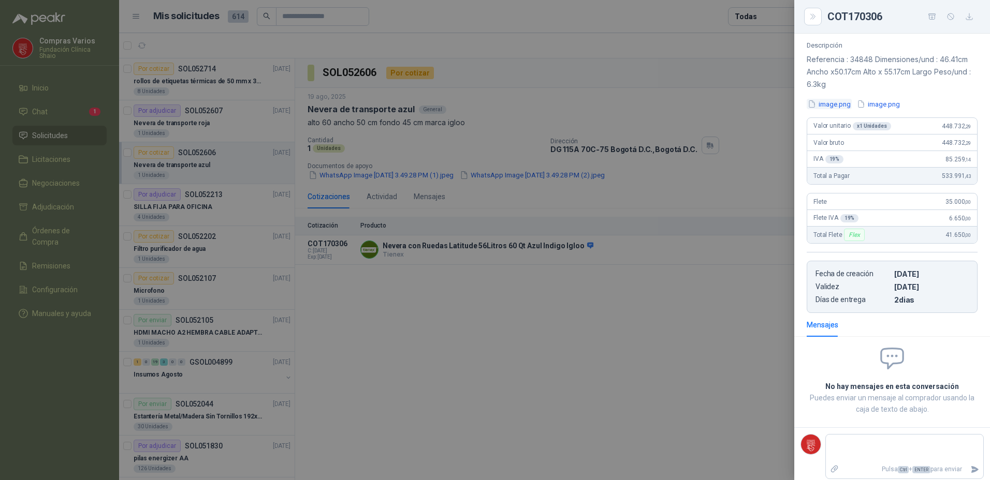
click at [835, 105] on button "image.png" at bounding box center [828, 104] width 45 height 11
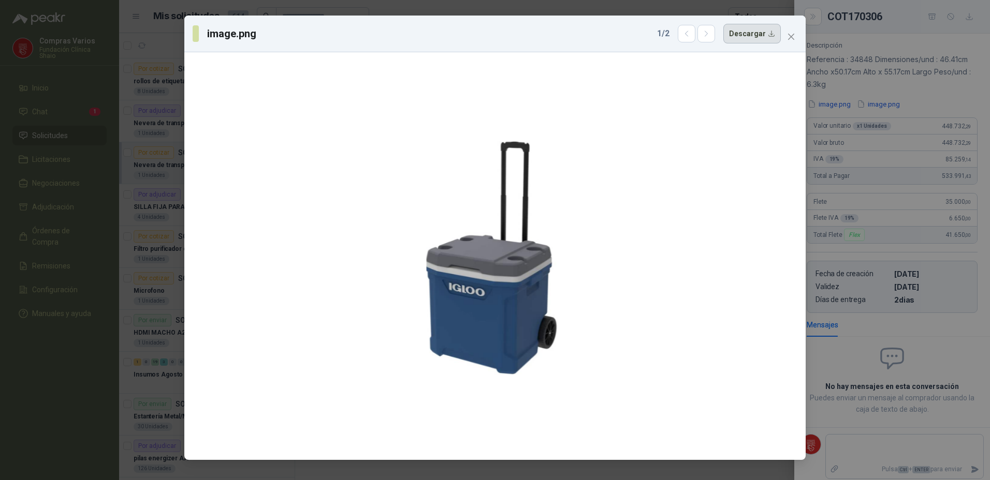
click at [747, 34] on button "Descargar" at bounding box center [751, 34] width 57 height 20
drag, startPoint x: 748, startPoint y: 207, endPoint x: 754, endPoint y: 205, distance: 5.9
click at [748, 207] on div at bounding box center [494, 256] width 613 height 400
click at [882, 105] on div "image.png 1 / 2 Descargar" at bounding box center [495, 240] width 990 height 480
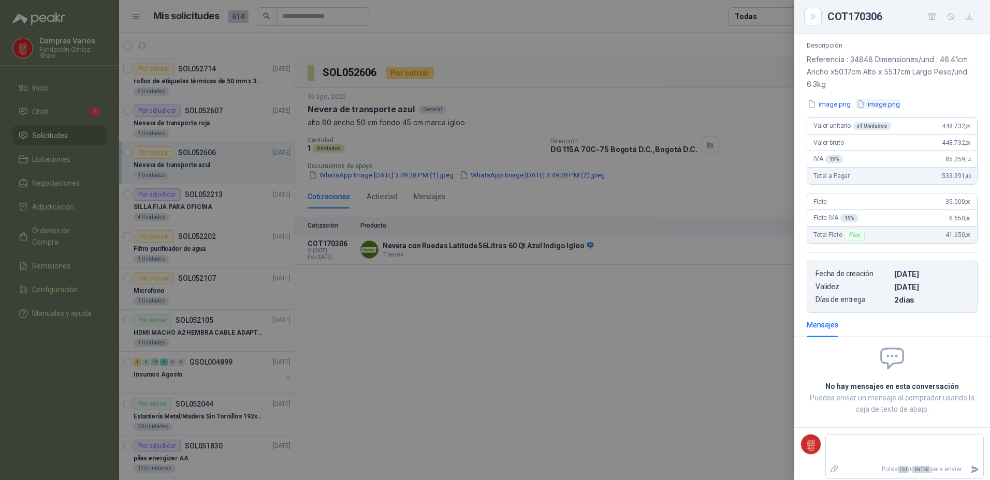
click at [878, 103] on button "image.png" at bounding box center [878, 104] width 45 height 11
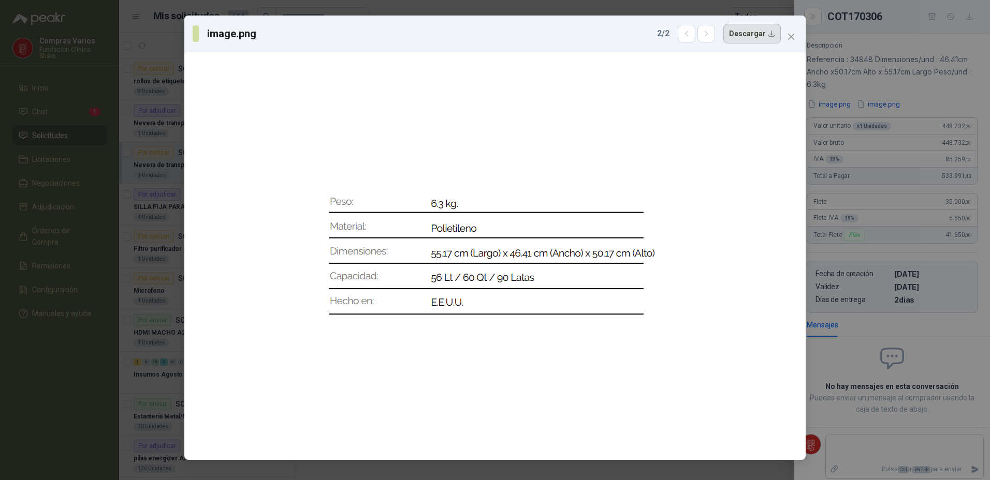
click at [753, 36] on button "Descargar" at bounding box center [751, 34] width 57 height 20
click at [183, 40] on div "image.png 2 / 2 Descargar" at bounding box center [495, 240] width 990 height 480
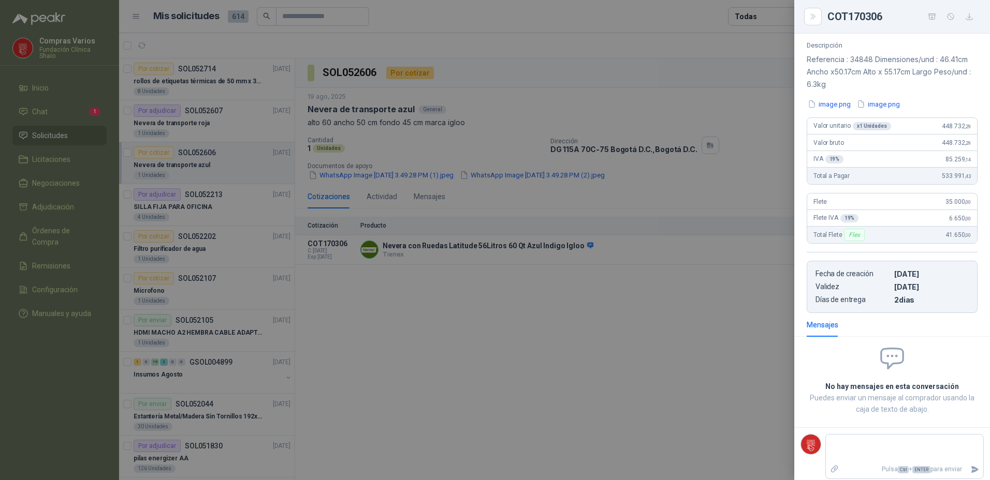
click at [217, 124] on div at bounding box center [495, 240] width 990 height 480
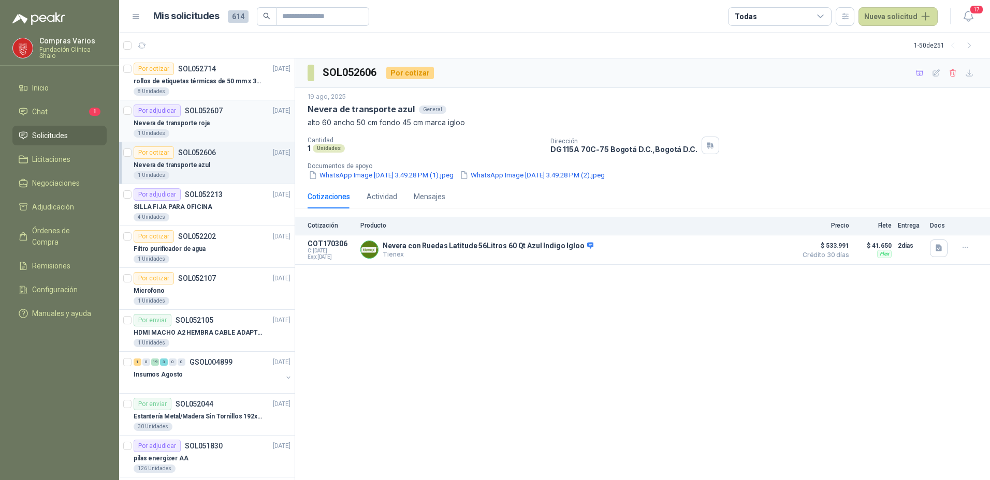
click at [217, 113] on p "SOL052607" at bounding box center [204, 110] width 38 height 7
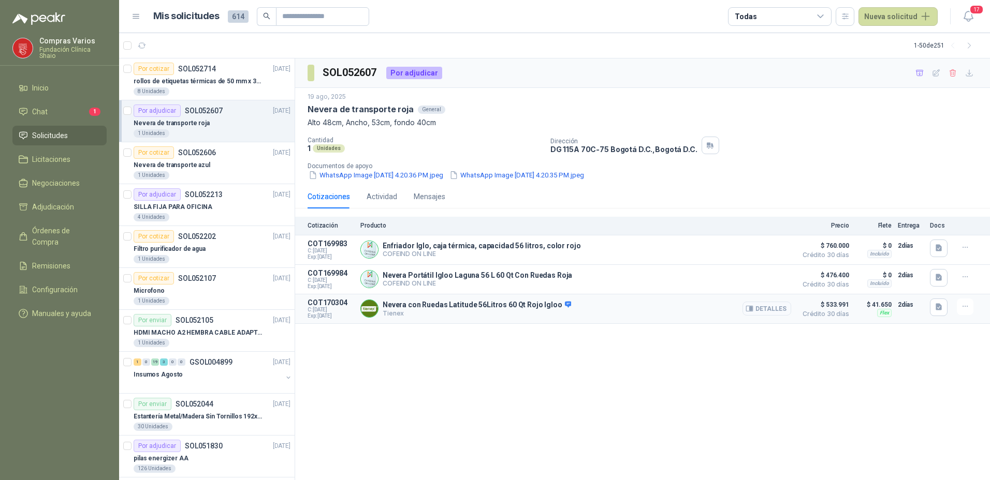
click at [772, 308] on button "Detalles" at bounding box center [766, 309] width 49 height 14
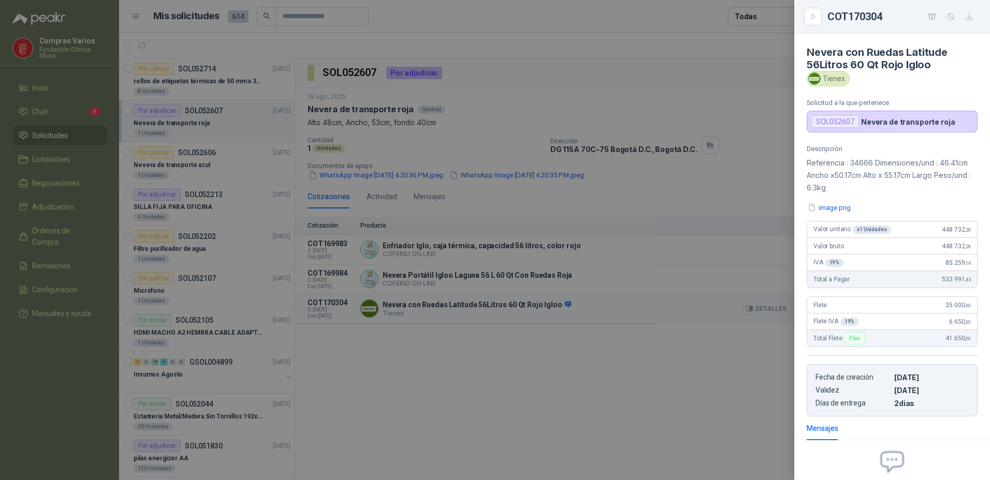
scroll to position [104, 0]
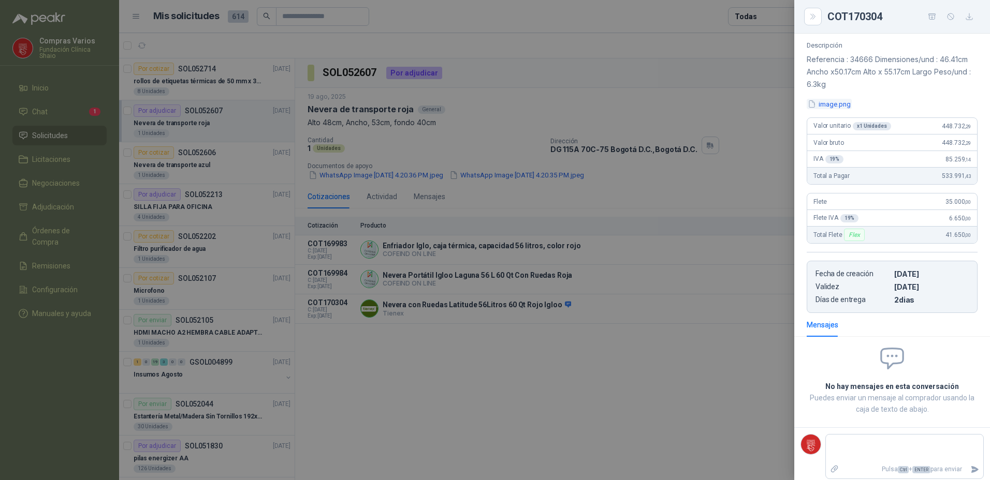
click at [828, 100] on button "image.png" at bounding box center [828, 104] width 45 height 11
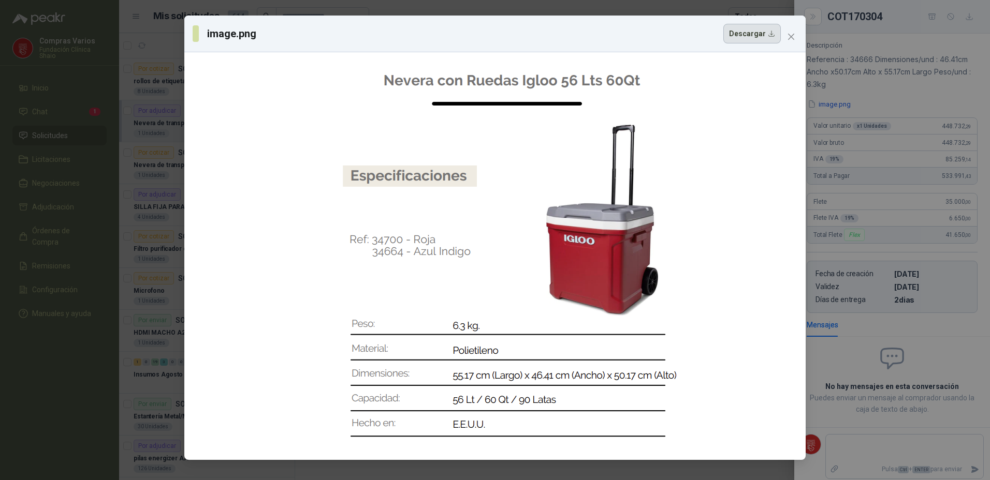
click at [737, 36] on button "Descargar" at bounding box center [751, 34] width 57 height 20
click at [791, 34] on icon "close" at bounding box center [791, 37] width 8 height 8
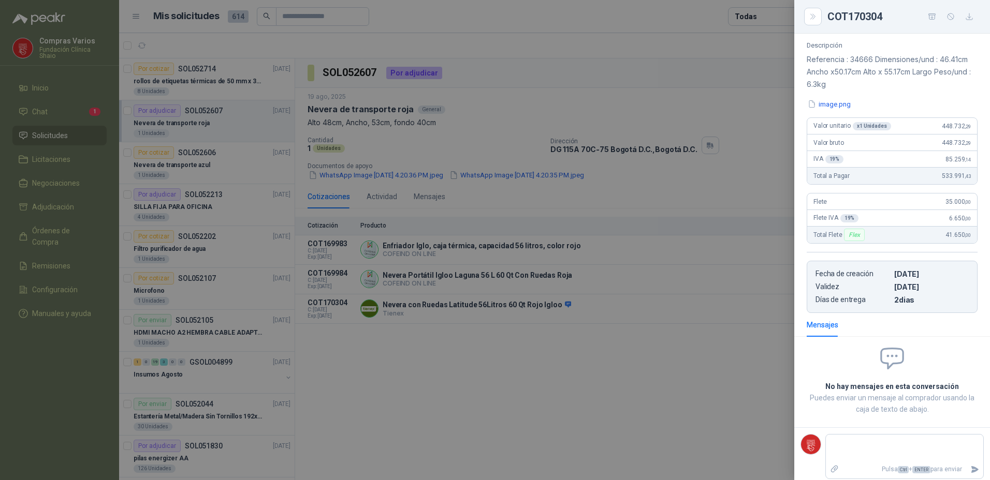
click at [700, 393] on div at bounding box center [495, 240] width 990 height 480
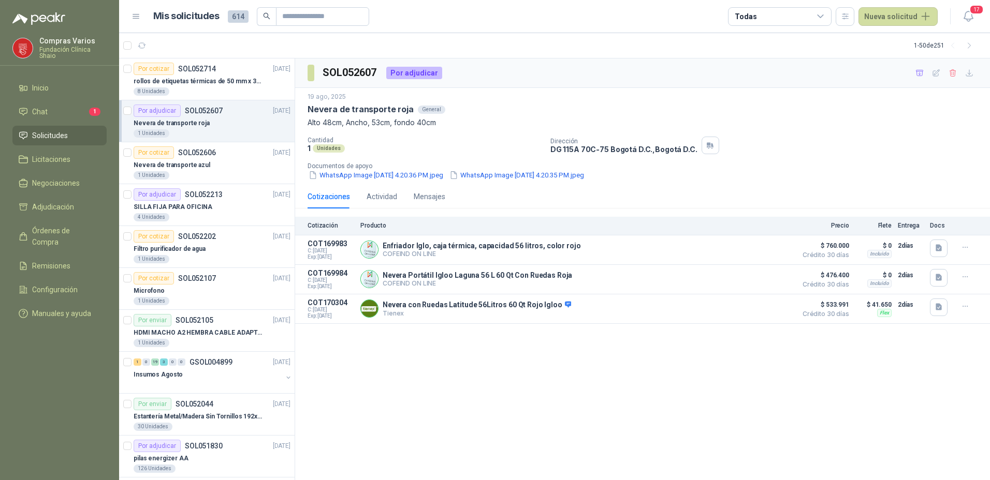
click at [58, 381] on menu "Compras Varios Fundación Clínica Shaio Inicio Chat 1 Solicitudes Licitaciones N…" at bounding box center [59, 240] width 119 height 480
click at [236, 82] on p "rollos de etiquetas térmicas de 50 mm x 30 mm" at bounding box center [198, 82] width 129 height 10
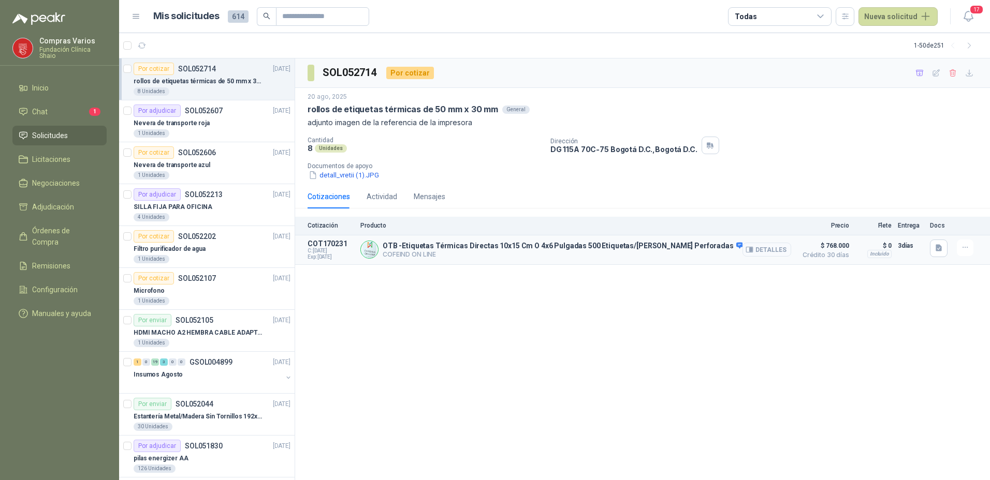
click at [762, 251] on button "Detalles" at bounding box center [766, 250] width 49 height 14
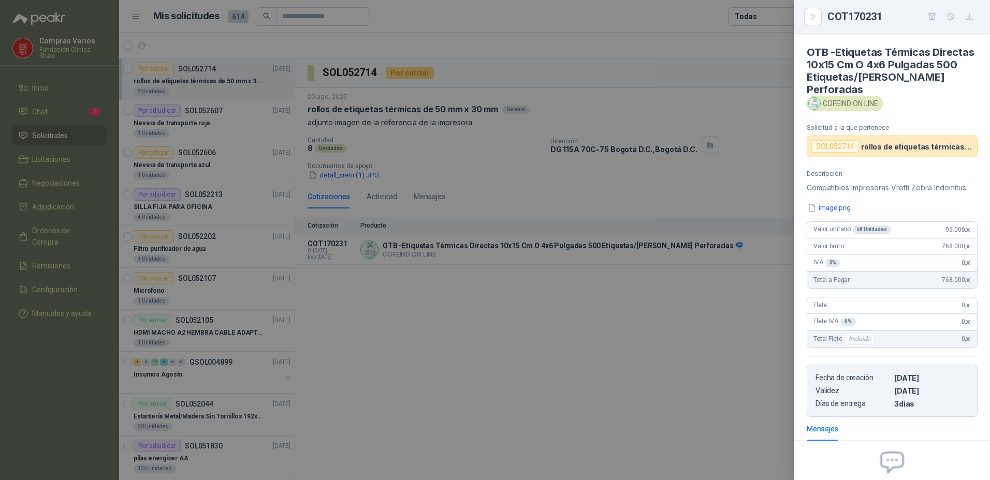
scroll to position [104, 0]
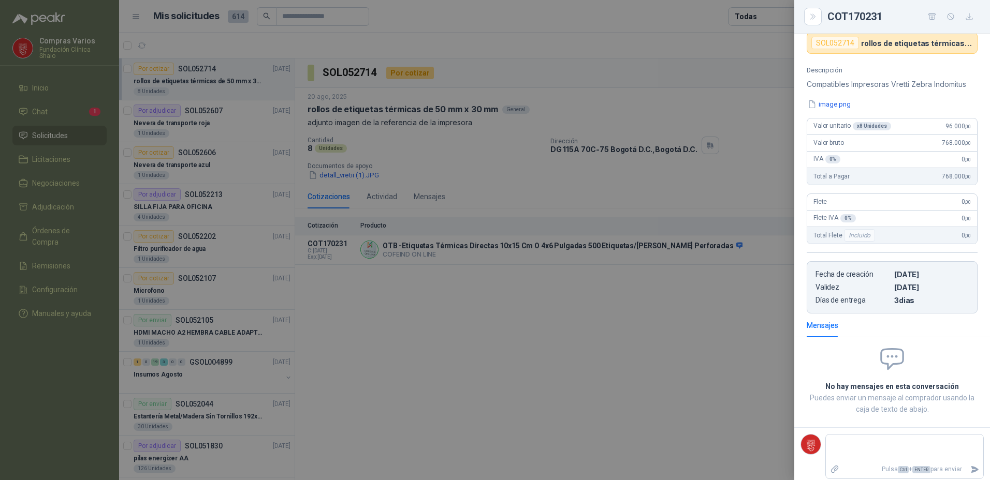
click at [826, 105] on button "image.png" at bounding box center [828, 104] width 45 height 11
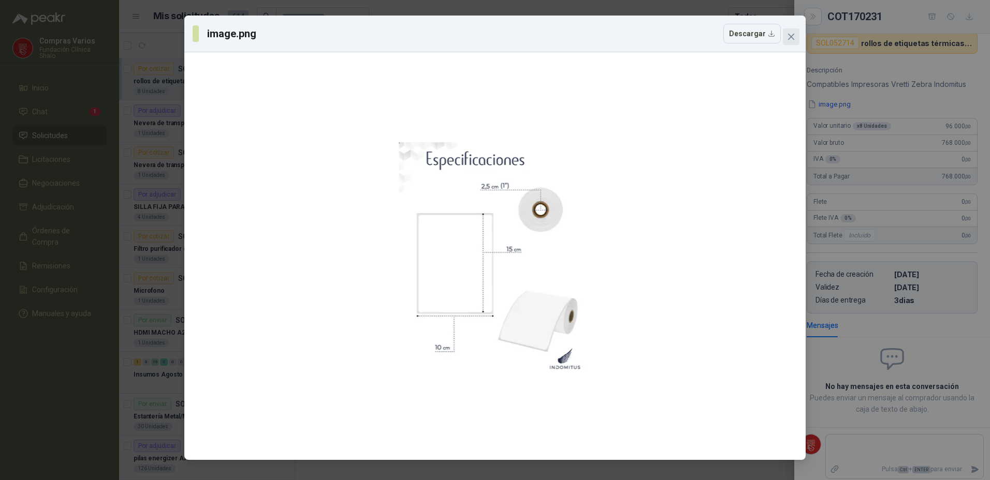
click at [792, 35] on icon "close" at bounding box center [791, 37] width 6 height 6
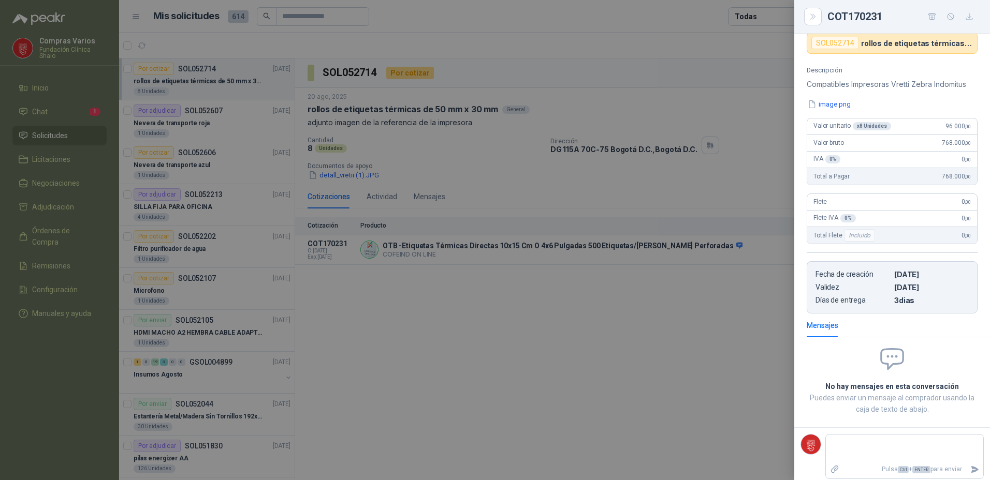
click at [507, 391] on div at bounding box center [495, 240] width 990 height 480
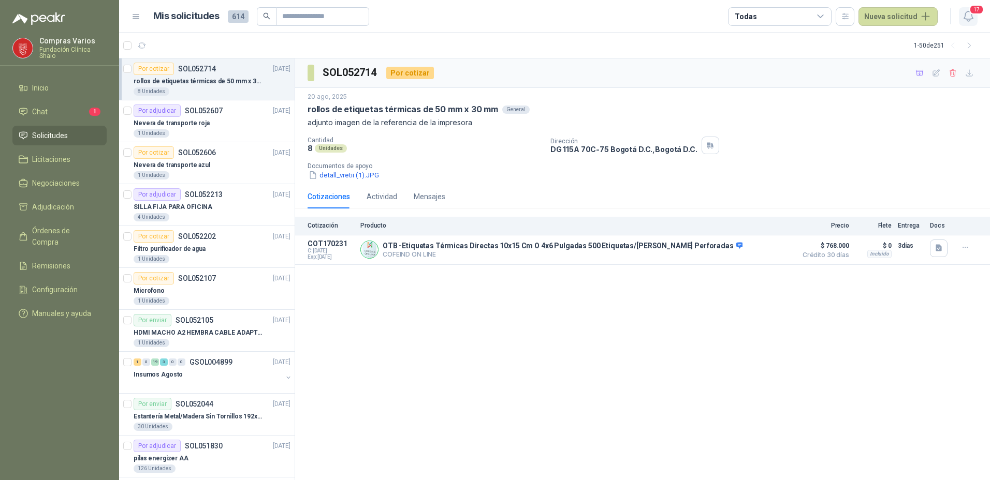
click at [973, 16] on icon "button" at bounding box center [968, 16] width 13 height 13
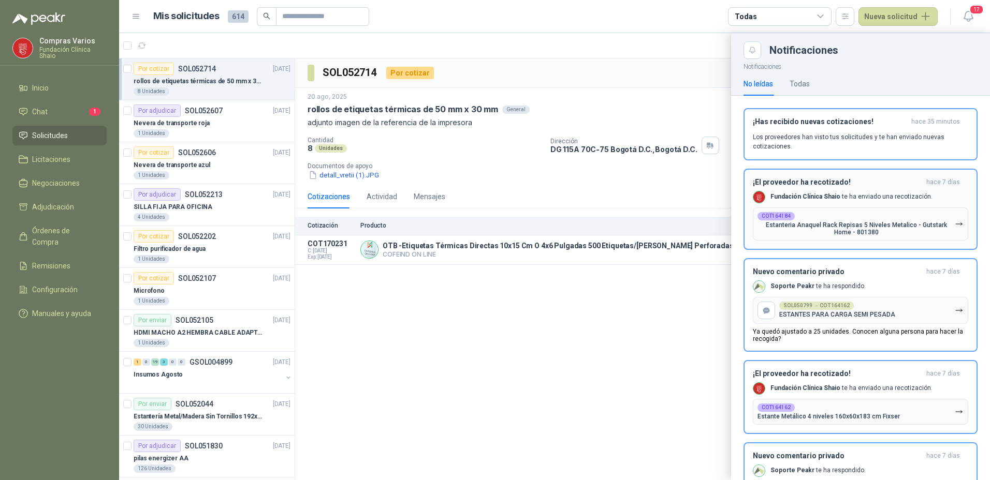
click at [811, 212] on div "COT164184 Estanteria Anaquel Rack Repisas 5 Niveles Metalico - Gutstark Home - …" at bounding box center [855, 224] width 197 height 24
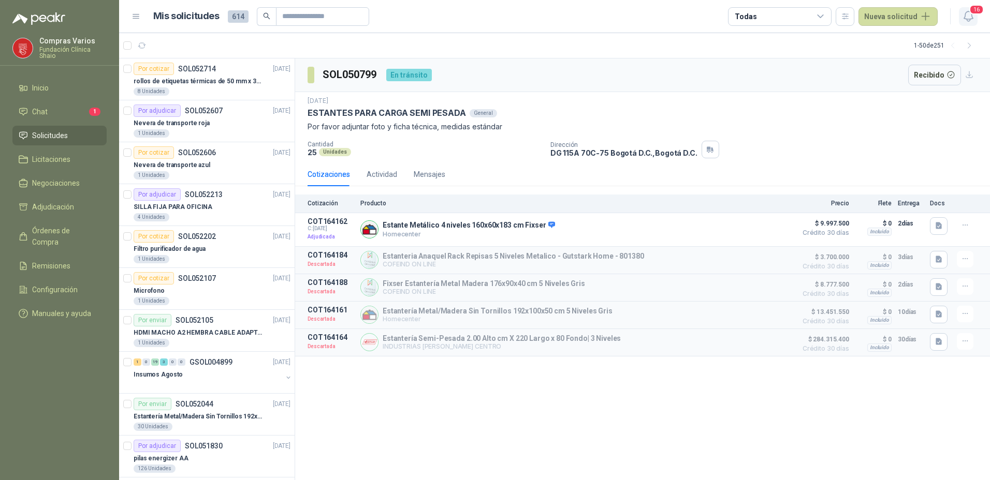
click at [970, 14] on span "16" at bounding box center [976, 10] width 14 height 10
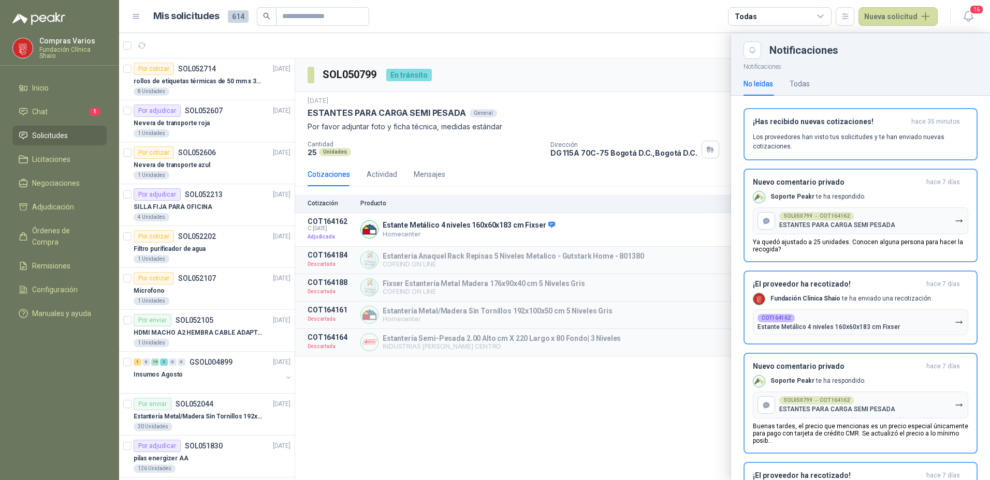
click at [37, 381] on menu "Compras Varios Fundación Clínica Shaio Inicio Chat 1 Solicitudes Licitaciones N…" at bounding box center [59, 240] width 119 height 480
click at [58, 106] on li "Chat 1" at bounding box center [60, 111] width 82 height 11
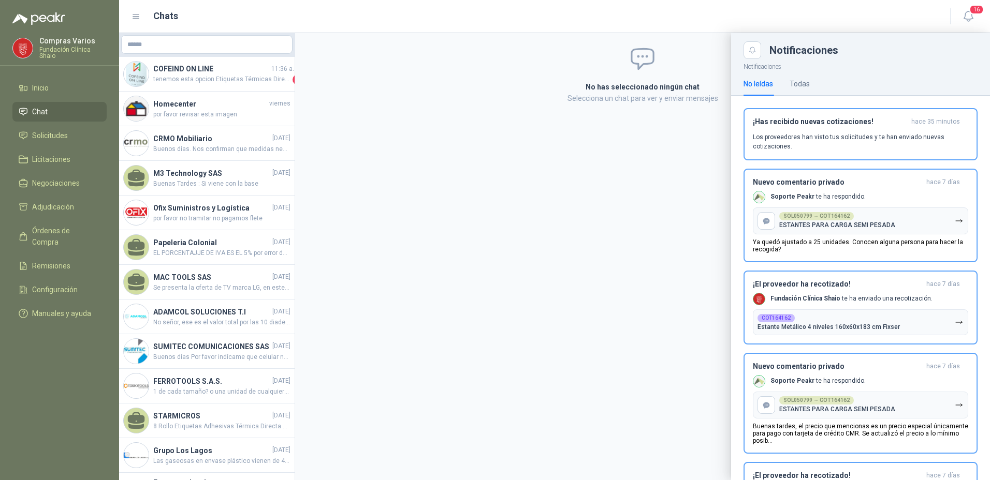
click at [165, 80] on div at bounding box center [554, 256] width 871 height 447
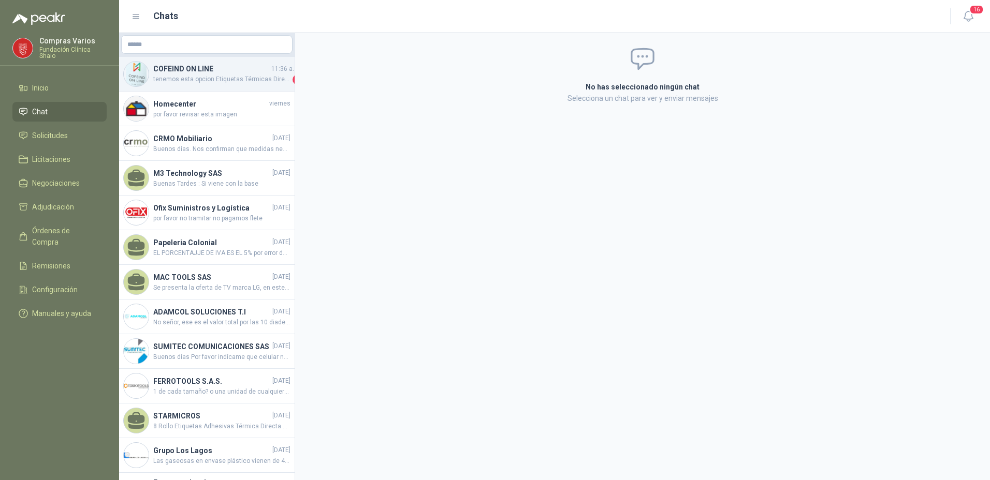
click at [213, 75] on span "tenemos esta opcion Etiquetas Térmicas Directas 10x15 Cm O 4x6 Pulgadas 500 Eti…" at bounding box center [221, 80] width 137 height 10
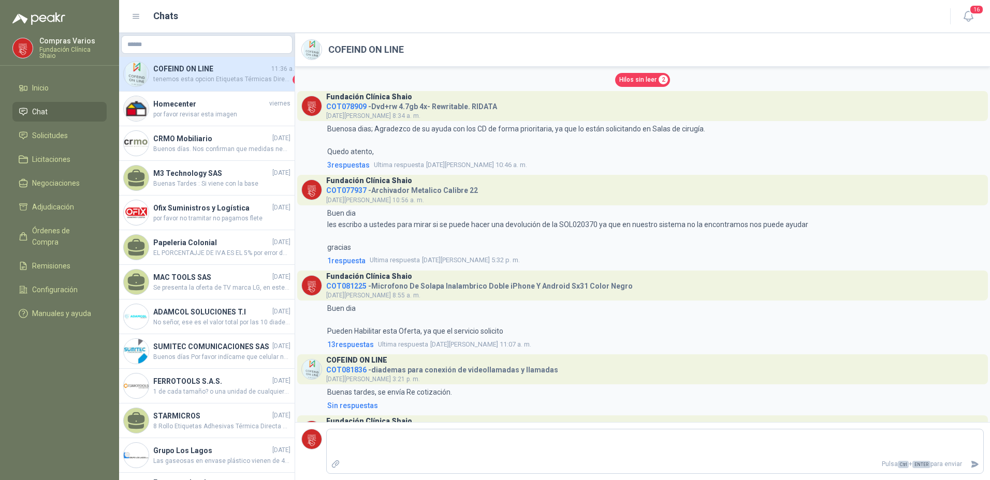
click at [627, 78] on span "Hilos sin leer" at bounding box center [637, 80] width 37 height 10
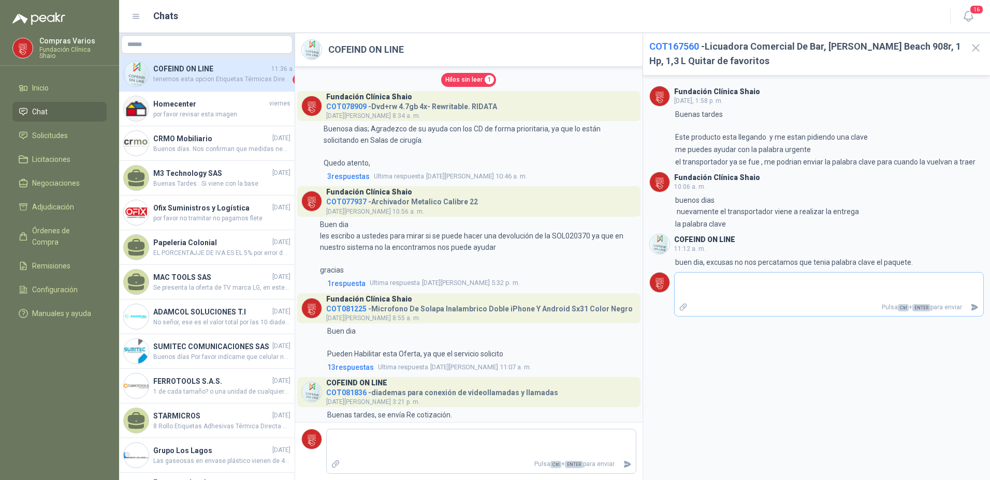
click at [797, 290] on textarea at bounding box center [828, 287] width 309 height 24
click at [726, 289] on textarea at bounding box center [828, 287] width 309 height 24
click at [394, 150] on p "Buenosa dias; Agradezco de su ayuda con los CD de forma prioritaria, ya que lo …" at bounding box center [479, 146] width 313 height 46
click at [397, 189] on h3 "Fundación Clínica Shaio" at bounding box center [369, 192] width 86 height 6
click at [397, 282] on span "Ultima respuesta" at bounding box center [395, 283] width 50 height 10
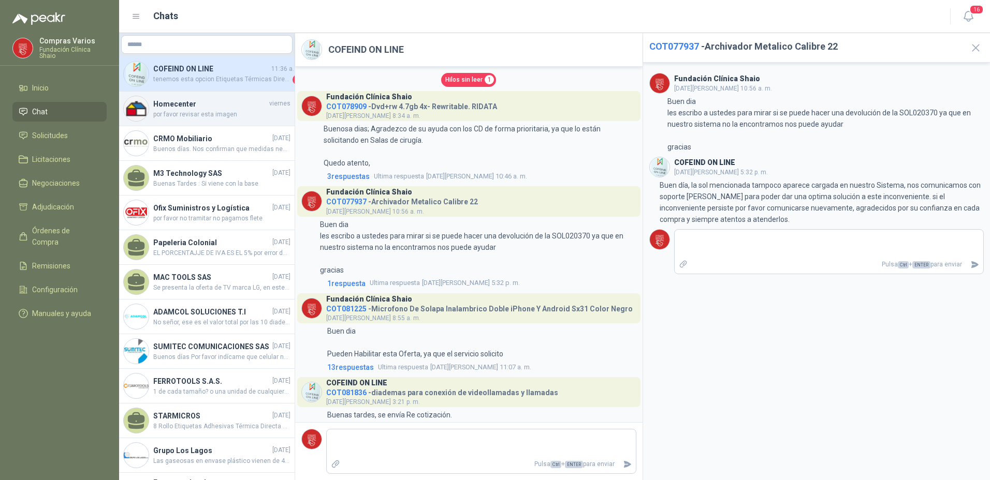
click at [173, 113] on span "por favor revisar esta imagen" at bounding box center [221, 115] width 137 height 10
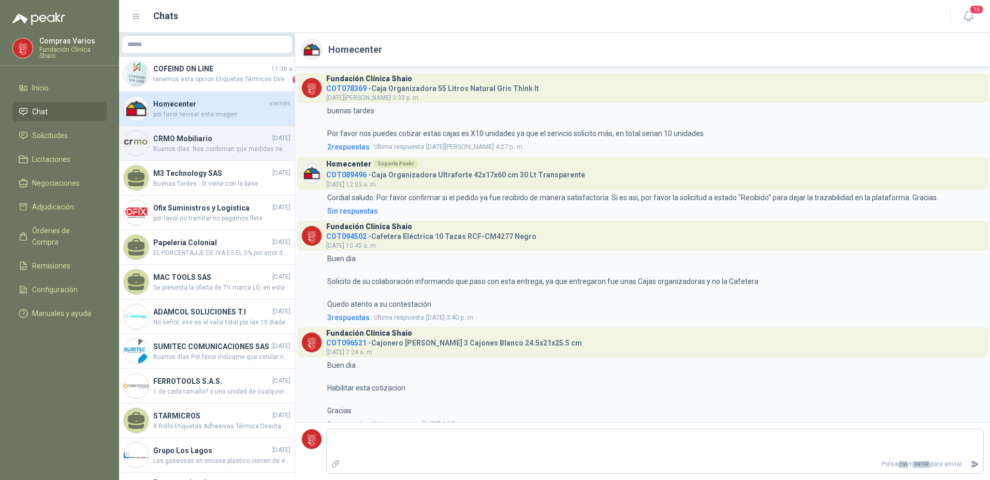
scroll to position [1219, 0]
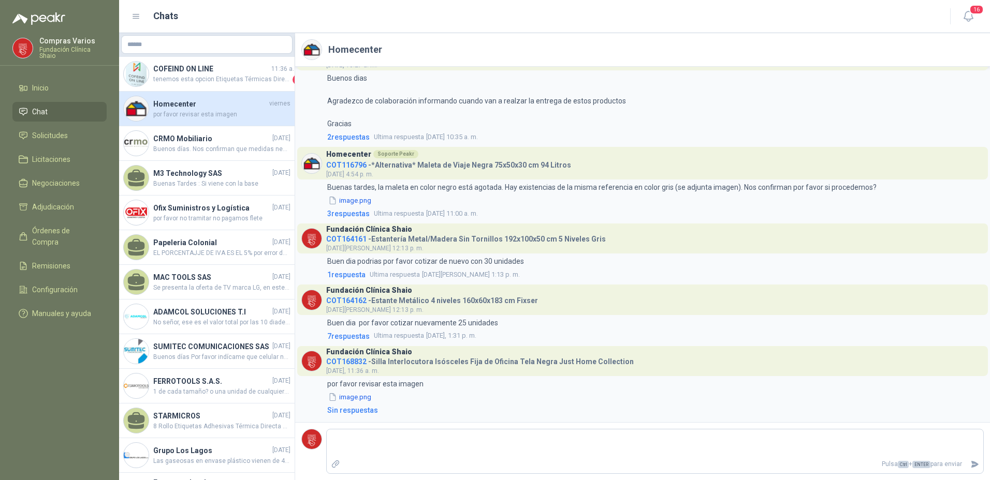
click at [205, 126] on div "Homecenter [DATE] por favor revisar esta imagen" at bounding box center [206, 109] width 175 height 35
click at [207, 133] on h4 "CRMO Mobiliario" at bounding box center [211, 138] width 117 height 11
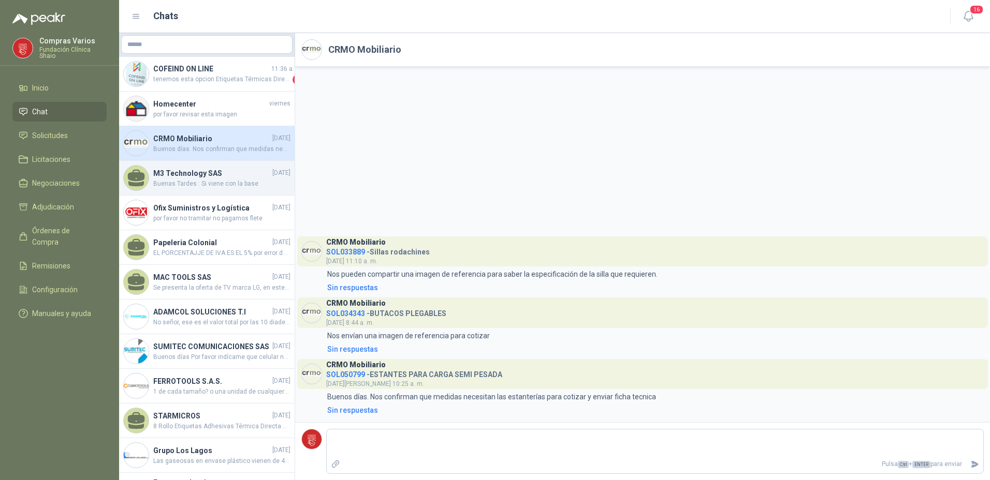
click at [200, 164] on div "M3 Technology SAS [DATE] Buenas Tardes : Si viene con la base" at bounding box center [206, 178] width 175 height 35
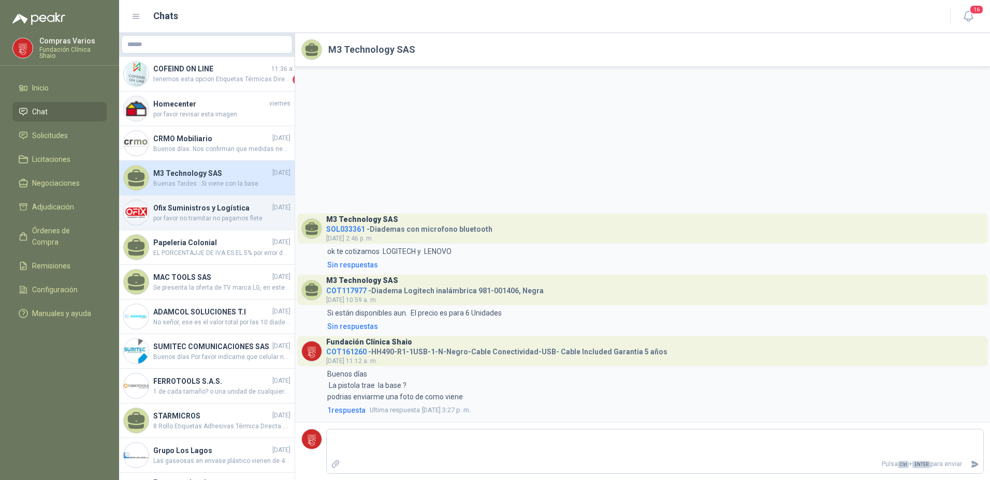
click at [190, 202] on h4 "Ofix Suministros y Logística" at bounding box center [211, 207] width 117 height 11
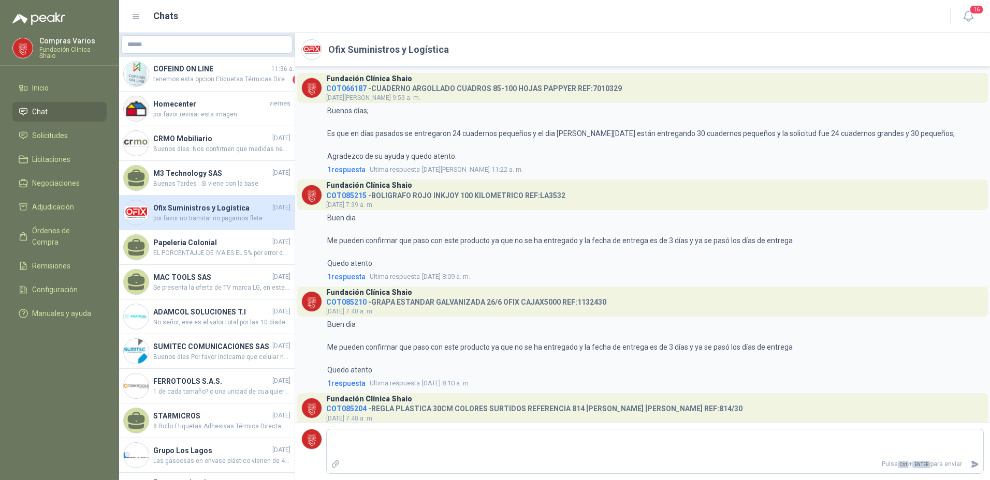
scroll to position [1127, 0]
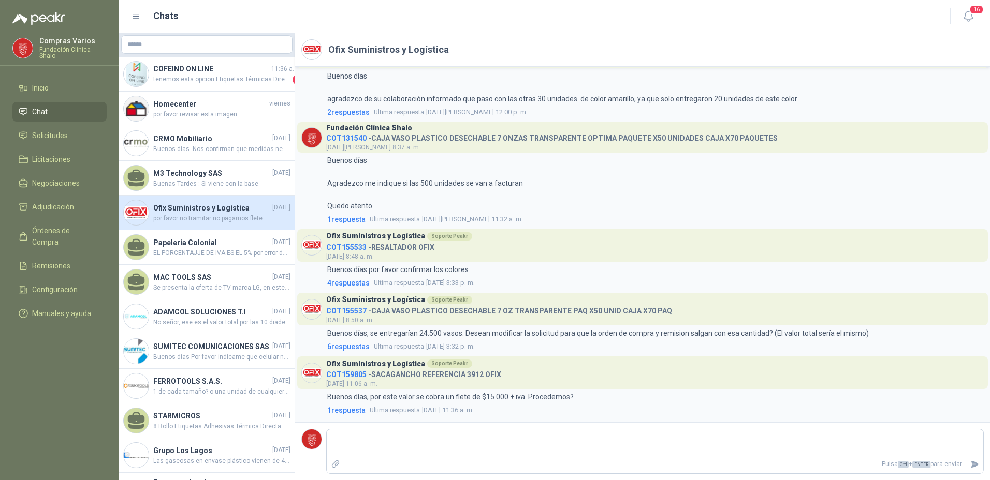
click at [204, 209] on h4 "Ofix Suministros y Logística" at bounding box center [211, 207] width 117 height 11
click at [191, 248] on span "EL PORCENTAJJE DE IVA ES EL 5% por error de digitacion coloque el 19%" at bounding box center [221, 253] width 137 height 10
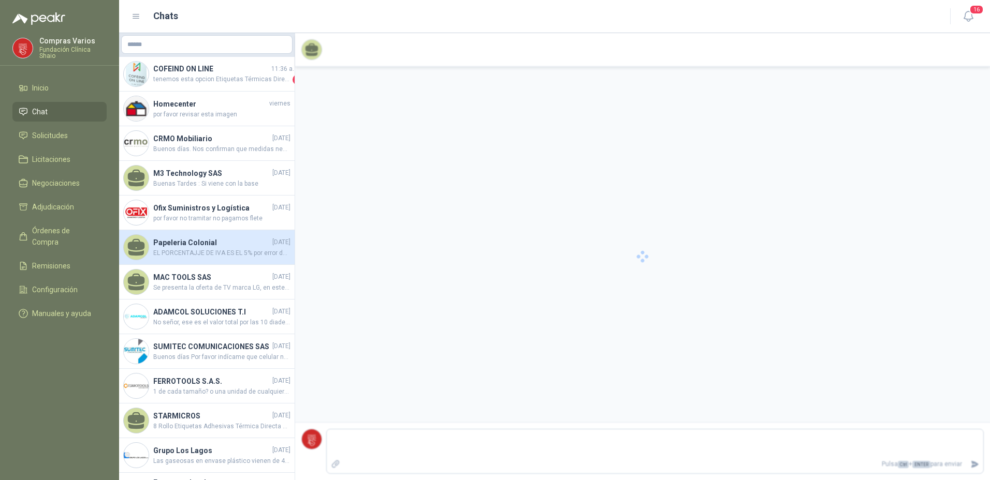
scroll to position [134, 0]
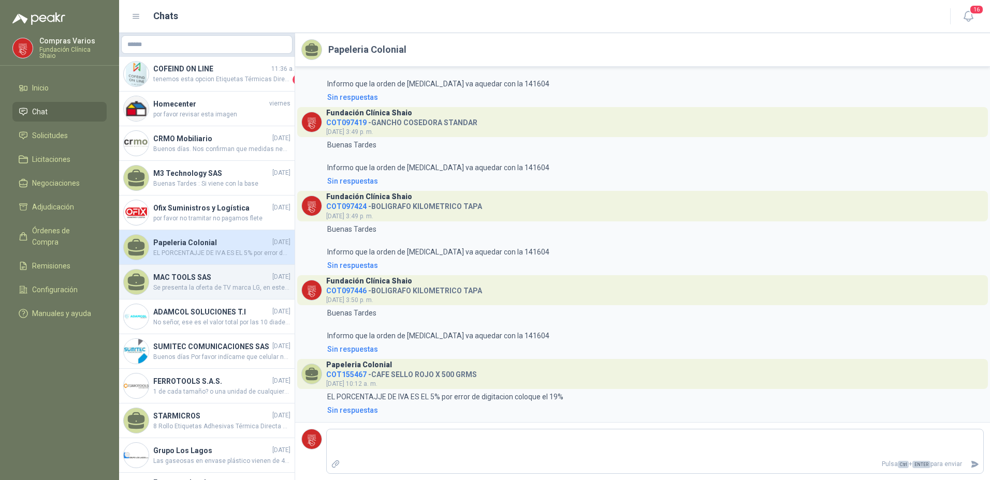
click at [195, 278] on h4 "MAC TOOLS SAS" at bounding box center [211, 277] width 117 height 11
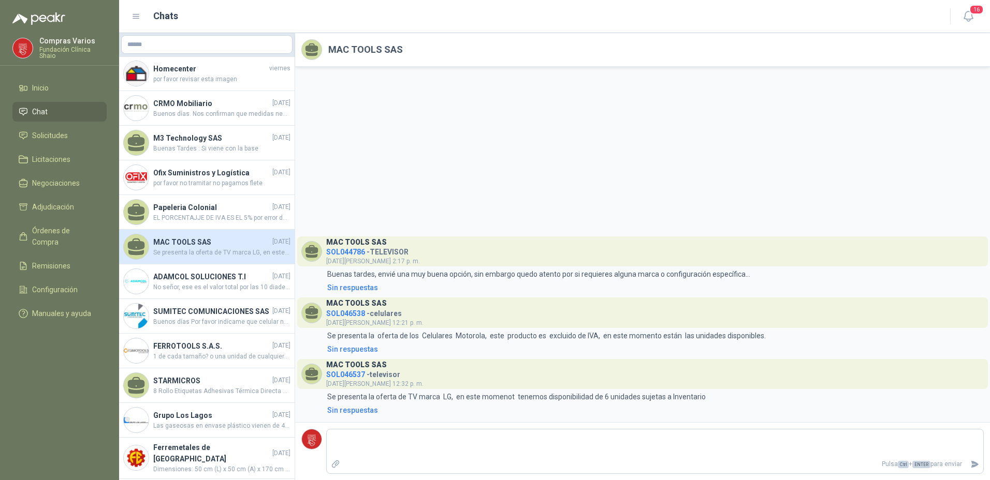
scroll to position [52, 0]
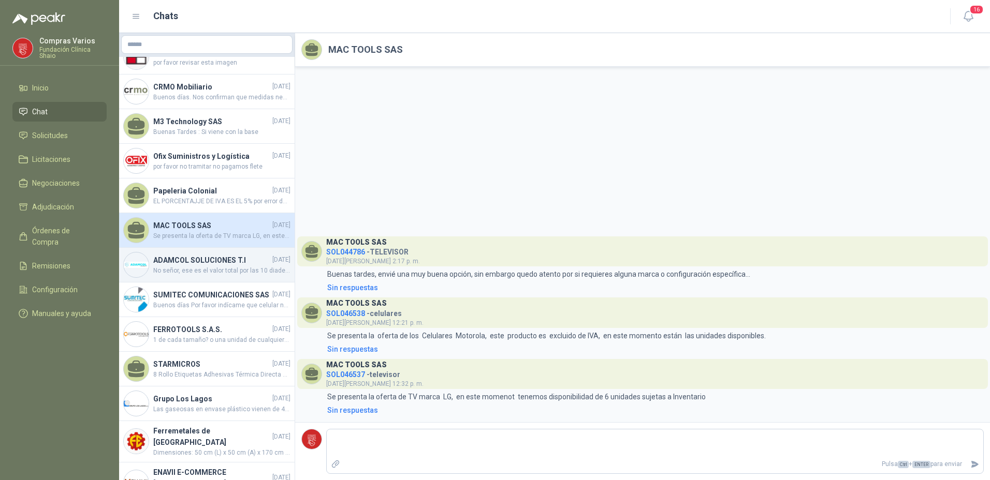
click at [172, 251] on div "ADAMCOL SOLUCIONES T.I [DATE] No señor, ese es el valor total por las 10 diadem…" at bounding box center [206, 265] width 175 height 35
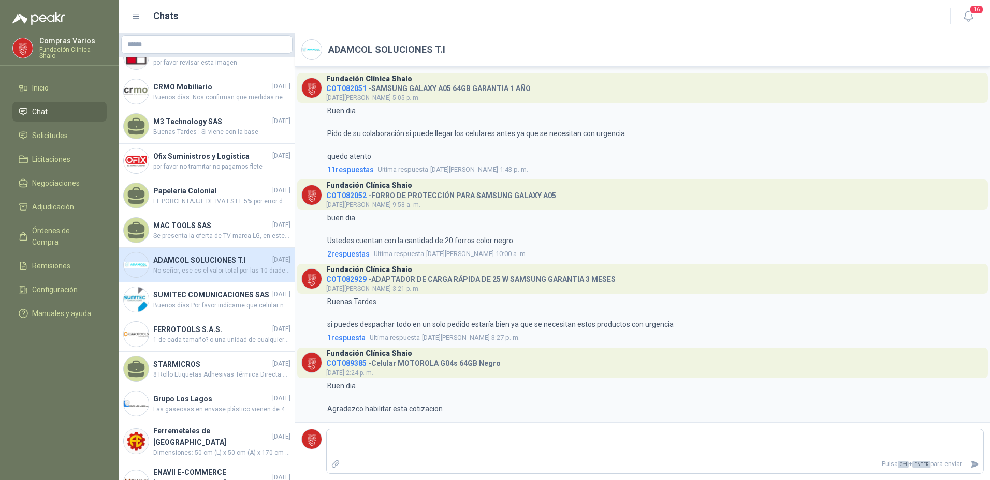
scroll to position [1638, 0]
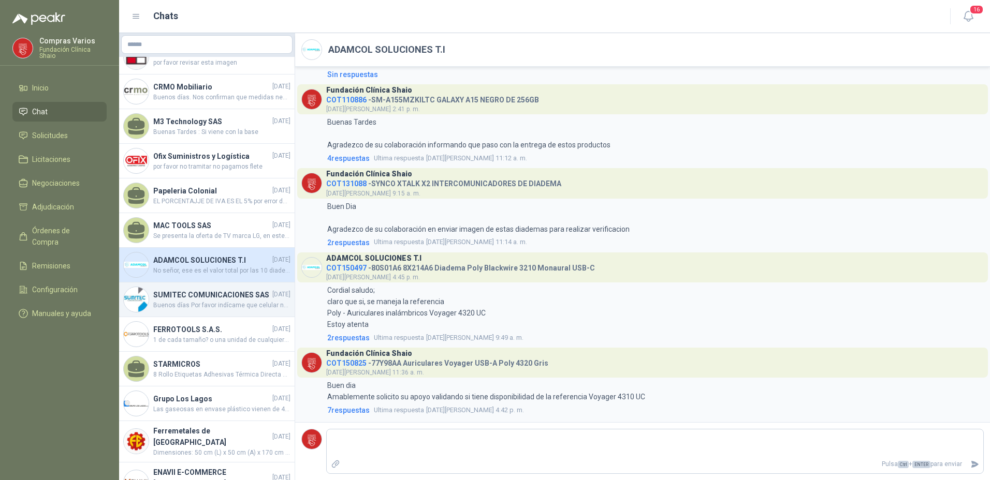
click at [207, 301] on h4 "SUMITEC COMUNICACIONES SAS" at bounding box center [211, 294] width 117 height 11
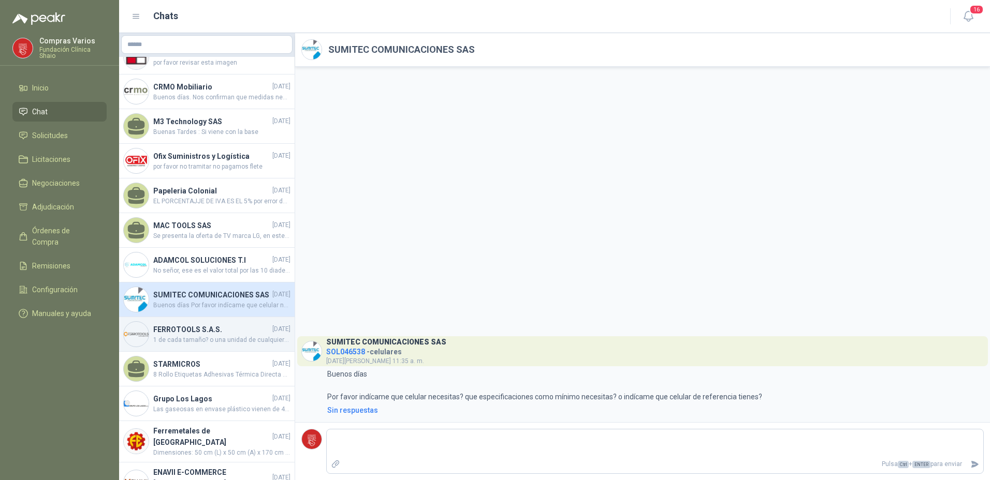
click at [191, 333] on h4 "FERROTOOLS S.A.S." at bounding box center [211, 329] width 117 height 11
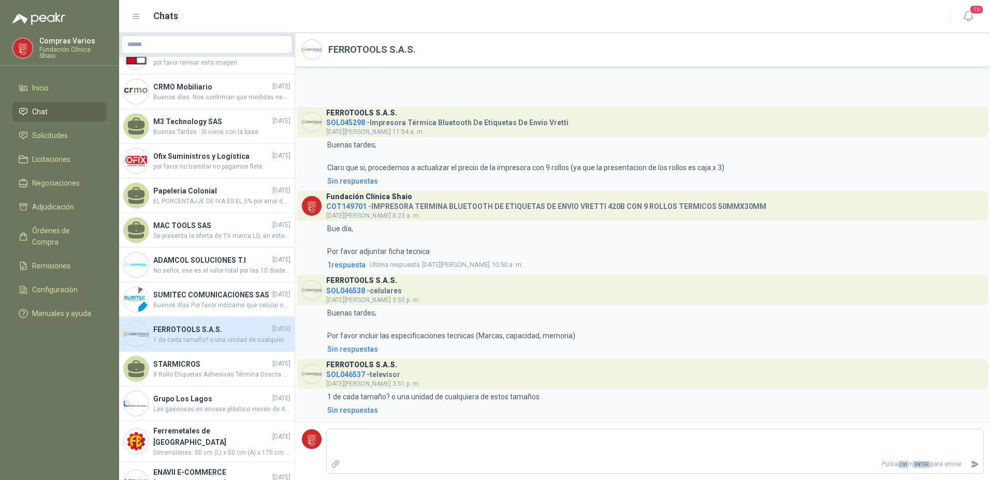
click at [53, 113] on li "Chat" at bounding box center [60, 111] width 82 height 11
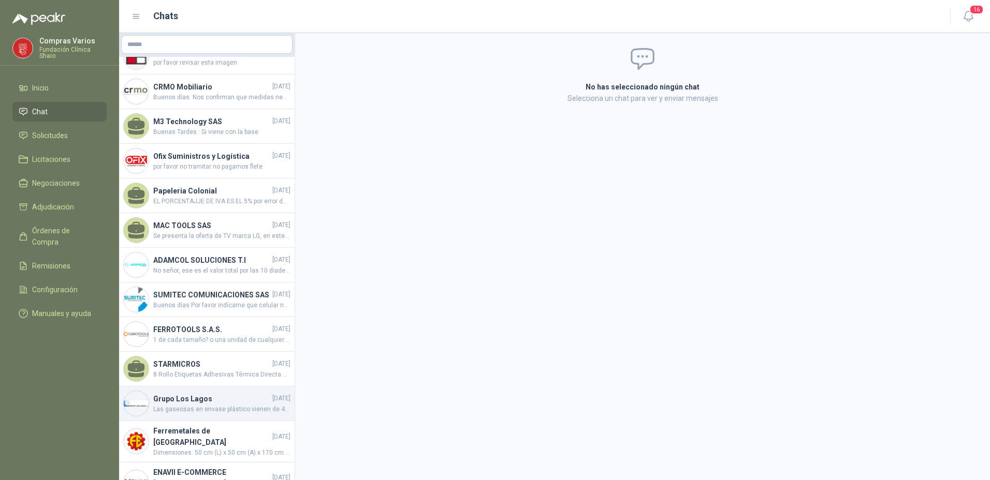
click at [194, 396] on div "Grupo Los Lagos [DATE] Las gaseosas en envase plástico vienen de 400 ml" at bounding box center [206, 404] width 175 height 35
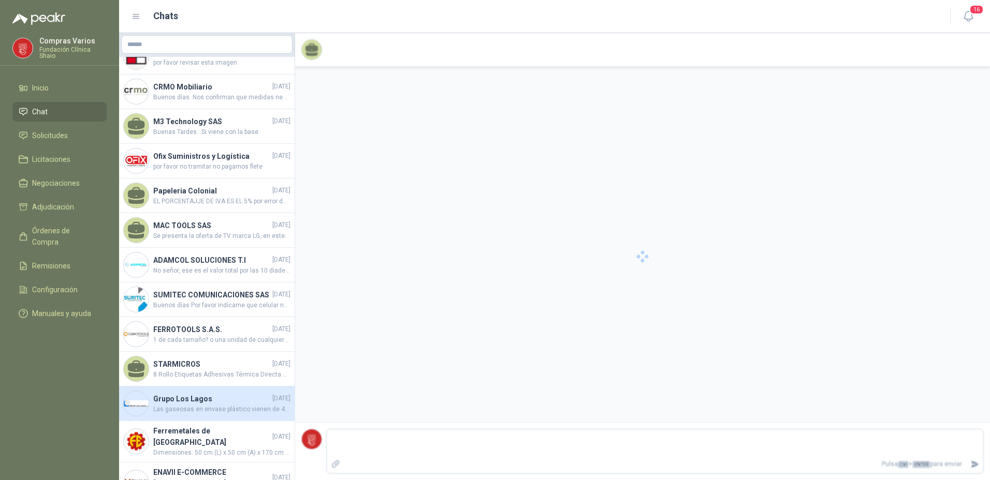
scroll to position [1455, 0]
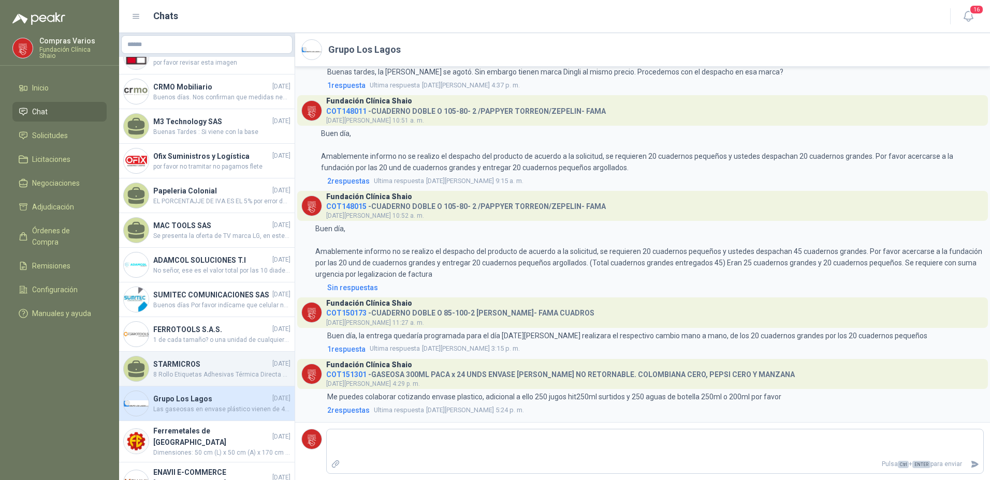
click at [196, 370] on h4 "STARMICROS" at bounding box center [211, 364] width 117 height 11
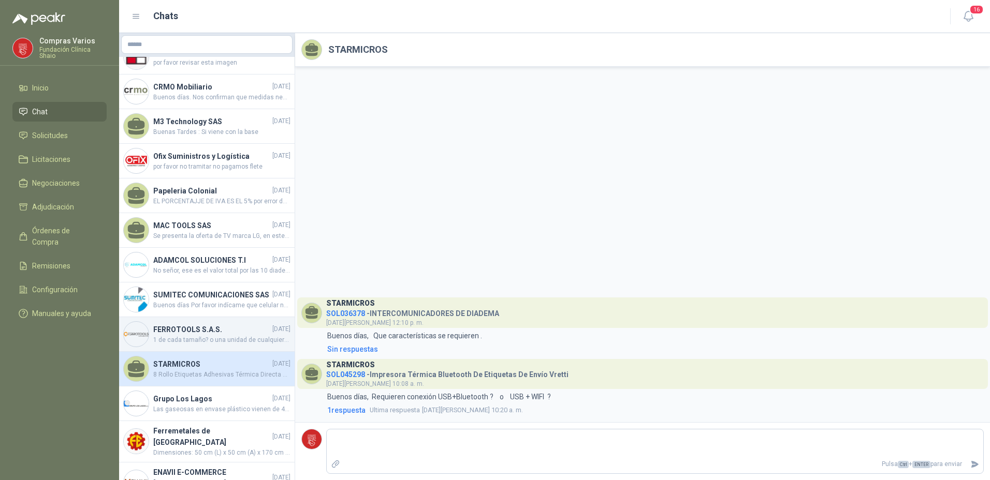
click at [167, 352] on div "FERROTOOLS S.A.S. [DATE] 1 de cada tamaño? o una unidad de cualquiera de estos …" at bounding box center [206, 334] width 175 height 35
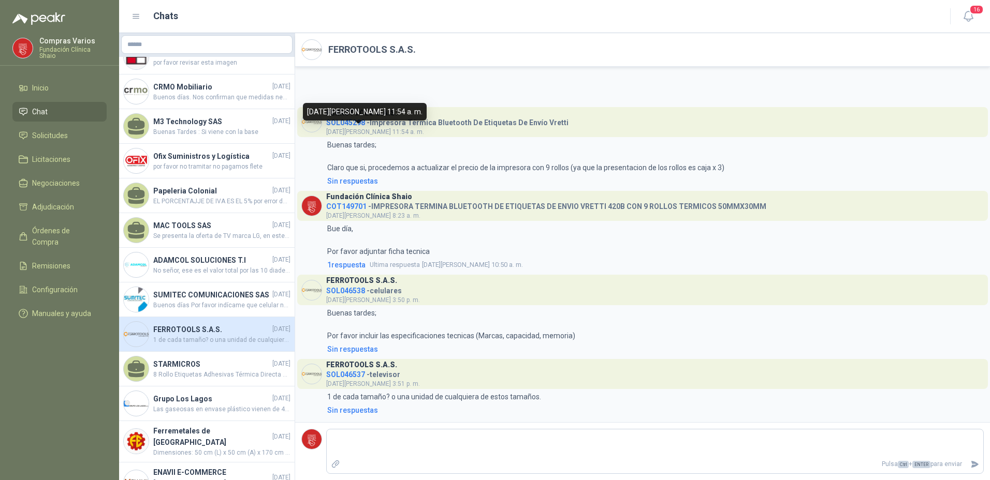
click at [381, 131] on span "[DATE][PERSON_NAME] 11:54 a. m." at bounding box center [375, 131] width 98 height 7
click at [384, 171] on p "Buenas tardes; Claro que si, procedemos a actualizar el precio de la impresora …" at bounding box center [525, 156] width 397 height 34
click at [497, 169] on p "Buenas tardes; Claro que si, procedemos a actualizar el precio de la impresora …" at bounding box center [525, 156] width 397 height 34
click at [497, 157] on p "Buenas tardes; Claro que si, procedemos a actualizar el precio de la impresora …" at bounding box center [525, 156] width 397 height 34
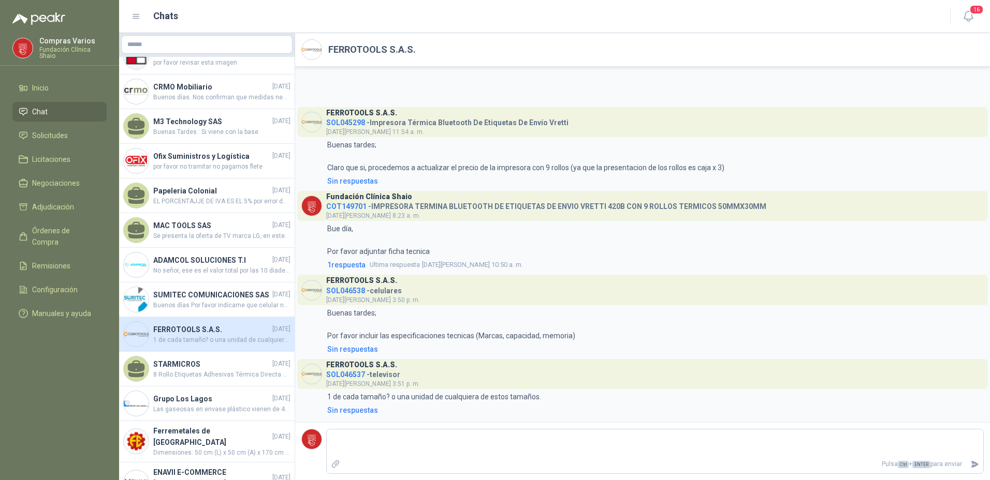
click at [332, 122] on span "SOL045298" at bounding box center [345, 123] width 39 height 8
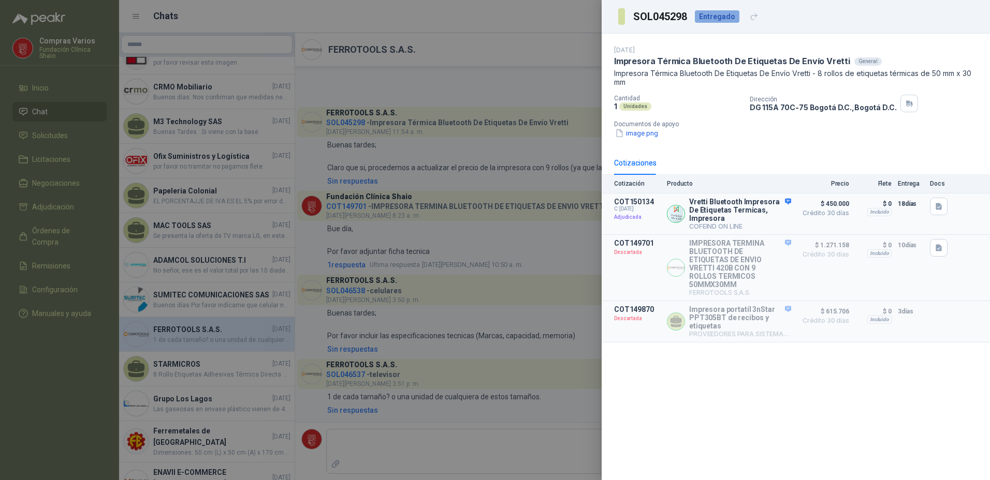
click at [756, 204] on p "Vretti Bluetooth Impresora De Etiquetas Termicas, Impresora" at bounding box center [740, 210] width 102 height 25
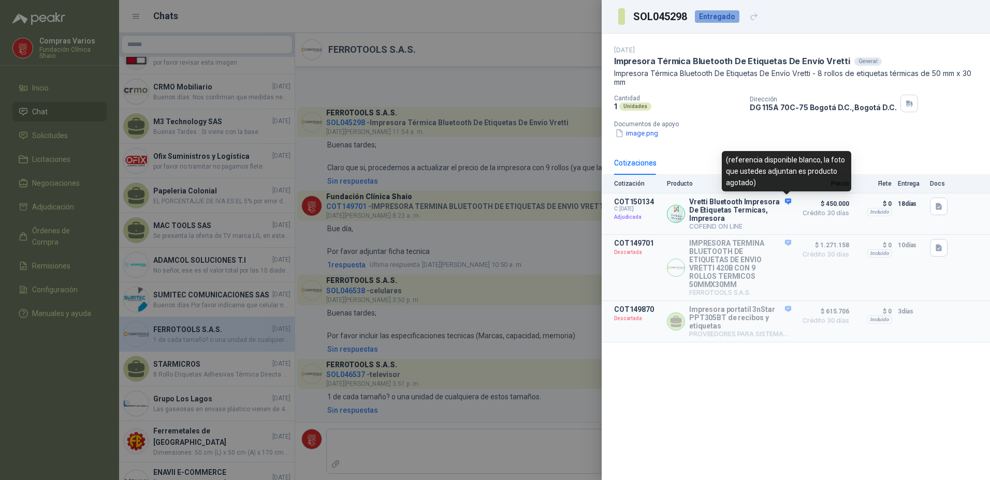
click at [787, 200] on icon at bounding box center [787, 201] width 7 height 6
click at [440, 195] on div at bounding box center [495, 240] width 990 height 480
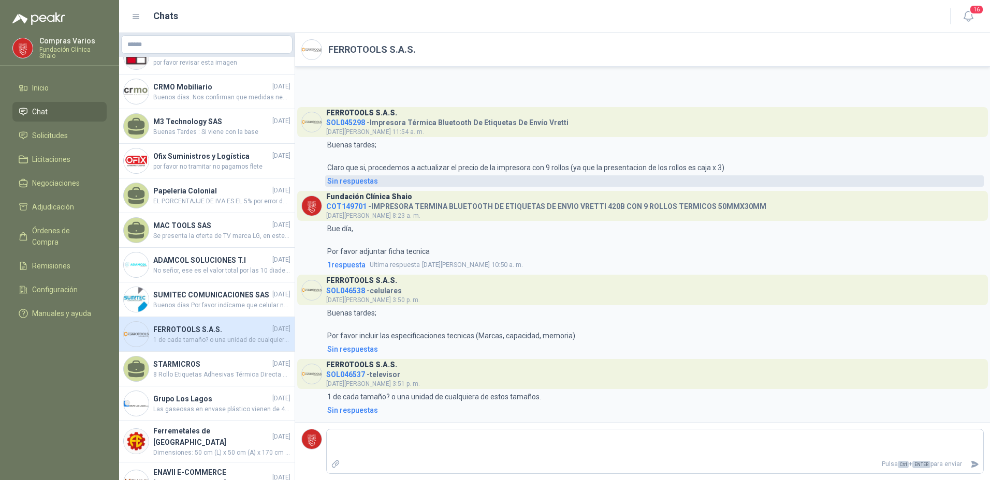
click at [363, 176] on div "Sin respuestas" at bounding box center [352, 180] width 51 height 11
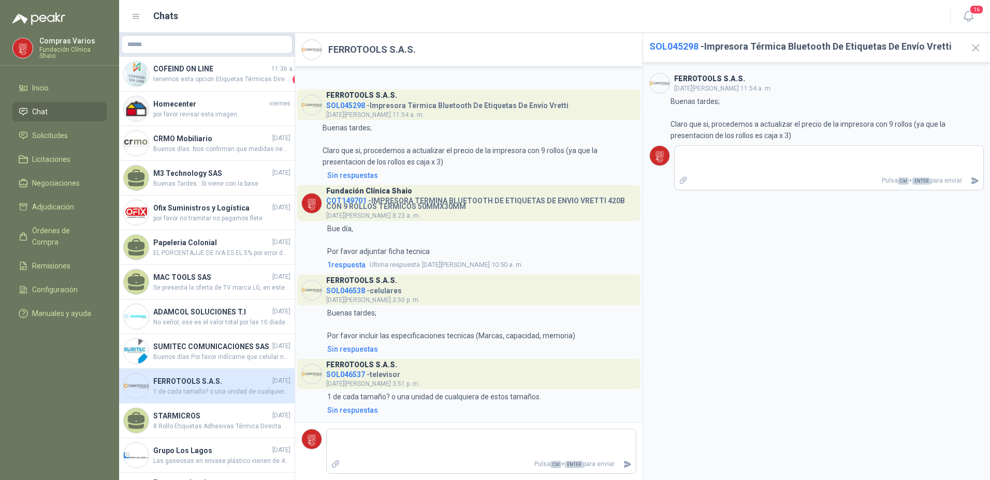
click at [34, 114] on span "Chat" at bounding box center [40, 111] width 16 height 11
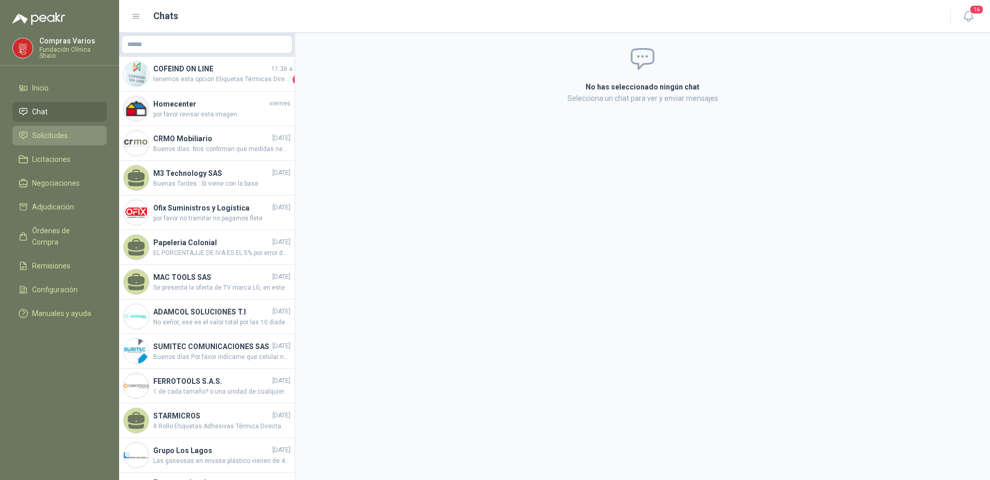
click at [34, 136] on span "Solicitudes" at bounding box center [50, 135] width 36 height 11
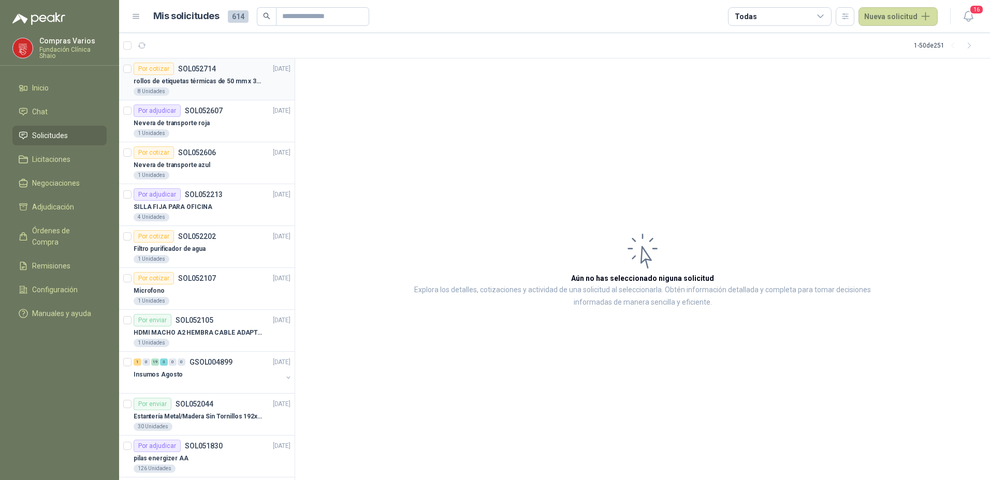
click at [183, 85] on p "rollos de etiquetas térmicas de 50 mm x 30 mm" at bounding box center [198, 82] width 129 height 10
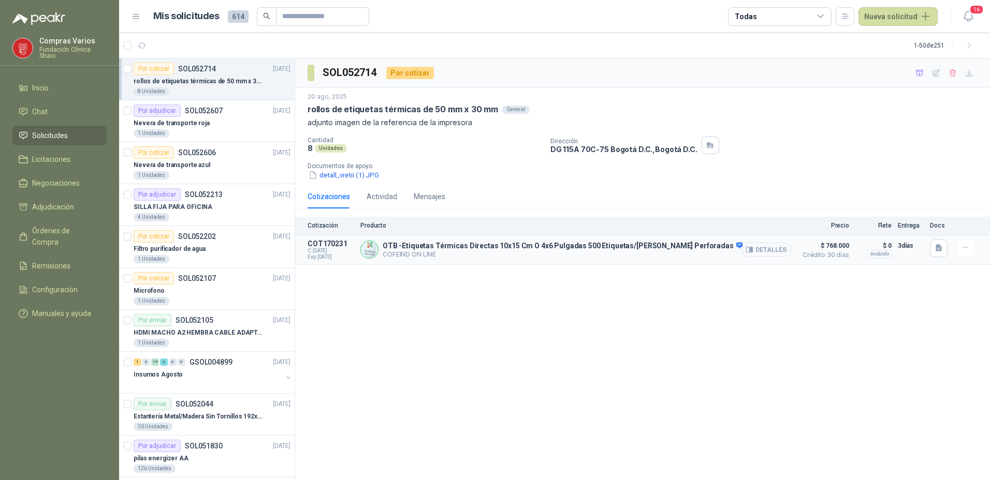
click at [758, 251] on button "Detalles" at bounding box center [766, 250] width 49 height 14
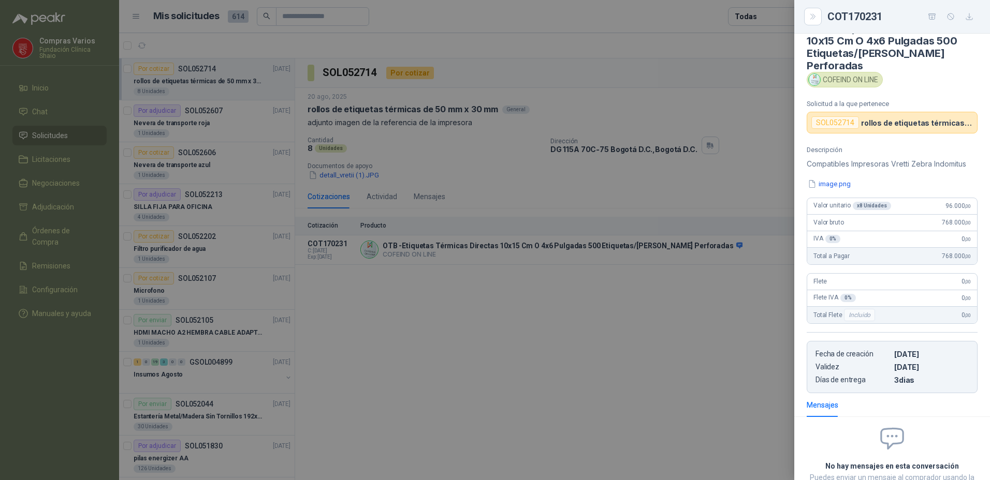
scroll to position [5, 0]
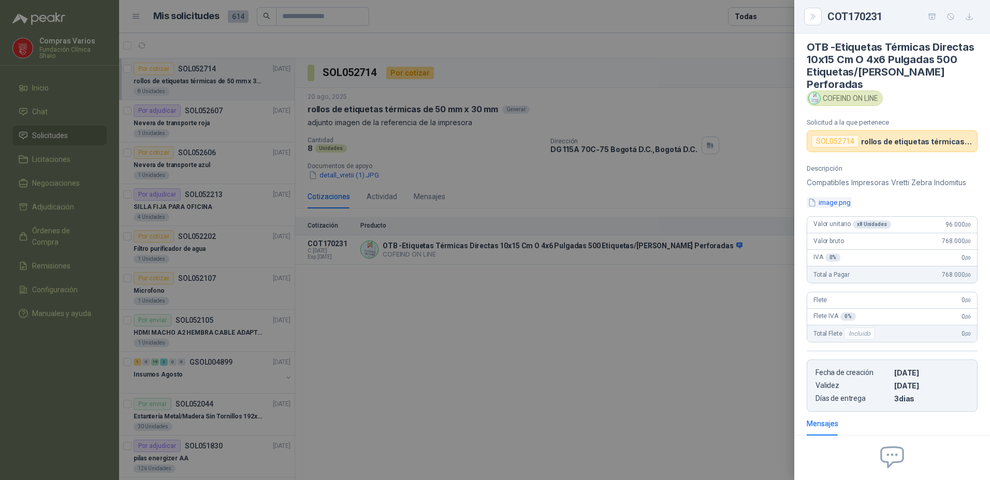
click at [840, 204] on button "image.png" at bounding box center [828, 202] width 45 height 11
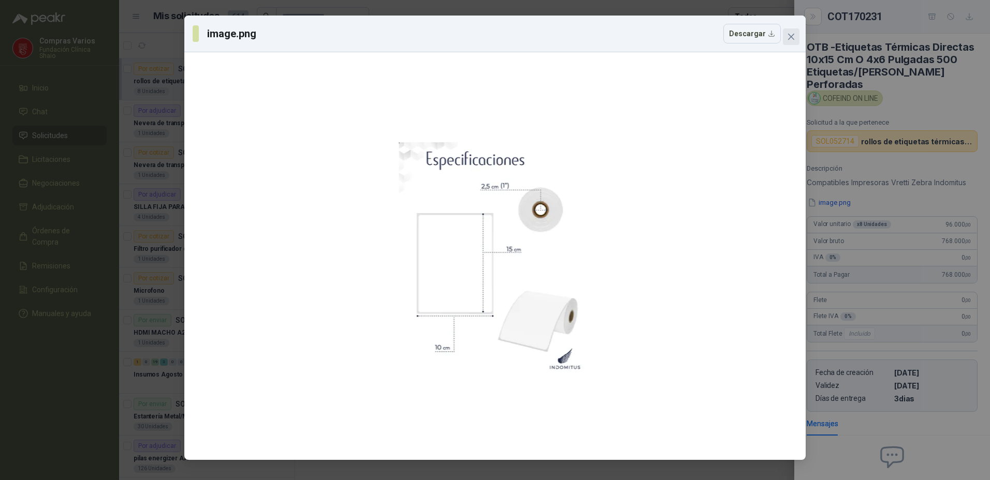
click at [788, 34] on icon "close" at bounding box center [791, 37] width 6 height 6
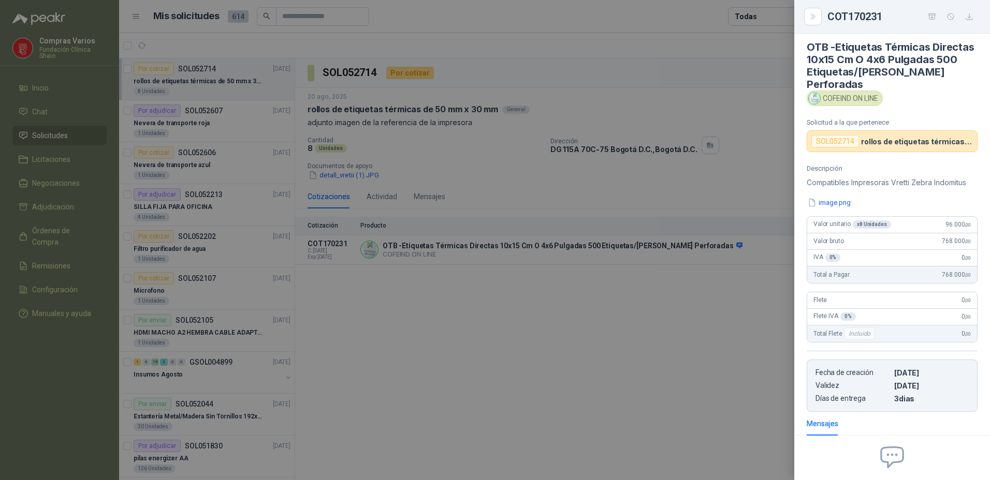
click at [602, 340] on div at bounding box center [495, 240] width 990 height 480
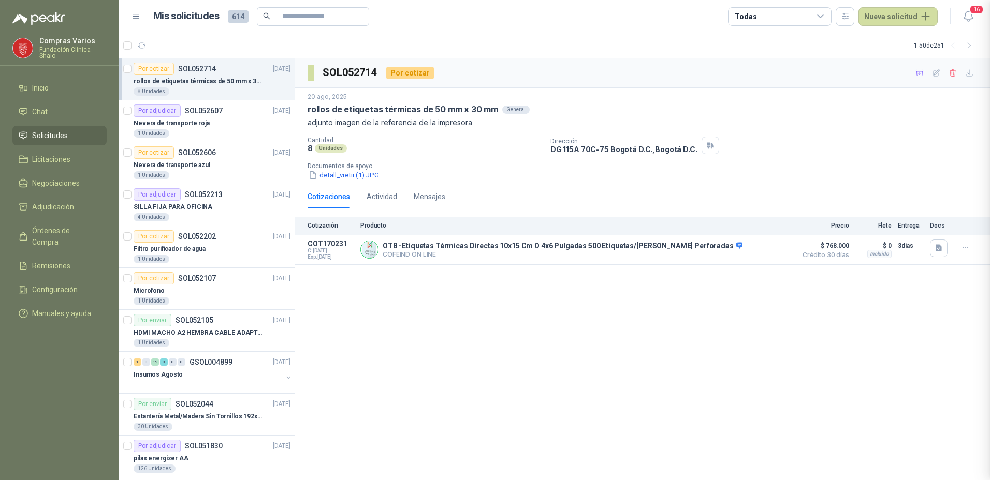
scroll to position [109, 0]
click at [776, 251] on button "Detalles" at bounding box center [766, 250] width 49 height 14
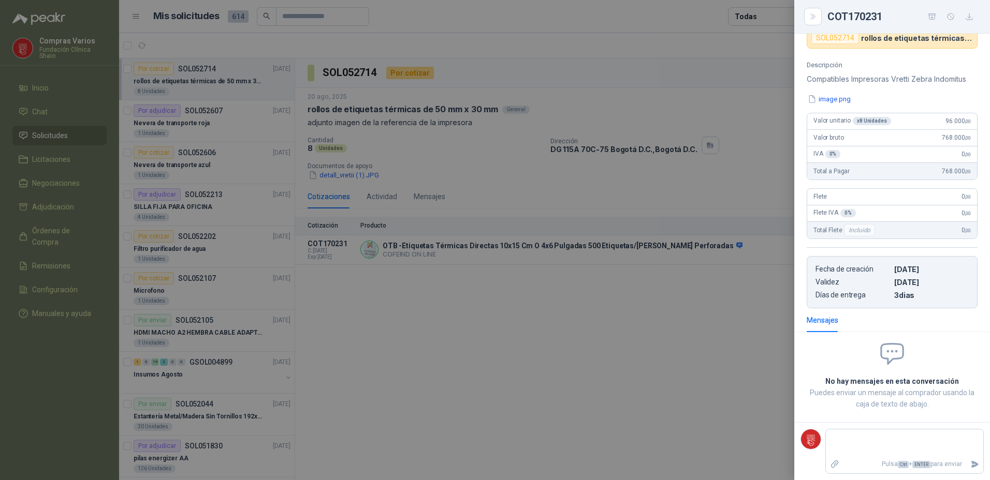
scroll to position [0, 0]
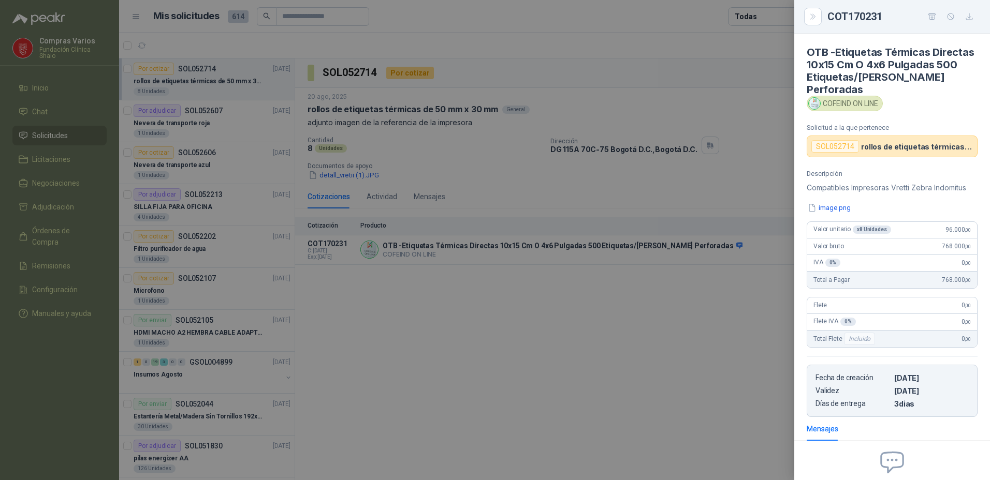
click at [652, 392] on div at bounding box center [495, 240] width 990 height 480
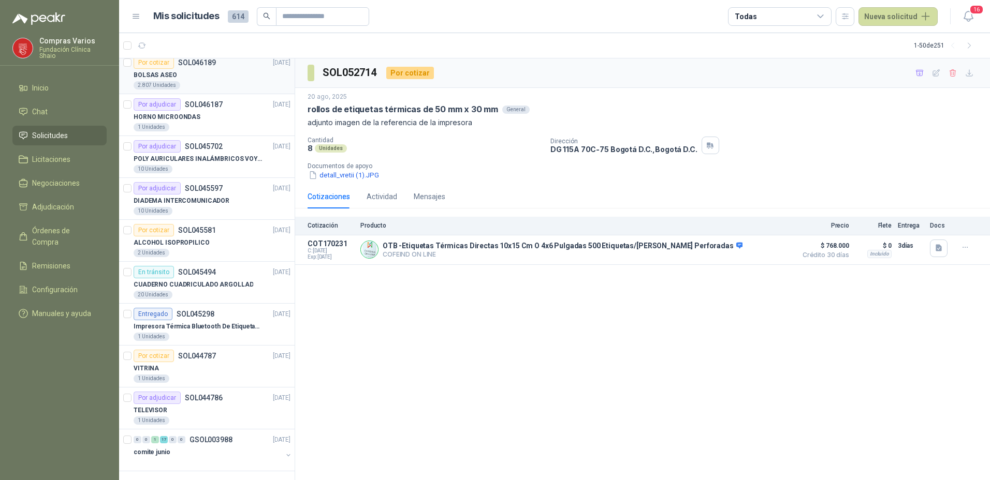
scroll to position [1688, 0]
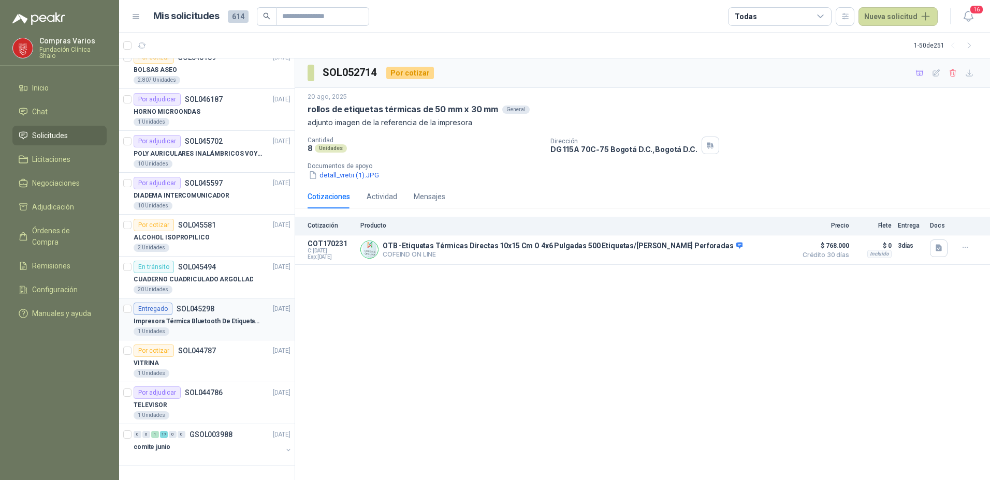
click at [207, 332] on div "1 Unidades" at bounding box center [212, 332] width 157 height 8
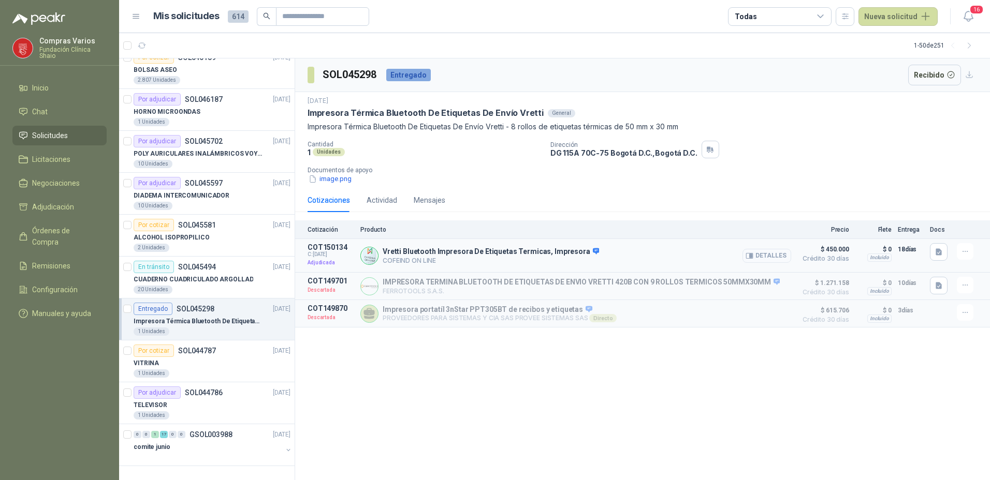
click at [774, 255] on button "Detalles" at bounding box center [766, 256] width 49 height 14
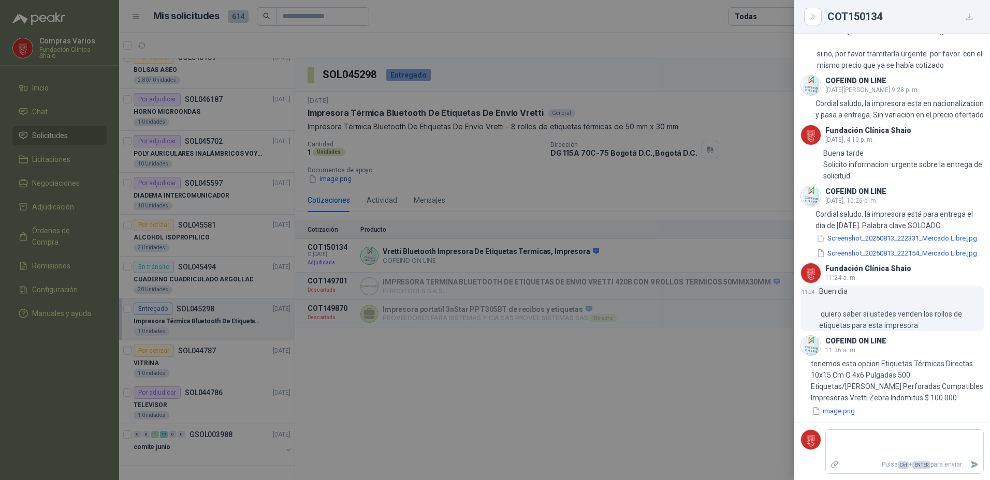
scroll to position [876, 0]
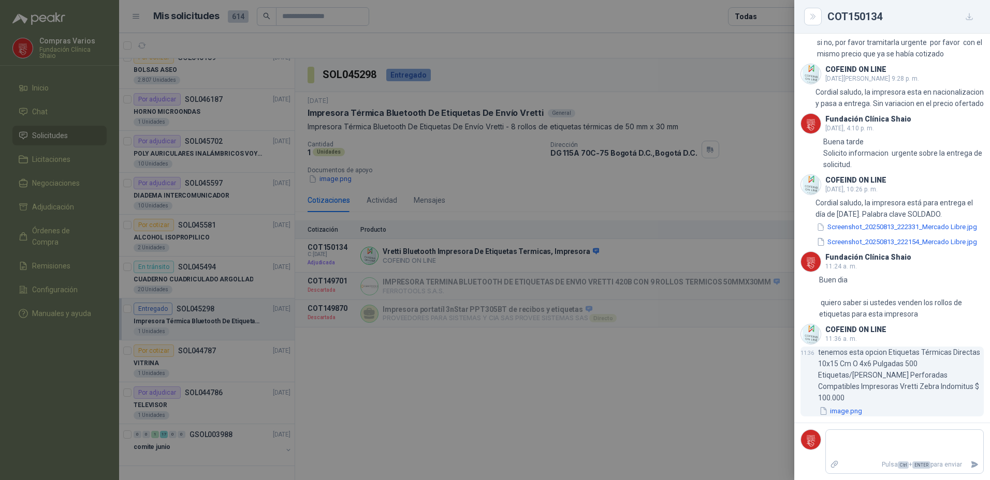
click at [845, 410] on button "image.png" at bounding box center [840, 411] width 45 height 11
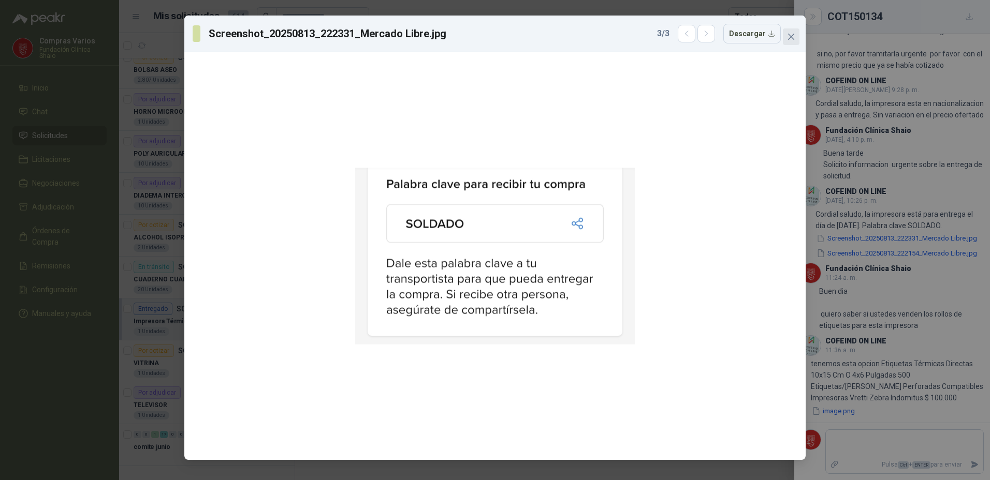
click at [791, 34] on icon "close" at bounding box center [791, 37] width 8 height 8
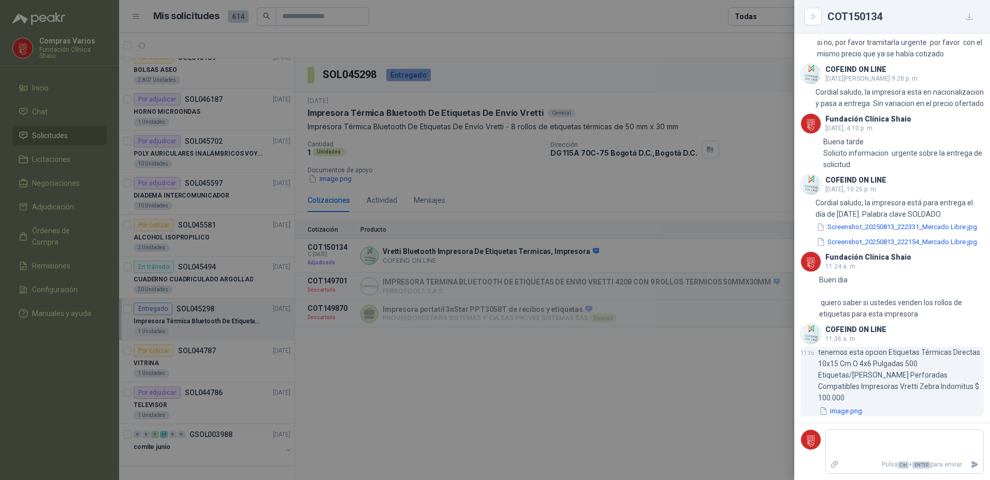
click at [835, 411] on button "image.png" at bounding box center [840, 411] width 45 height 11
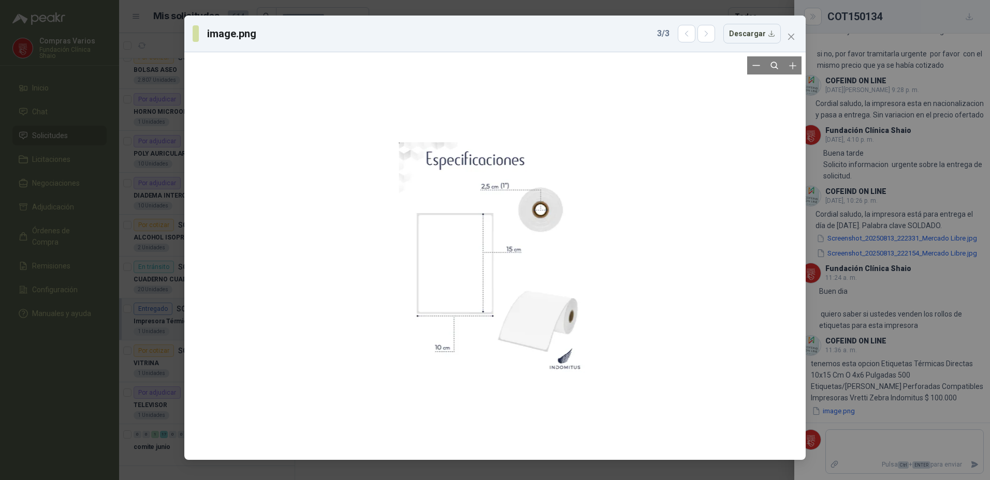
click at [742, 269] on div at bounding box center [494, 256] width 613 height 400
click at [892, 451] on div "image.png 3 / 3 Descargar" at bounding box center [495, 240] width 990 height 480
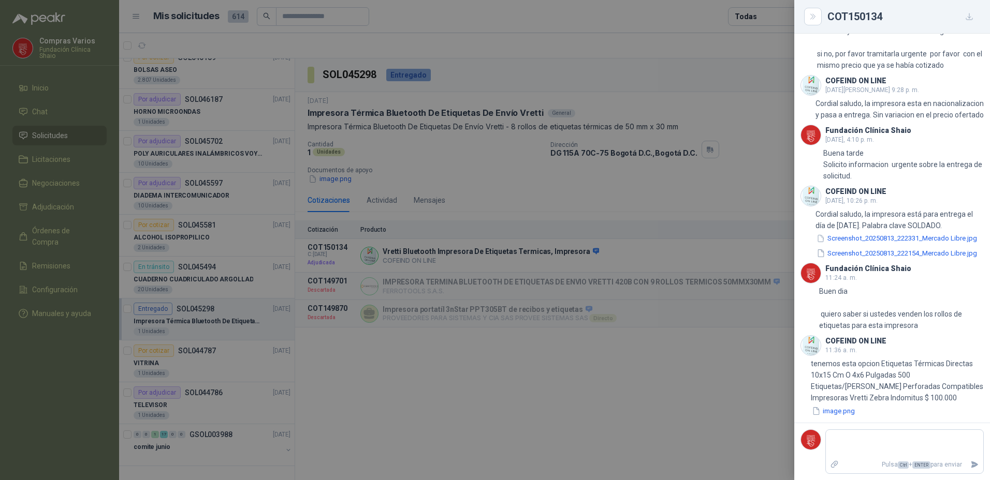
click at [850, 425] on footer "Pulsa Ctrl + ENTER para enviar" at bounding box center [892, 452] width 196 height 58
click at [852, 434] on textarea at bounding box center [904, 444] width 157 height 24
click at [548, 414] on div at bounding box center [495, 240] width 990 height 480
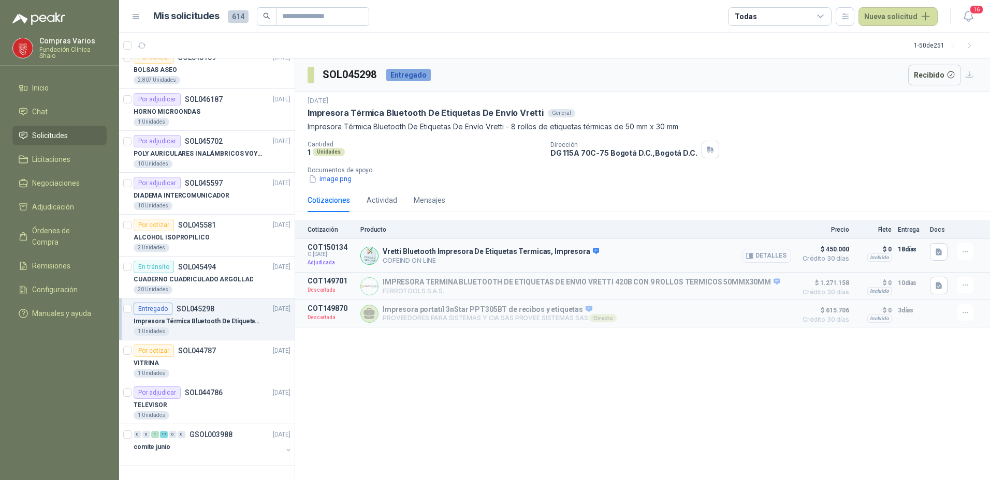
click at [762, 258] on button "Detalles" at bounding box center [766, 256] width 49 height 14
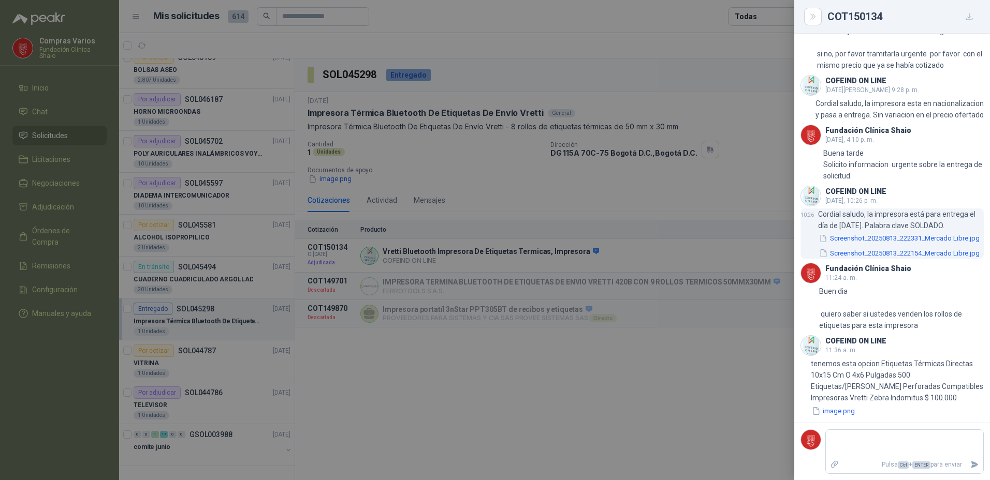
click at [856, 233] on button "Screenshot_20250813_222331_Mercado Libre.jpg" at bounding box center [899, 238] width 163 height 11
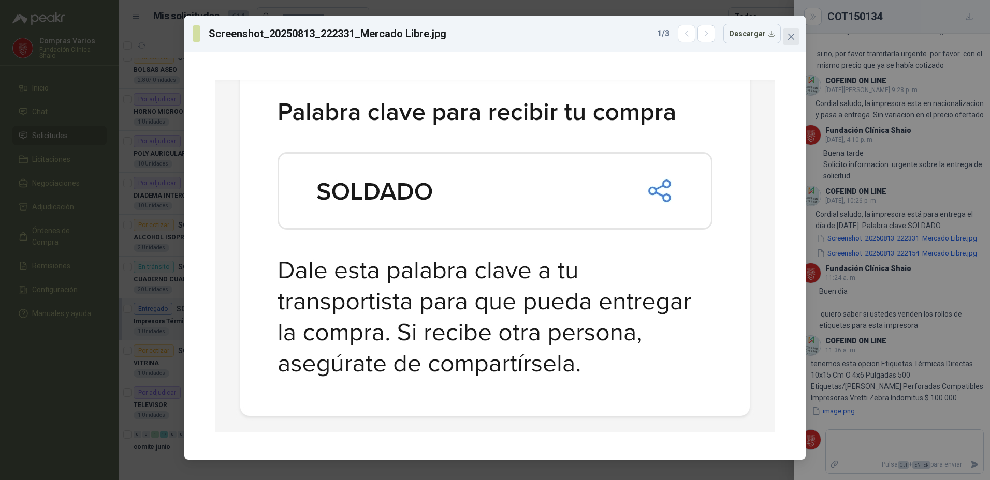
click at [793, 38] on icon "close" at bounding box center [791, 37] width 8 height 8
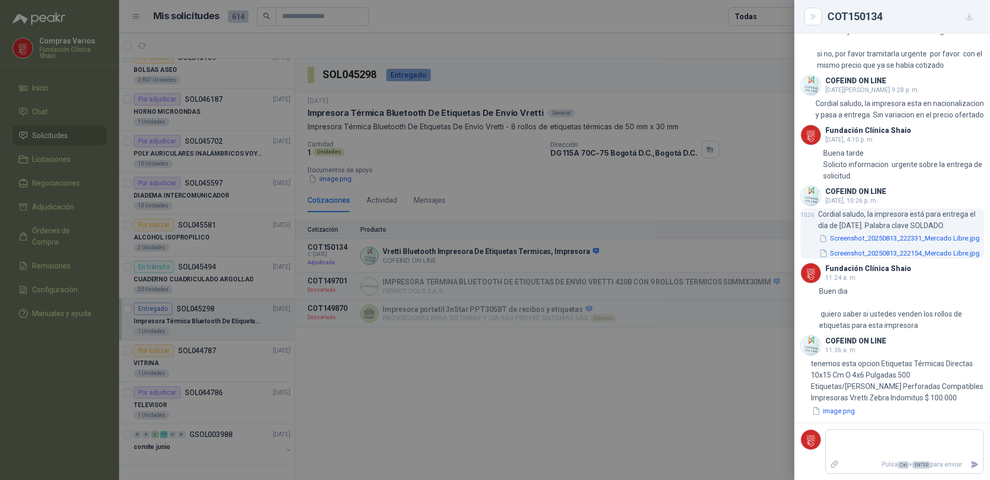
click at [867, 238] on div "Screenshot_20250813_222331_Mercado Libre.jpg Screenshot_20250813_222154_Mercado…" at bounding box center [901, 245] width 166 height 25
click at [867, 248] on button "Screenshot_20250813_222154_Mercado Libre.jpg" at bounding box center [899, 253] width 163 height 11
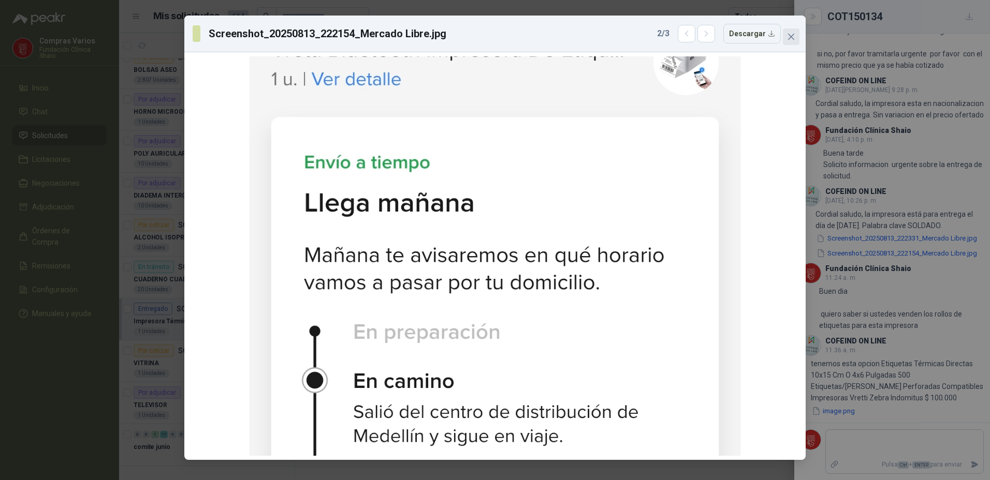
click at [795, 38] on span "Close" at bounding box center [791, 37] width 17 height 8
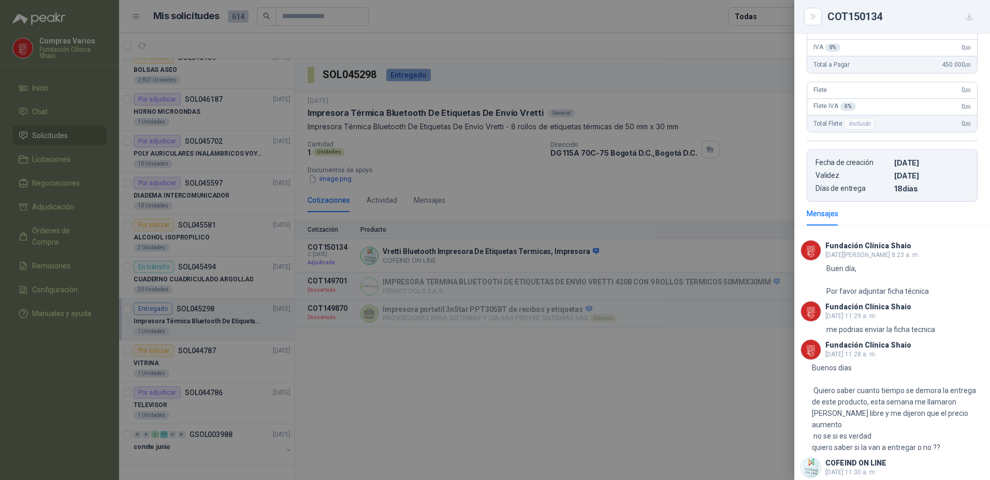
scroll to position [0, 0]
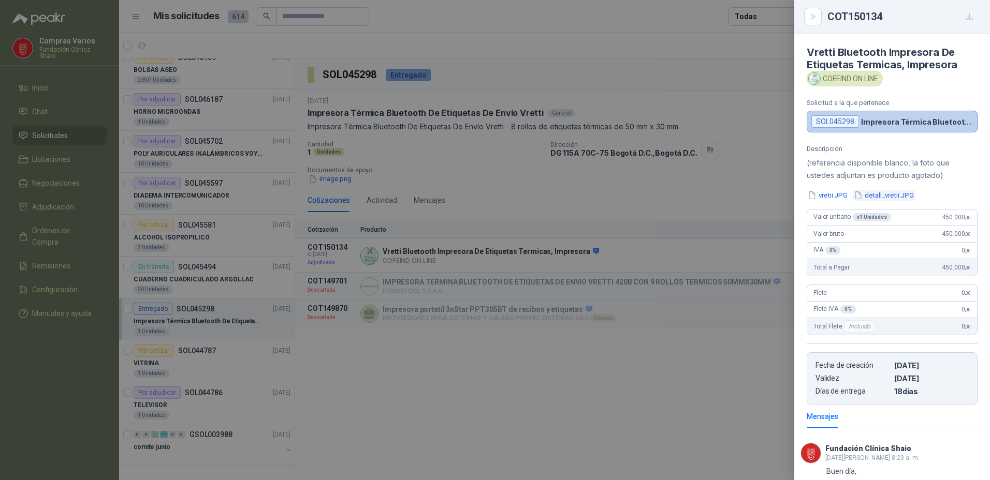
click at [864, 197] on button "detall_vretii.JPG" at bounding box center [883, 195] width 62 height 11
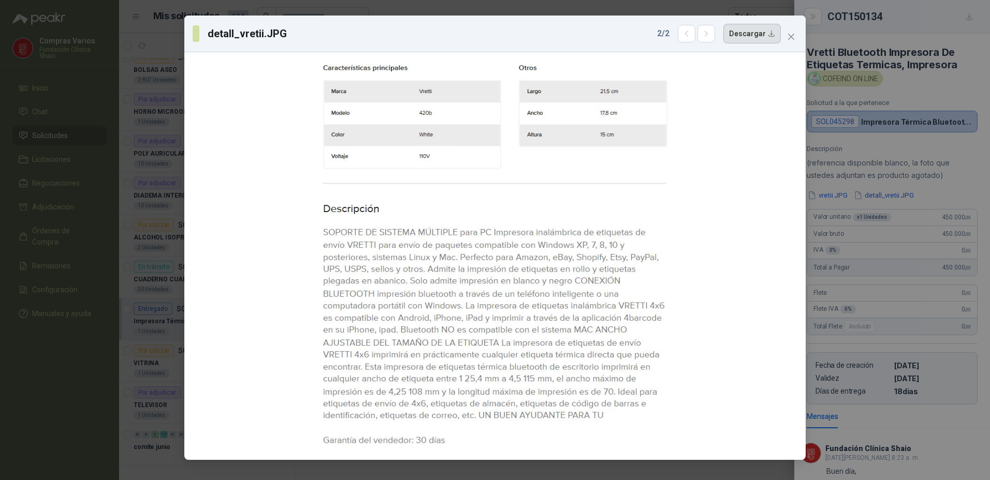
click at [747, 37] on button "Descargar" at bounding box center [751, 34] width 57 height 20
click at [791, 34] on icon "close" at bounding box center [791, 37] width 8 height 8
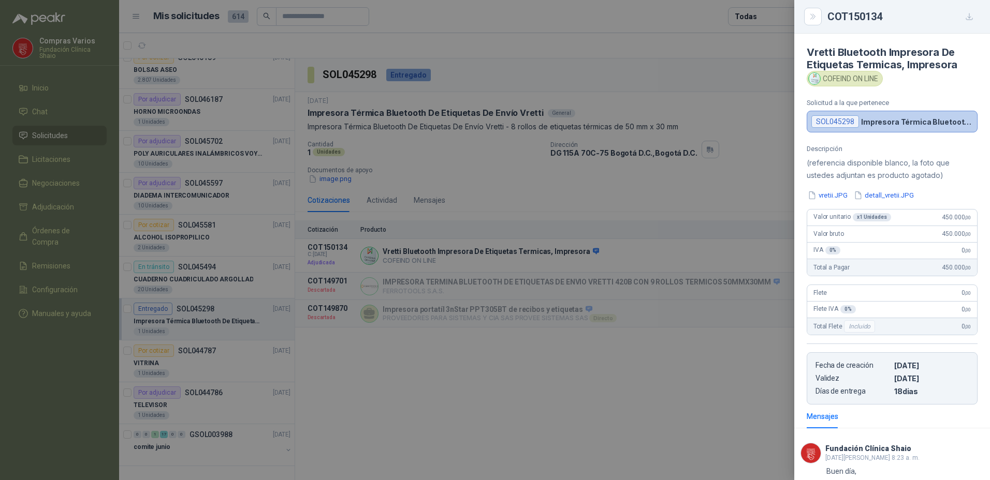
click at [387, 397] on div at bounding box center [495, 240] width 990 height 480
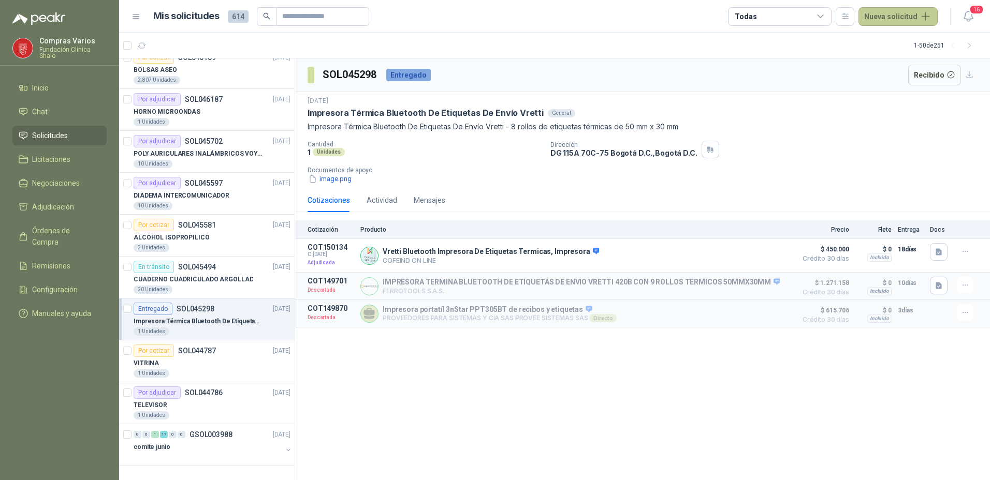
click at [880, 8] on button "Nueva solicitud" at bounding box center [897, 16] width 79 height 19
click at [898, 40] on link "Solicitud" at bounding box center [910, 42] width 88 height 18
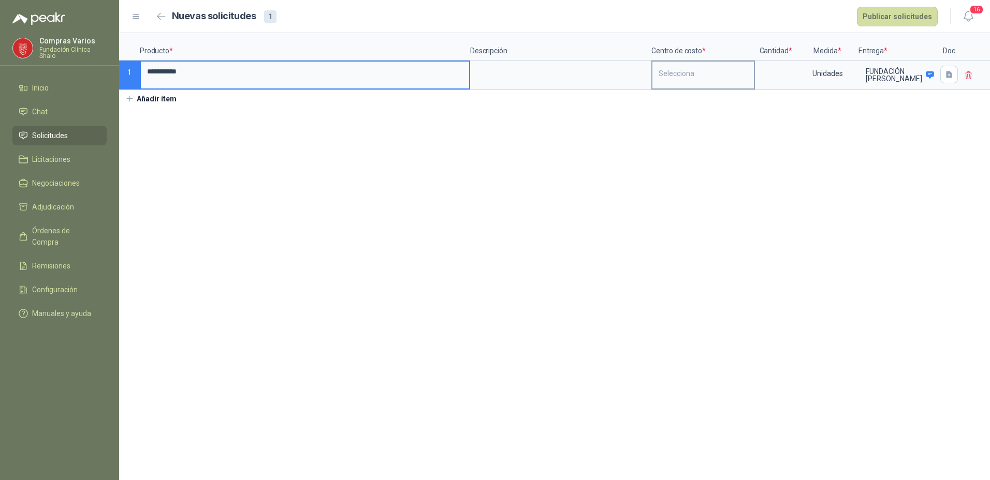
click at [694, 64] on div "Selecciona" at bounding box center [702, 74] width 101 height 24
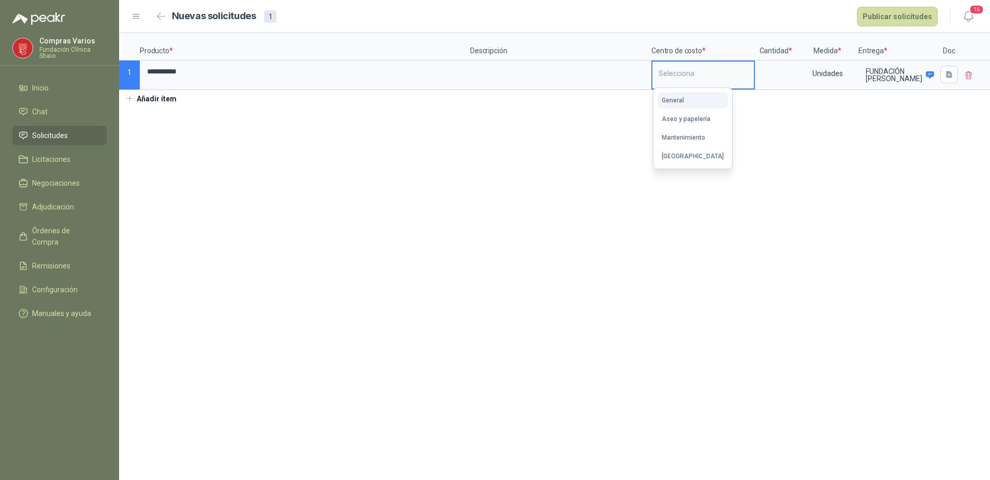
click at [689, 103] on button "General" at bounding box center [692, 100] width 70 height 17
click at [769, 69] on input at bounding box center [775, 72] width 39 height 20
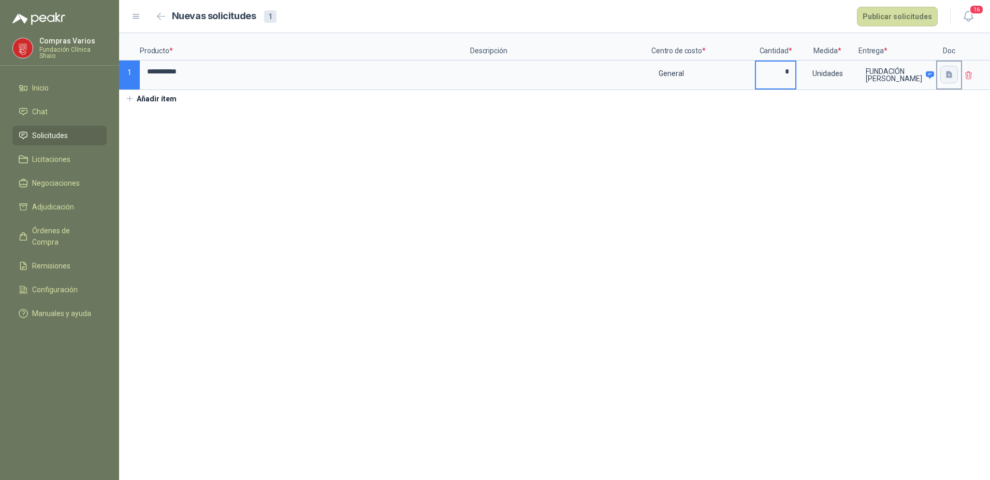
click at [951, 73] on icon "button" at bounding box center [949, 74] width 6 height 7
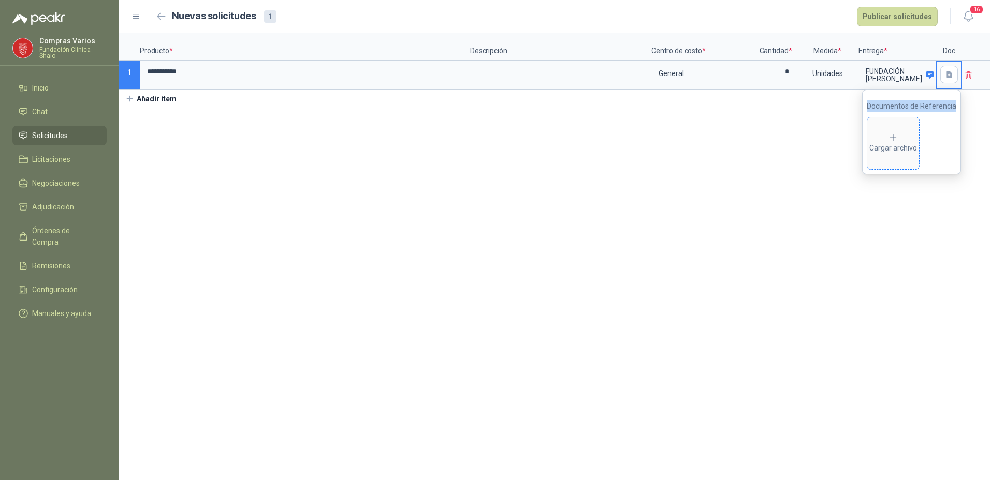
click at [903, 140] on div "Cargar archivo" at bounding box center [893, 143] width 48 height 21
click at [863, 149] on div "WhatsApp Image [DATE] 11.47.11 AM.jpeg" at bounding box center [872, 143] width 53 height 53
drag, startPoint x: 863, startPoint y: 149, endPoint x: 865, endPoint y: 143, distance: 6.4
click at [865, 143] on icon "eye" at bounding box center [866, 143] width 8 height 6
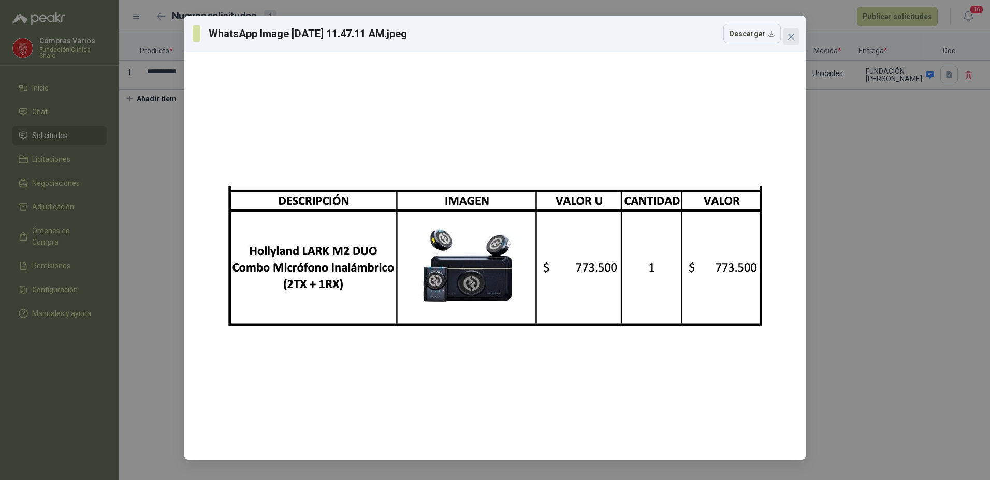
click at [786, 42] on button "Close" at bounding box center [791, 36] width 17 height 17
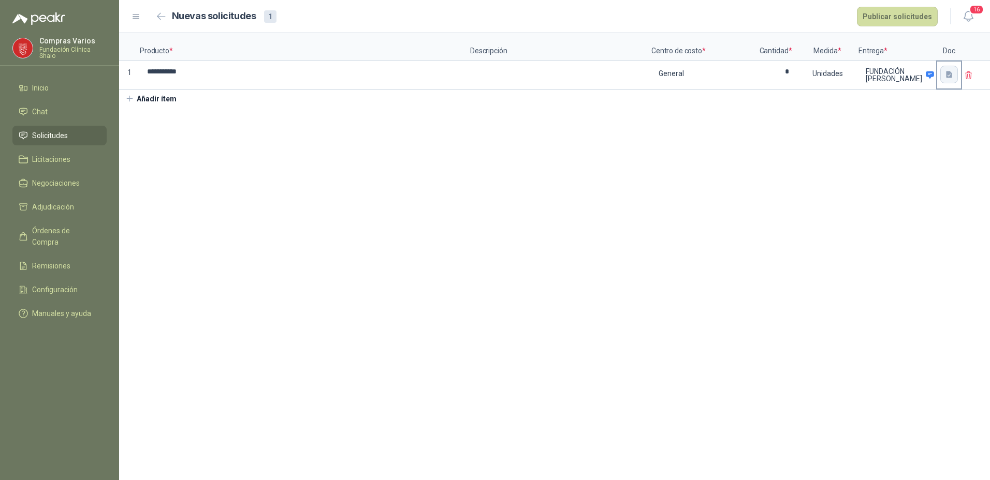
click at [947, 80] on button "button" at bounding box center [949, 75] width 18 height 18
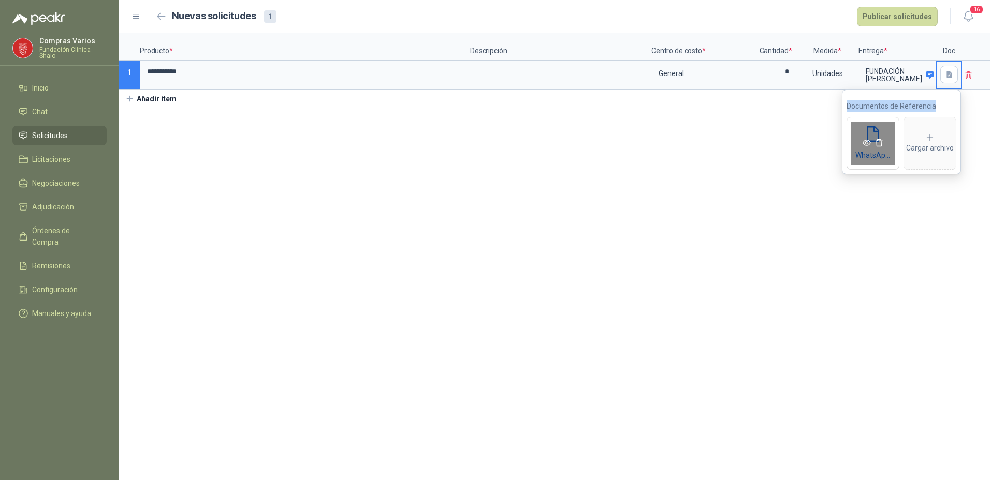
drag, startPoint x: 875, startPoint y: 139, endPoint x: 877, endPoint y: 128, distance: 10.7
click at [877, 128] on div "WhatsApp Image [DATE] 11.47.11 AM.jpeg" at bounding box center [872, 143] width 53 height 53
click at [877, 139] on icon "delete" at bounding box center [879, 143] width 8 height 8
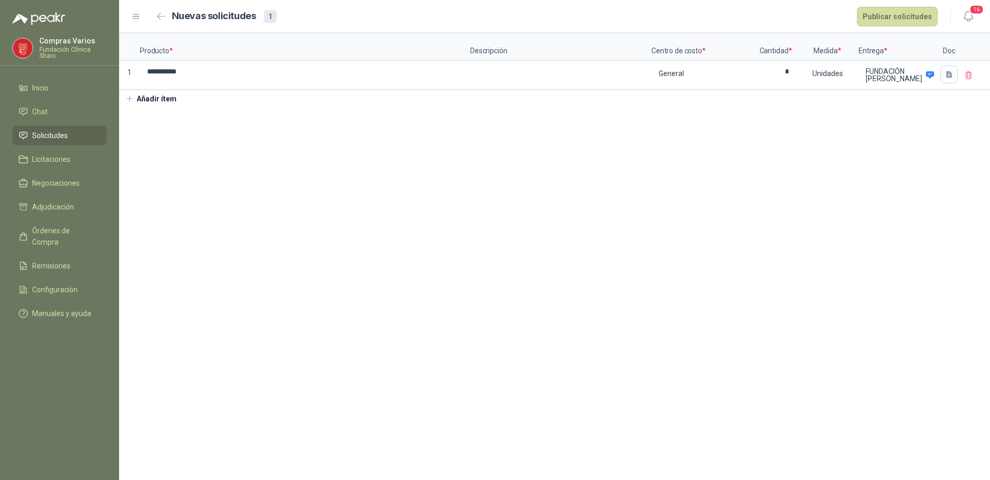
drag, startPoint x: 805, startPoint y: 178, endPoint x: 808, endPoint y: 170, distance: 8.4
click at [805, 178] on section "**********" at bounding box center [554, 256] width 871 height 447
click at [941, 69] on button "button" at bounding box center [949, 75] width 18 height 18
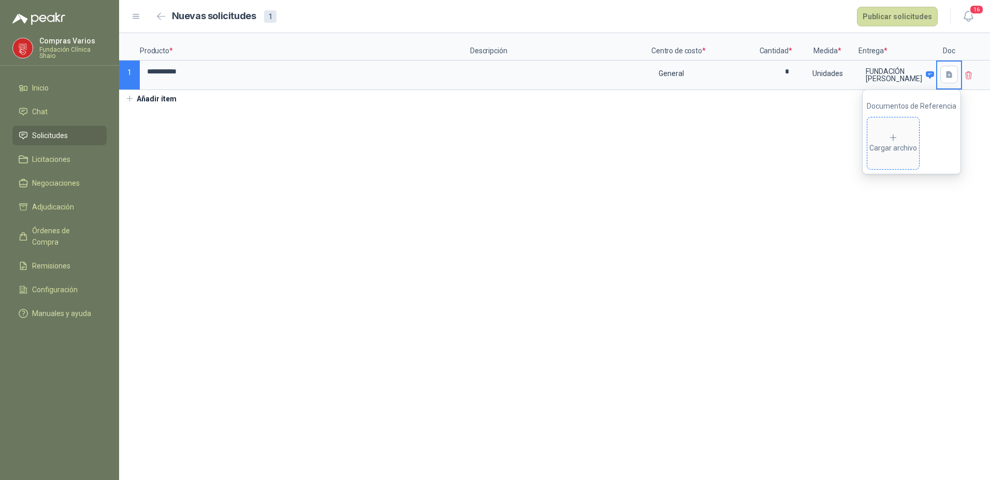
drag, startPoint x: 886, startPoint y: 147, endPoint x: 885, endPoint y: 127, distance: 20.2
click at [885, 127] on span "Cargar archivo" at bounding box center [893, 143] width 52 height 52
click at [253, 68] on input "**********" at bounding box center [305, 72] width 328 height 20
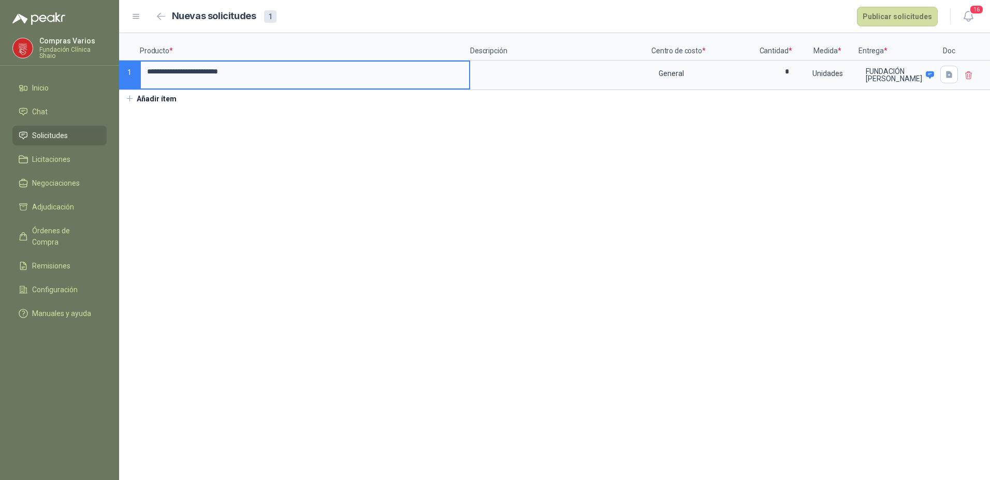
click at [333, 127] on section "**********" at bounding box center [554, 256] width 871 height 447
click at [888, 16] on button "Publicar solicitudes" at bounding box center [897, 17] width 81 height 20
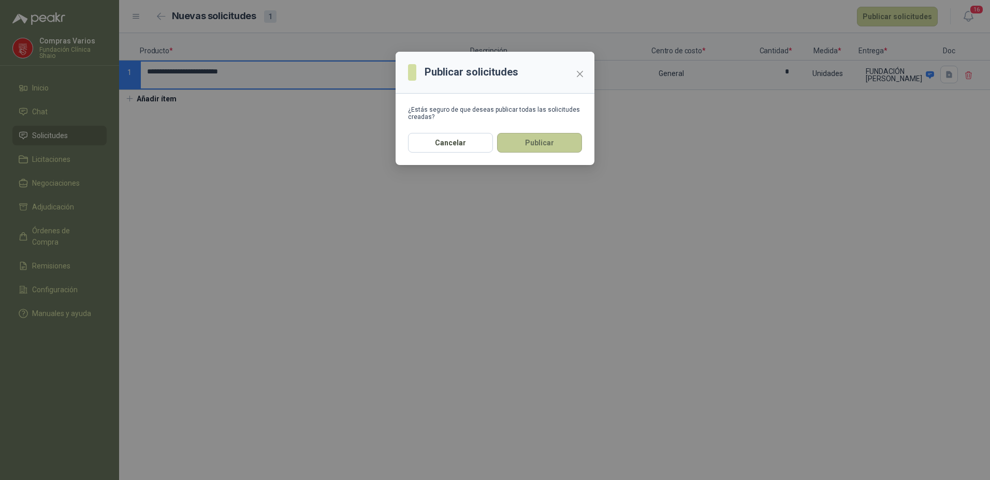
click at [543, 133] on button "Publicar" at bounding box center [539, 143] width 85 height 20
